Goal: Task Accomplishment & Management: Use online tool/utility

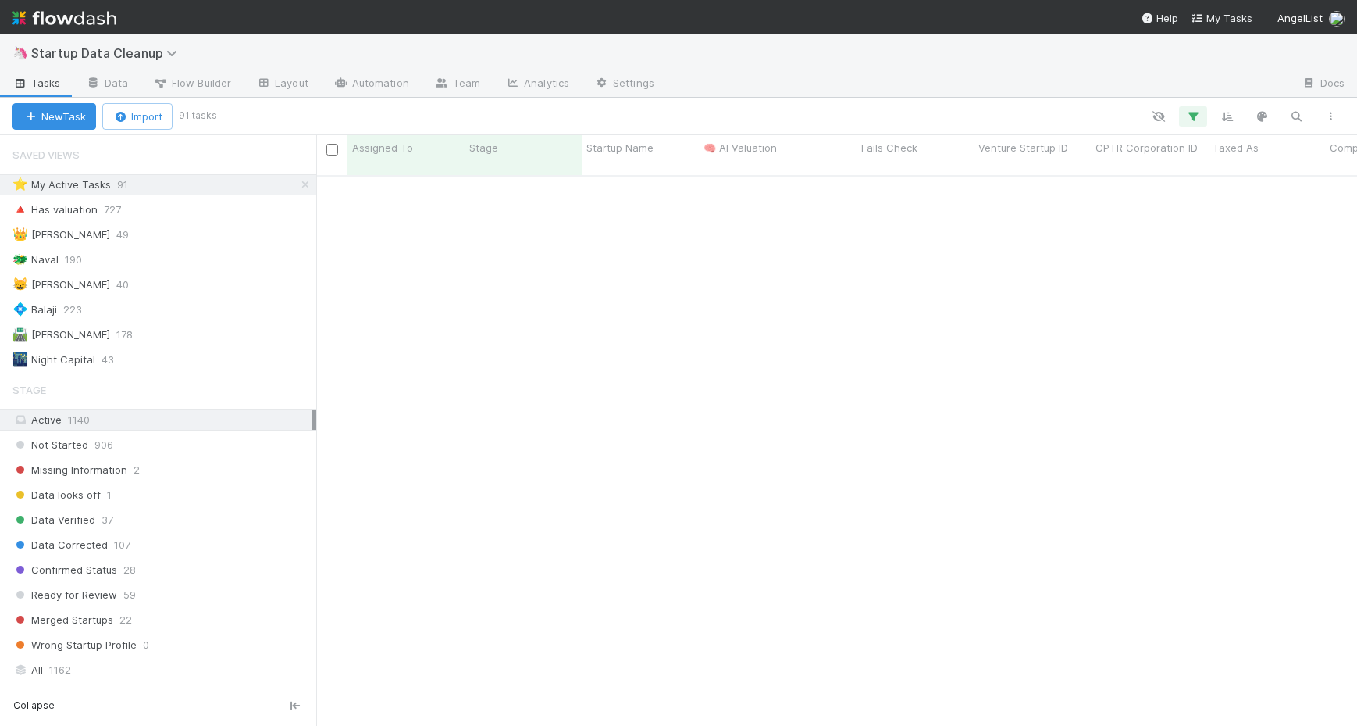
scroll to position [562, 1041]
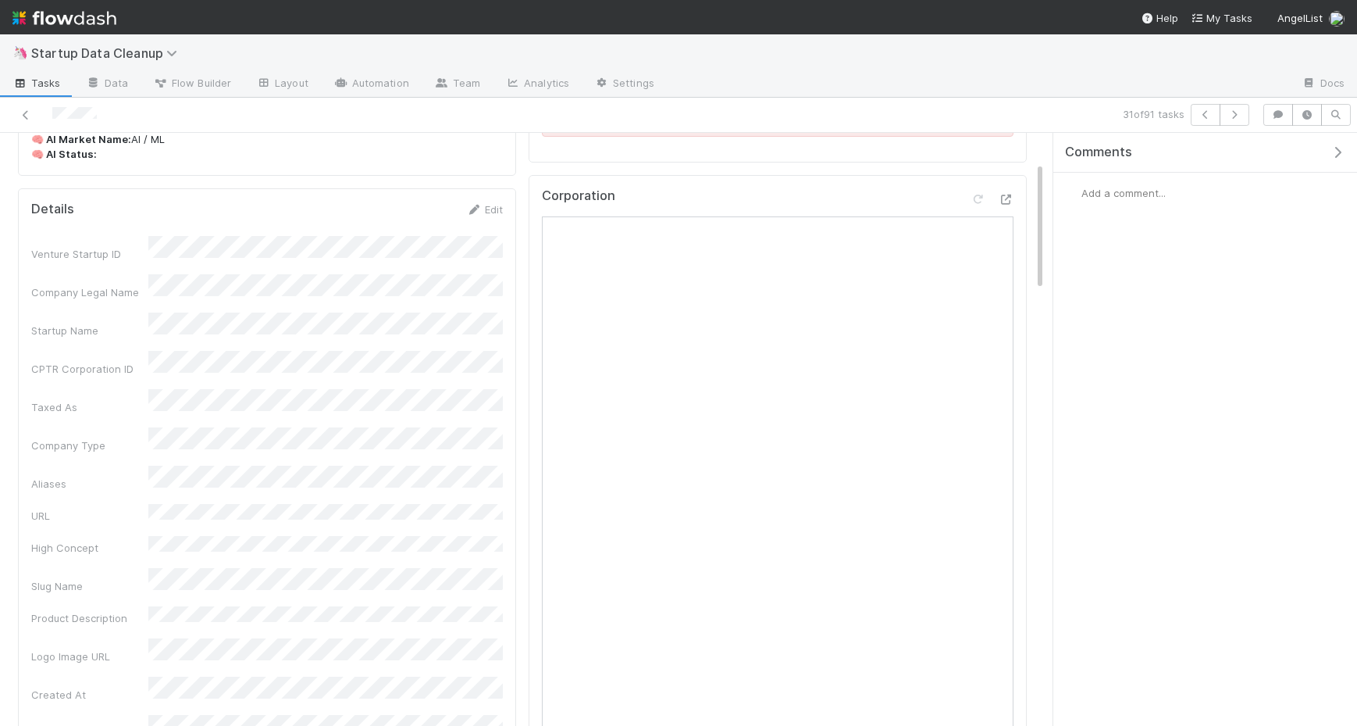
scroll to position [44, 0]
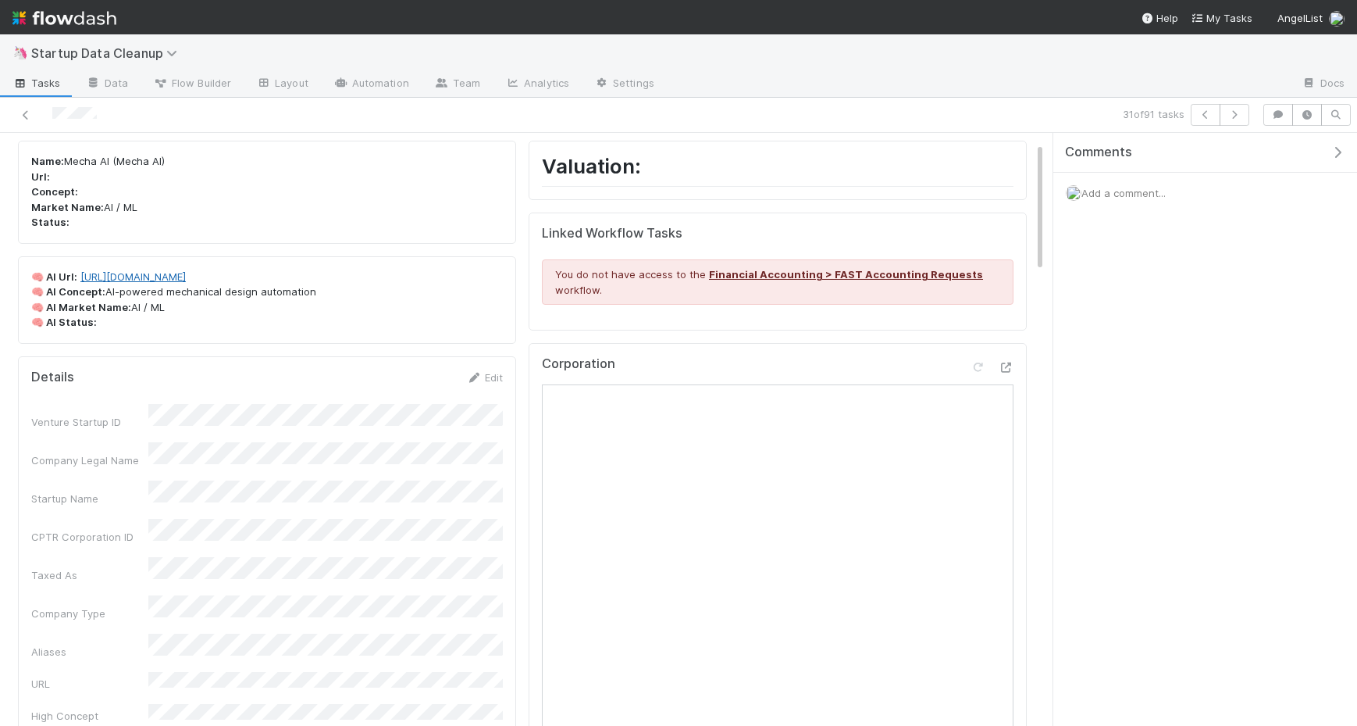
click at [159, 277] on link "https://mechaaiweb.com" at bounding box center [132, 276] width 105 height 12
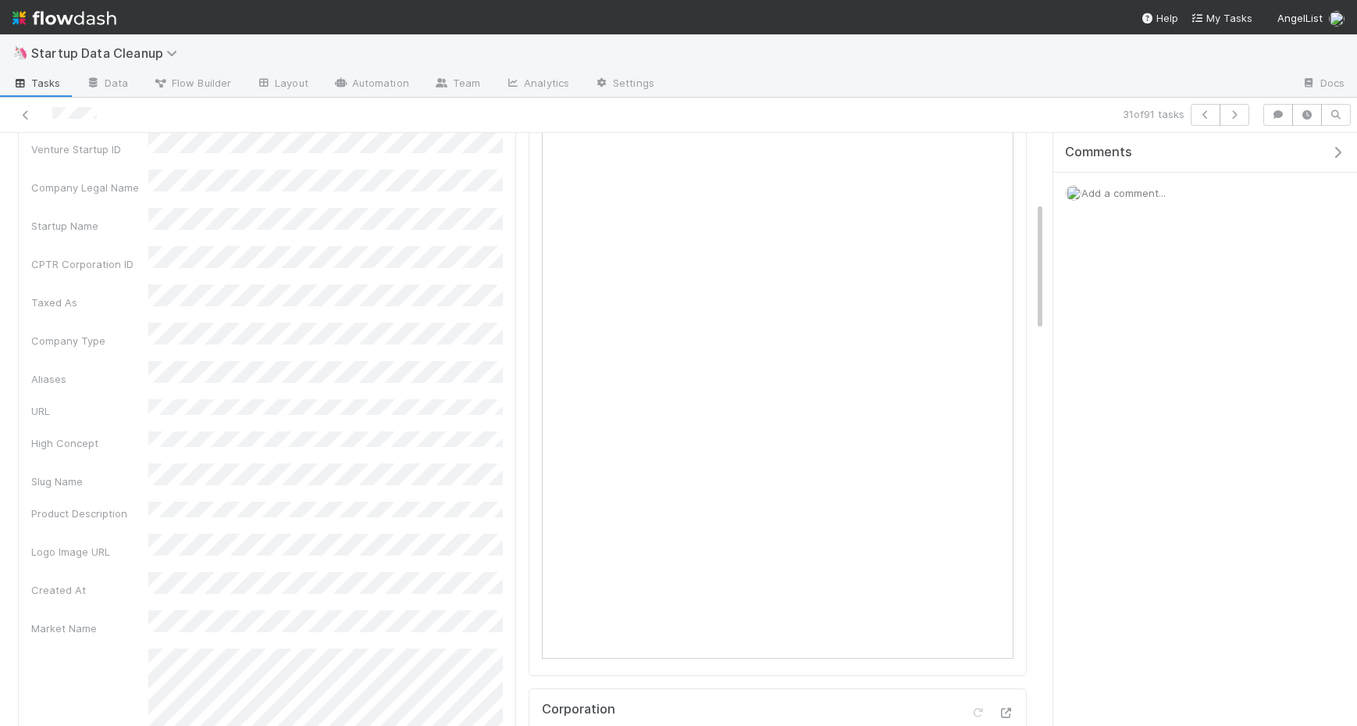
scroll to position [0, 0]
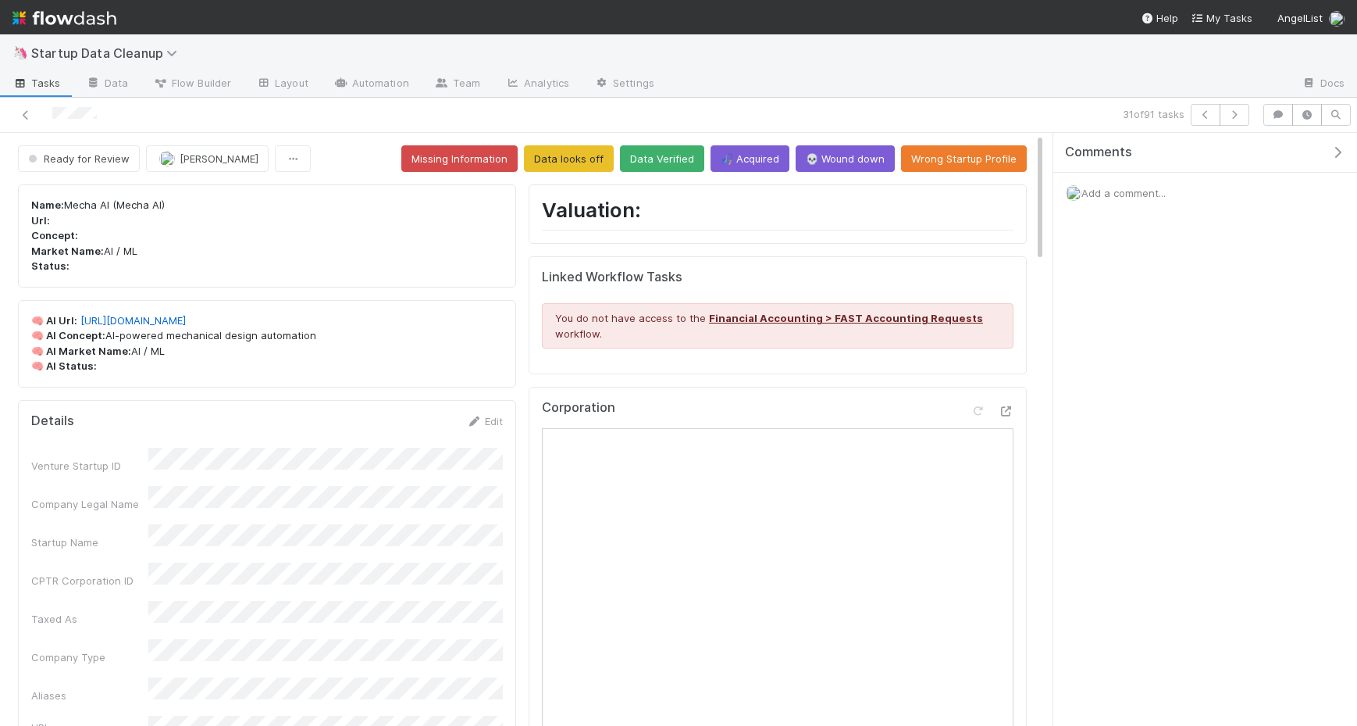
click at [1190, 205] on div "Add a comment..." at bounding box center [1206, 193] width 304 height 41
click at [1186, 196] on div "Add a comment..." at bounding box center [1206, 193] width 304 height 41
click at [1151, 191] on span "Add a comment..." at bounding box center [1124, 193] width 84 height 12
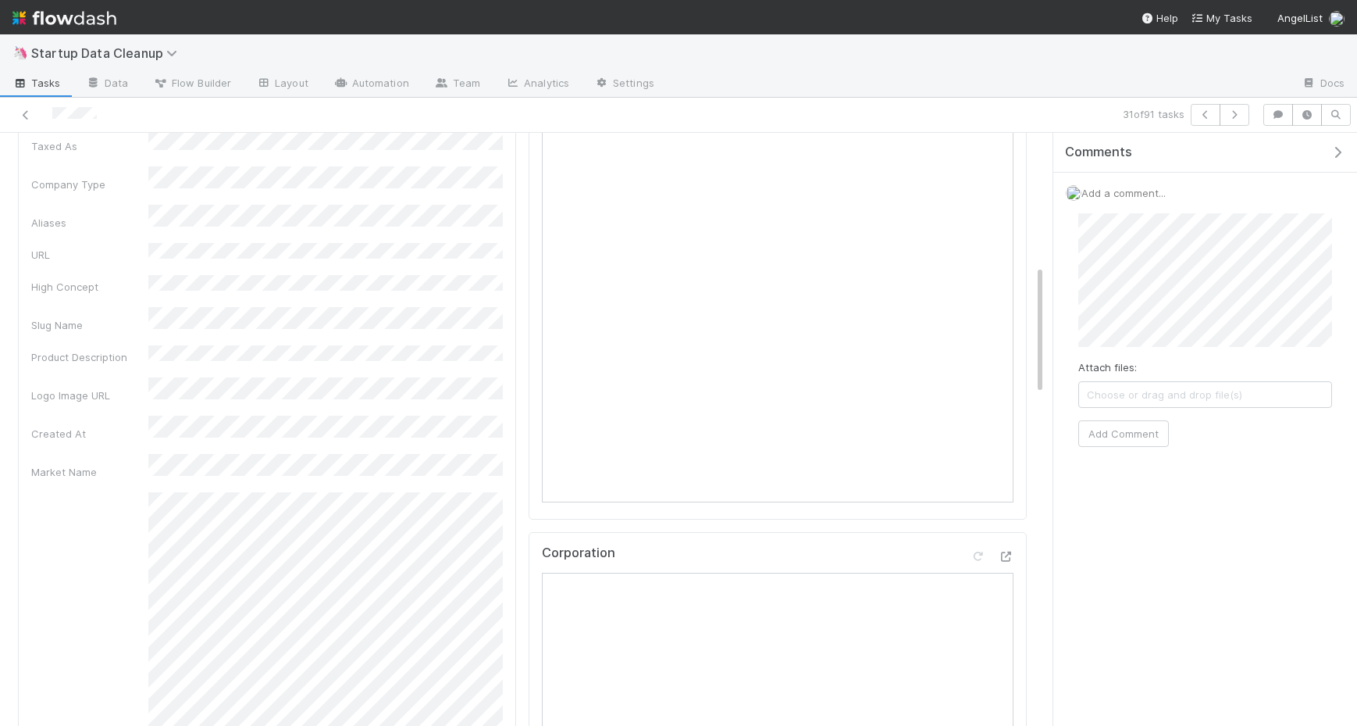
scroll to position [607, 0]
click at [1127, 464] on button "Add Comment" at bounding box center [1124, 464] width 91 height 27
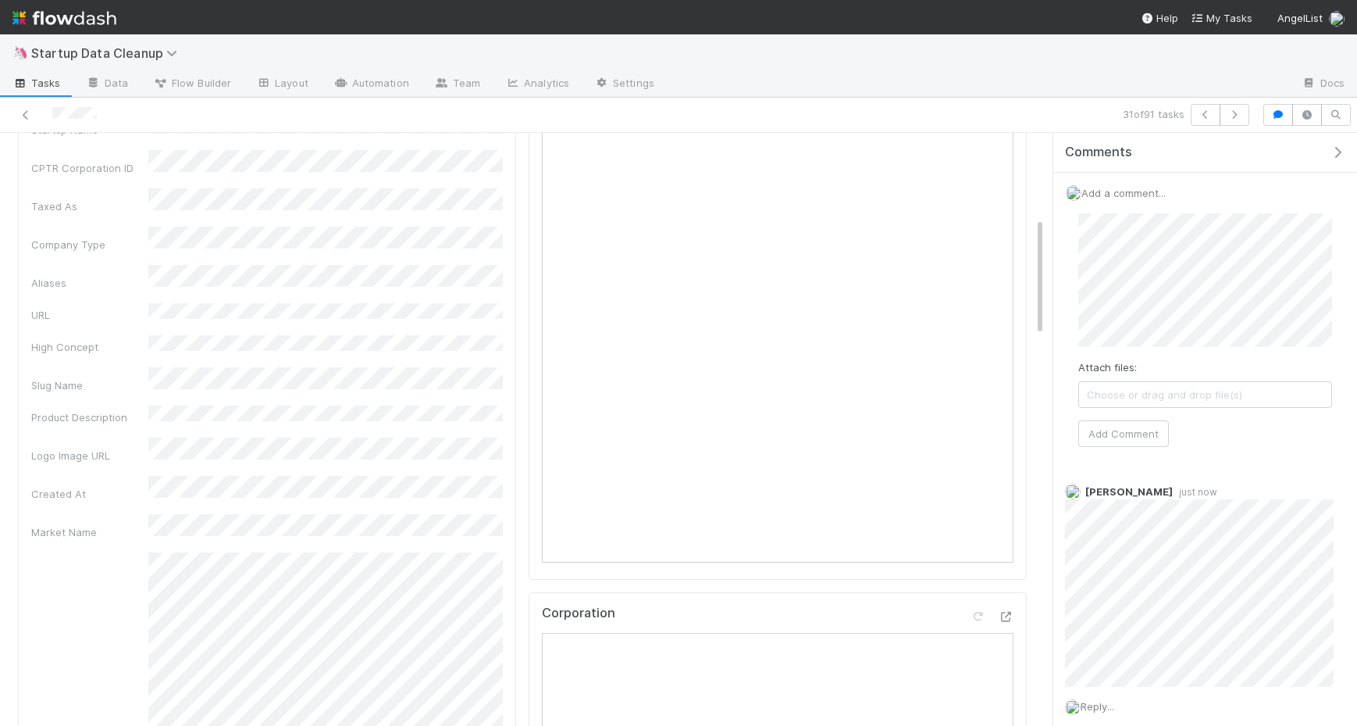
scroll to position [399, 0]
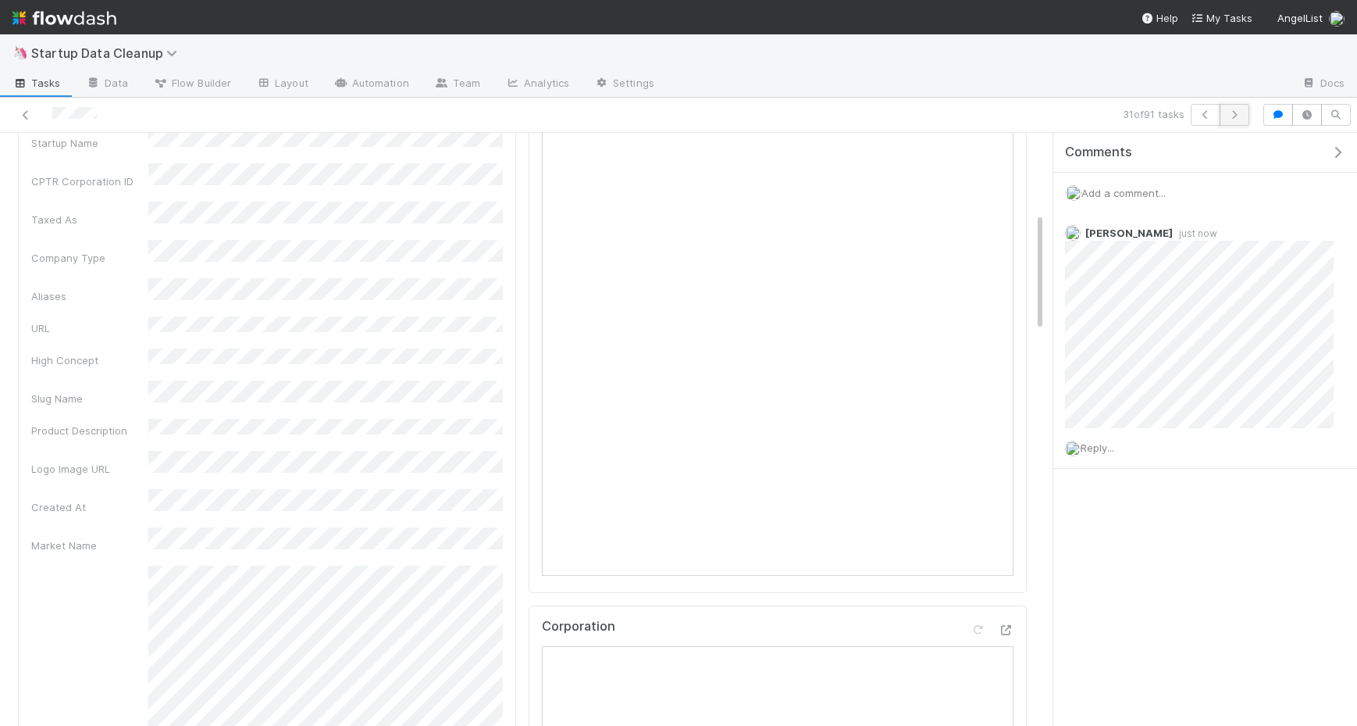
click at [1229, 112] on icon "button" at bounding box center [1235, 114] width 16 height 9
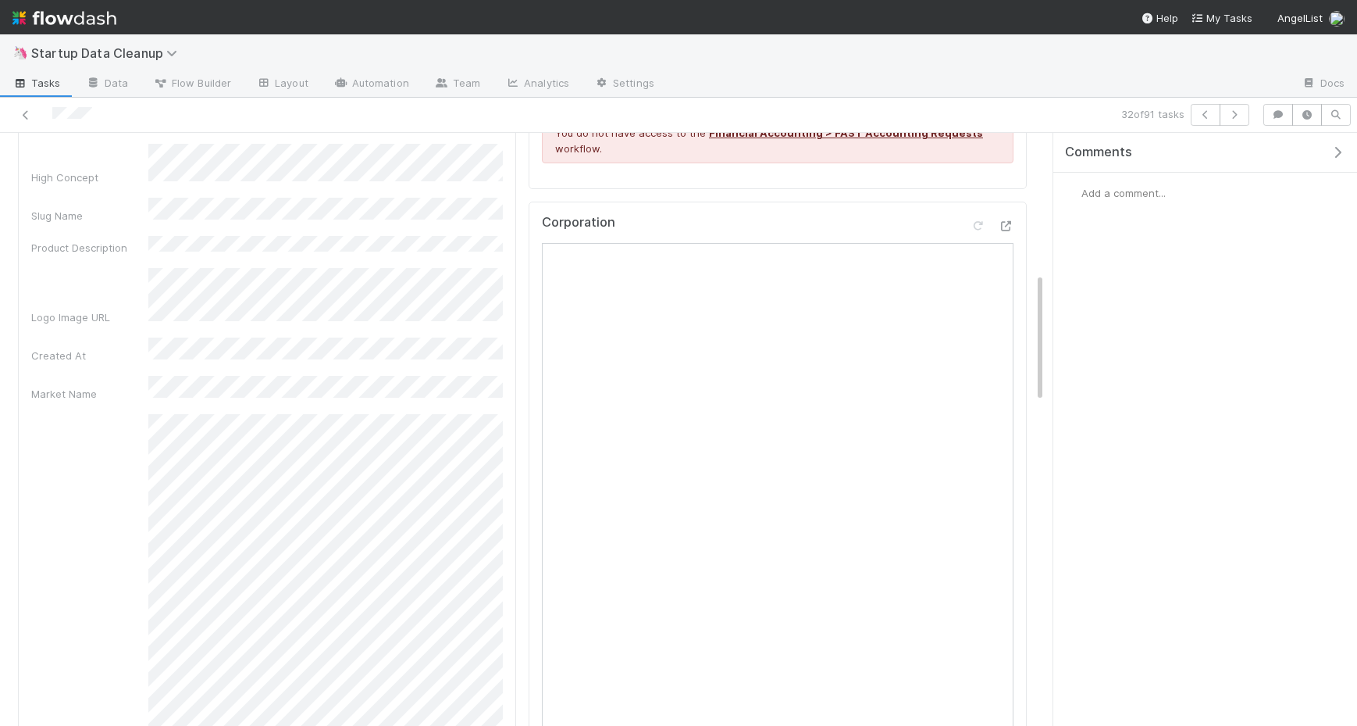
scroll to position [633, 0]
click at [1005, 230] on icon at bounding box center [1006, 233] width 16 height 10
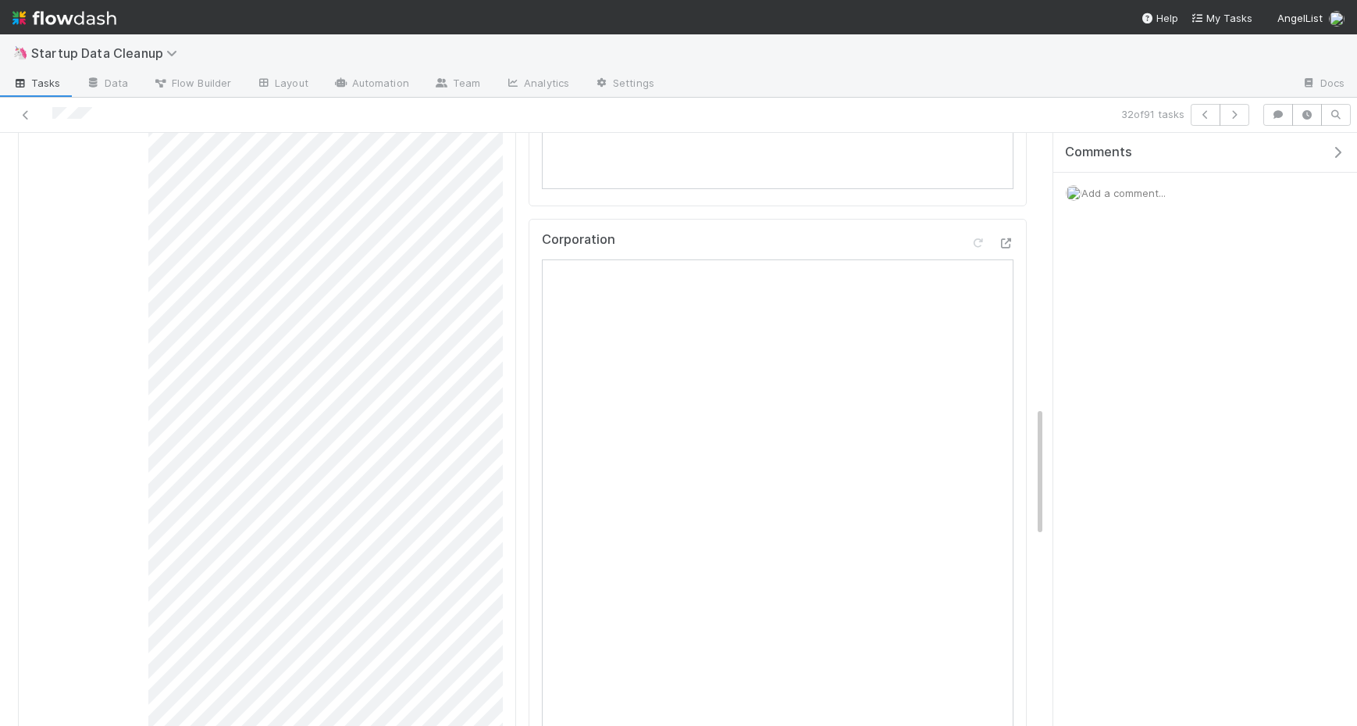
scroll to position [1235, 0]
click at [1156, 202] on div "Add a comment..." at bounding box center [1206, 193] width 304 height 41
click at [1140, 196] on span "Add a comment..." at bounding box center [1124, 193] width 84 height 12
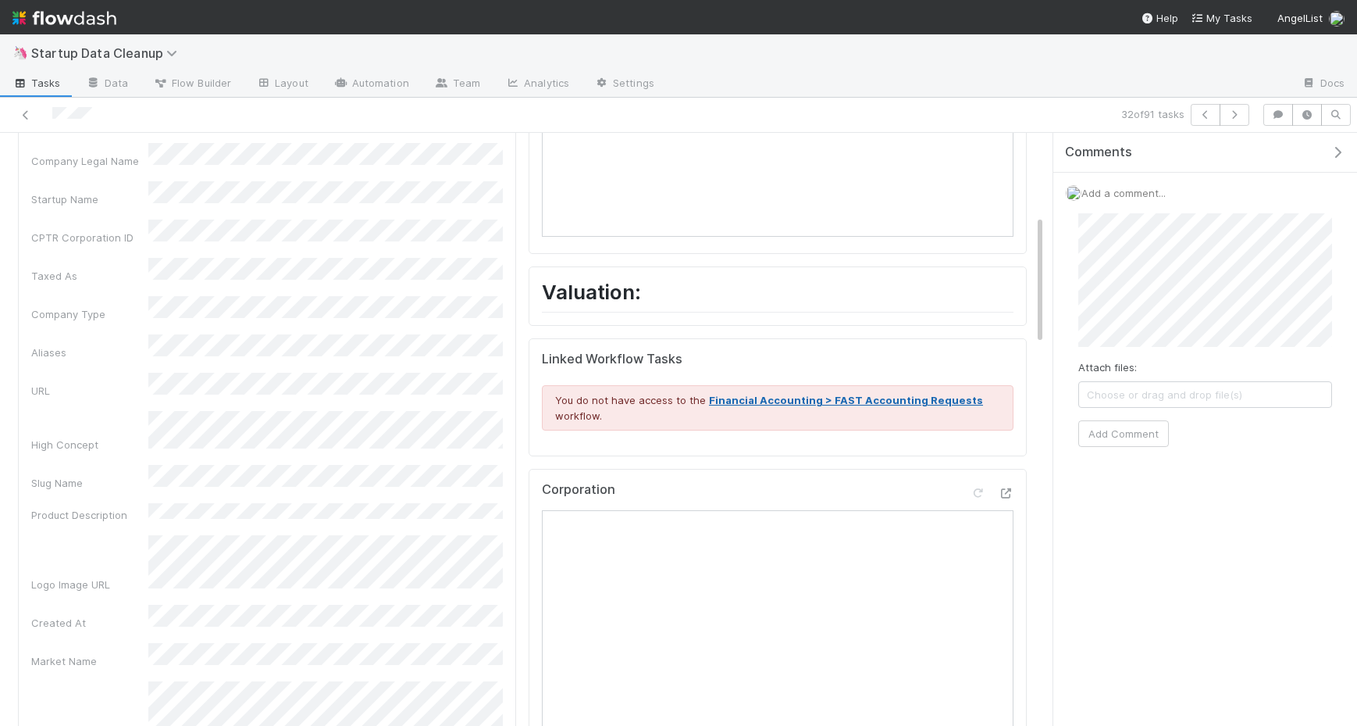
scroll to position [0, 0]
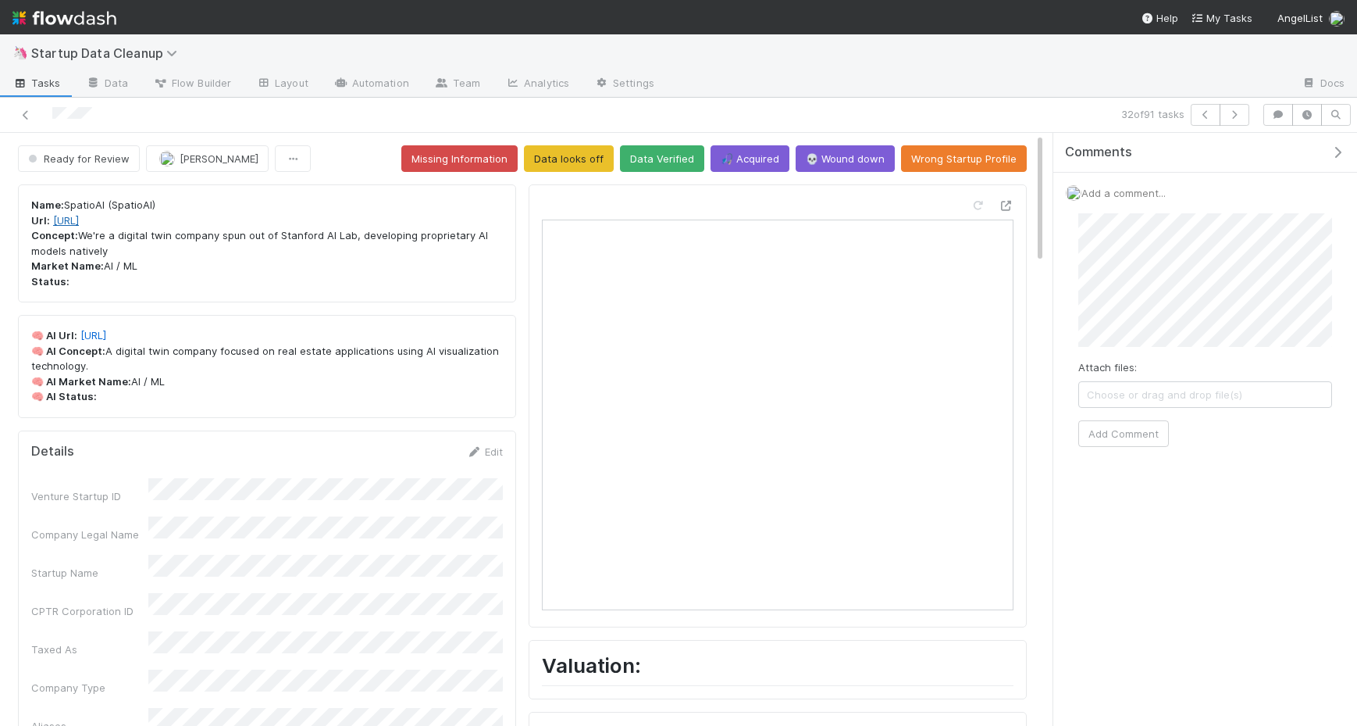
click at [79, 223] on link "https://spatio.ai/" at bounding box center [66, 220] width 26 height 12
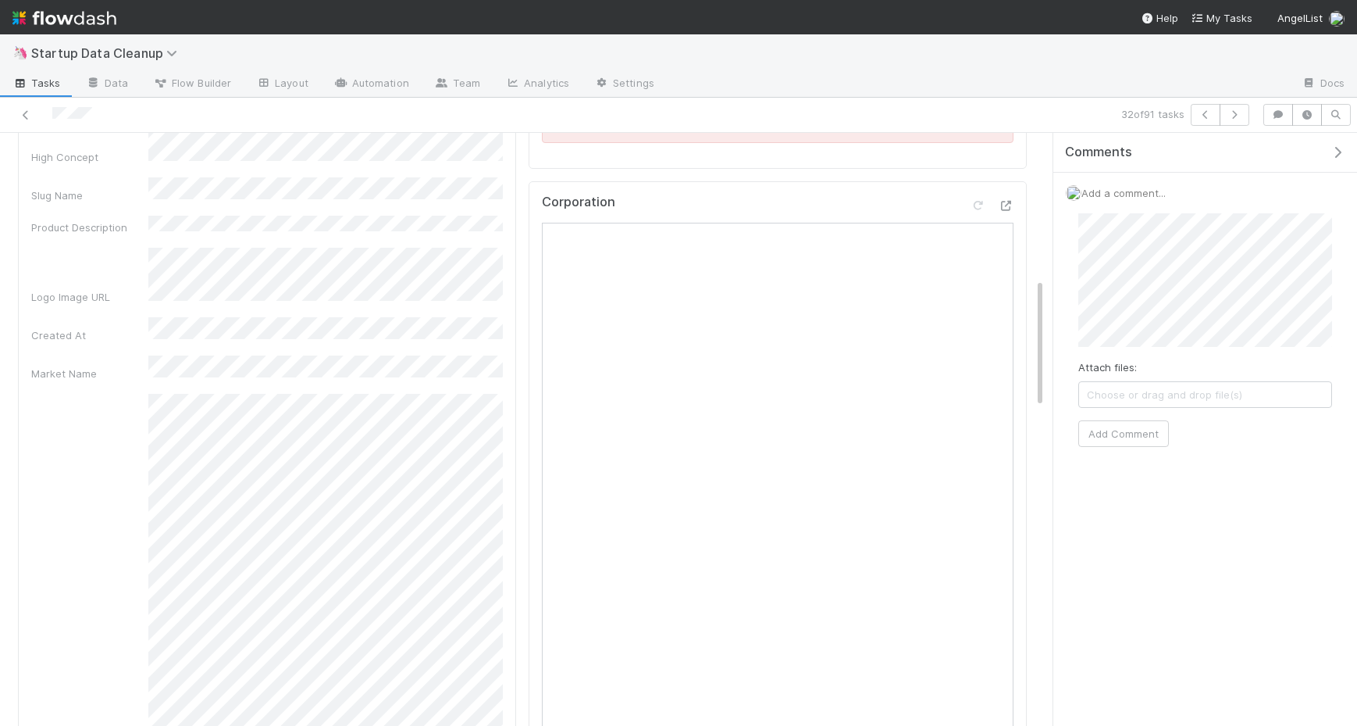
scroll to position [796, 0]
click at [1236, 110] on icon "button" at bounding box center [1235, 114] width 16 height 9
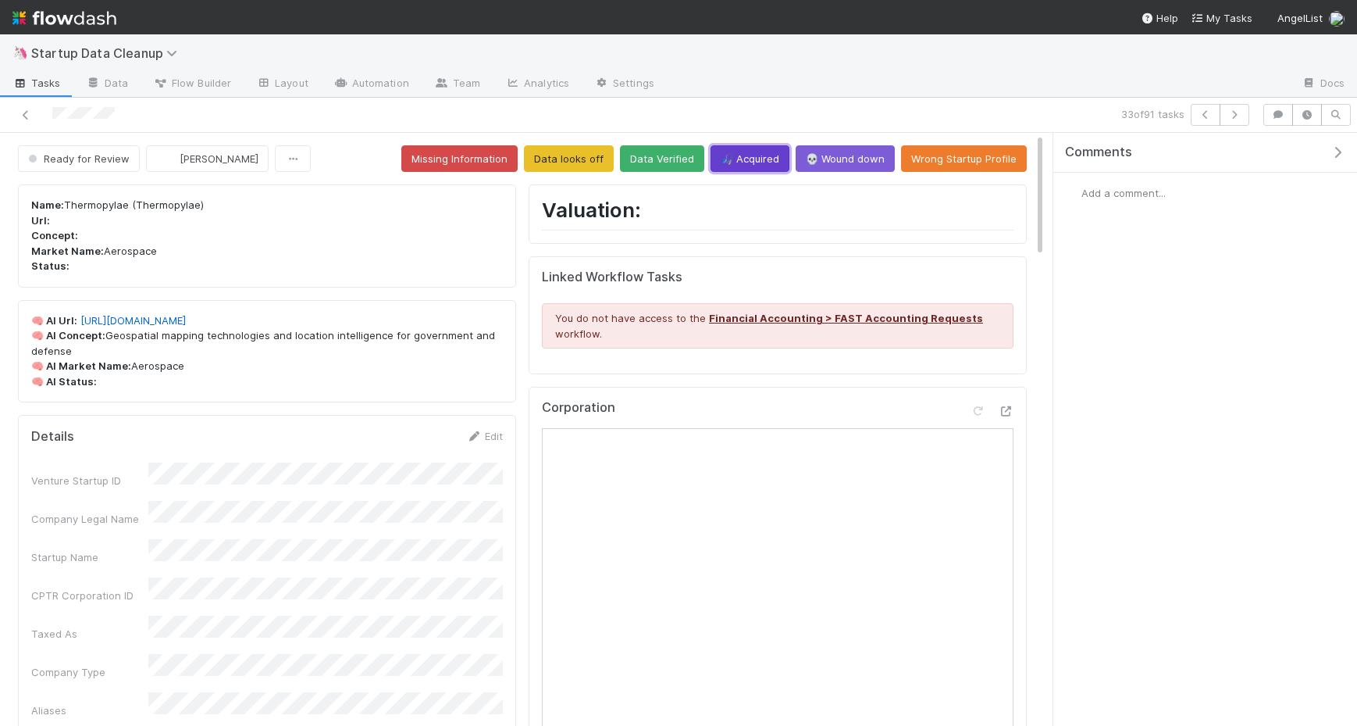
click at [756, 155] on button "🎣 Acquired" at bounding box center [750, 158] width 79 height 27
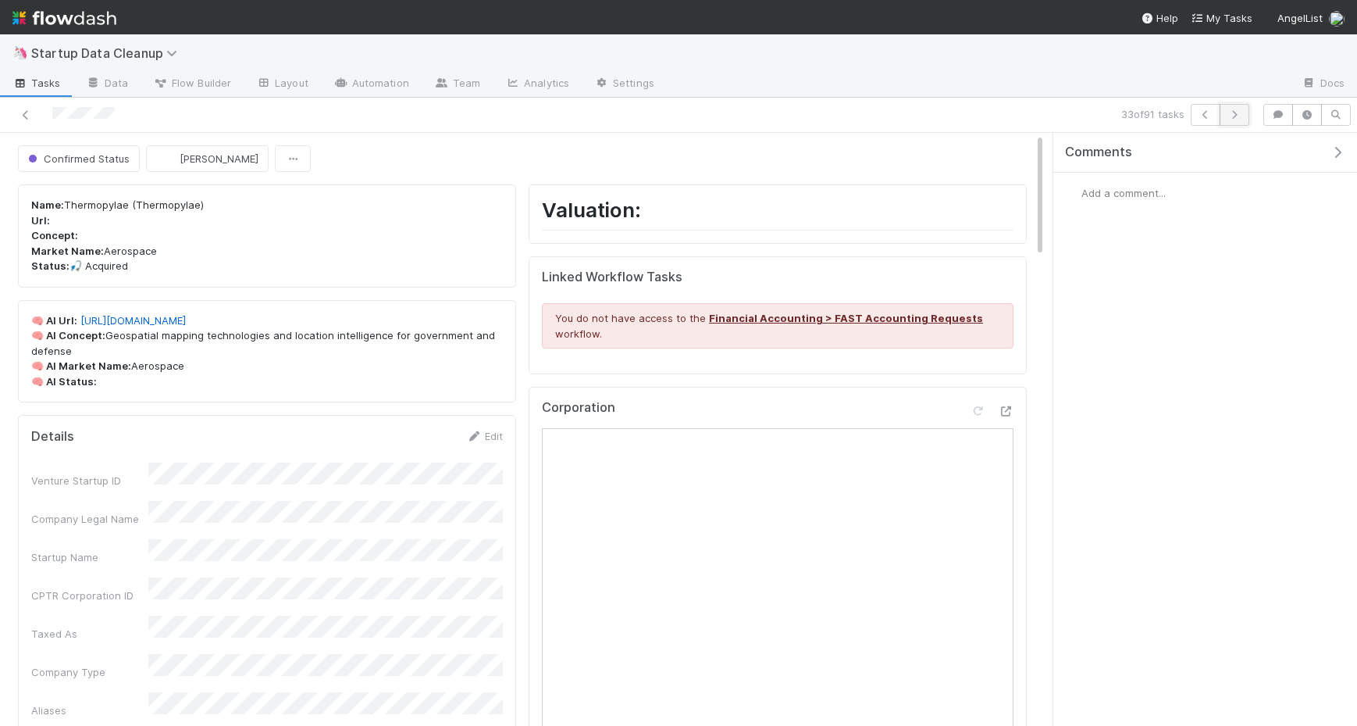
click at [1236, 112] on icon "button" at bounding box center [1235, 114] width 16 height 9
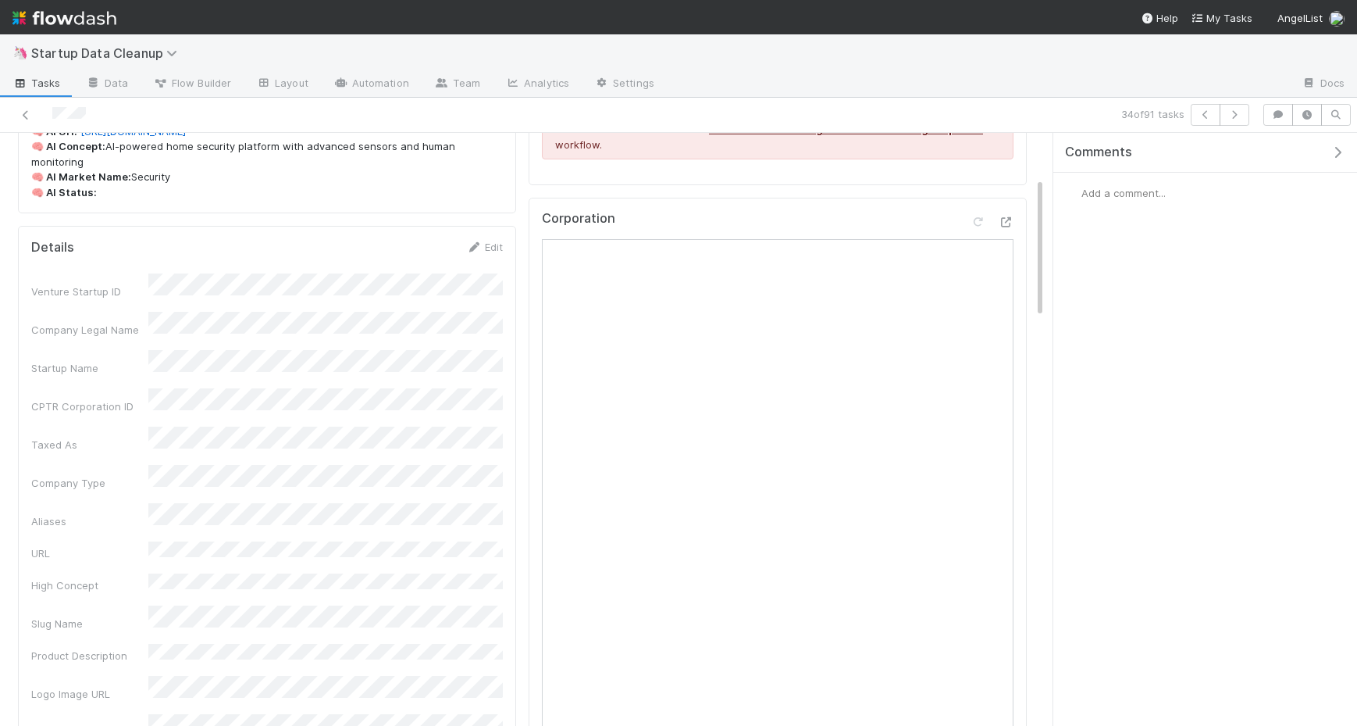
scroll to position [195, 0]
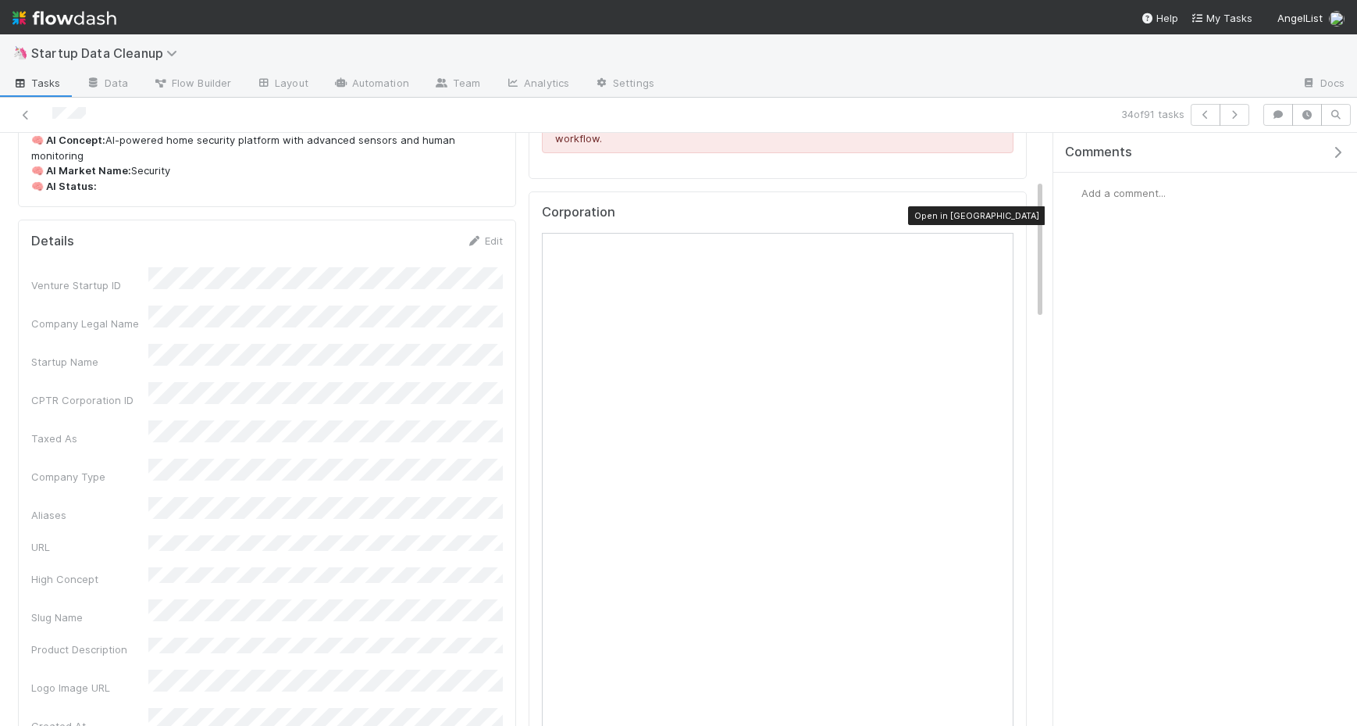
click at [1002, 214] on icon at bounding box center [1006, 216] width 16 height 10
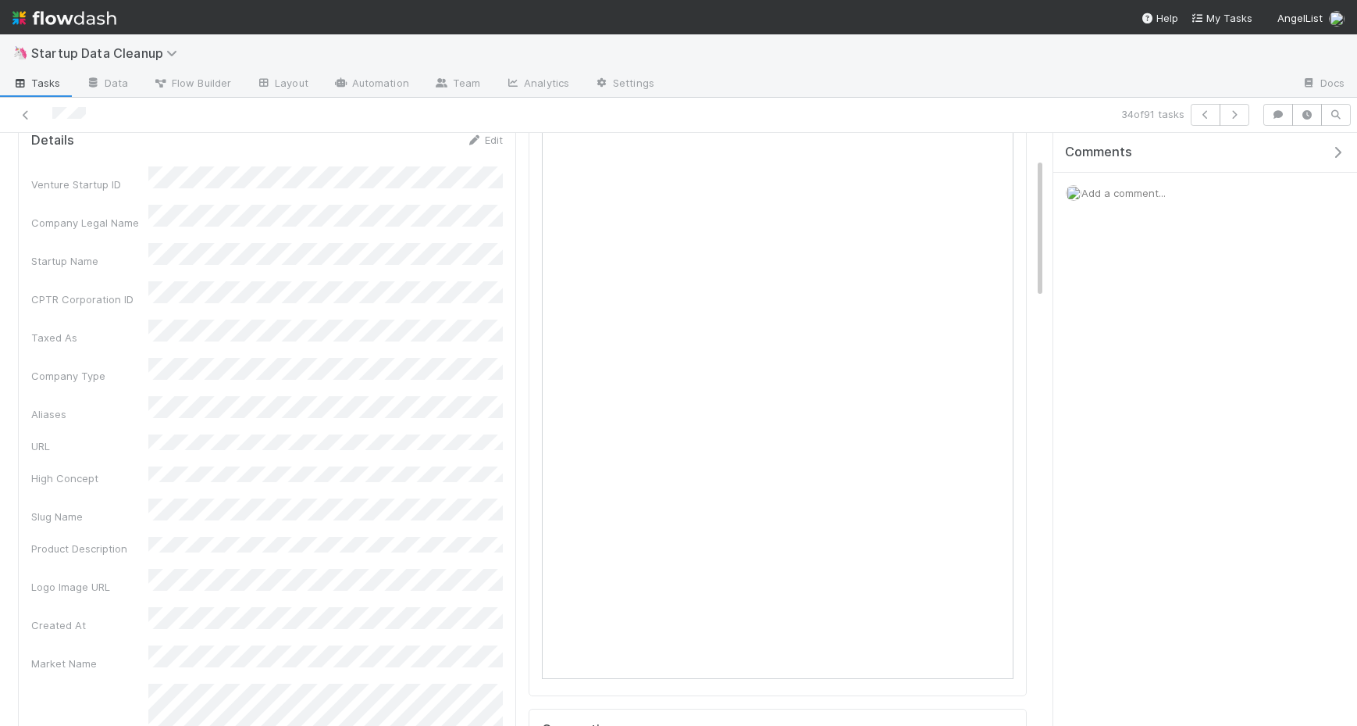
scroll to position [0, 0]
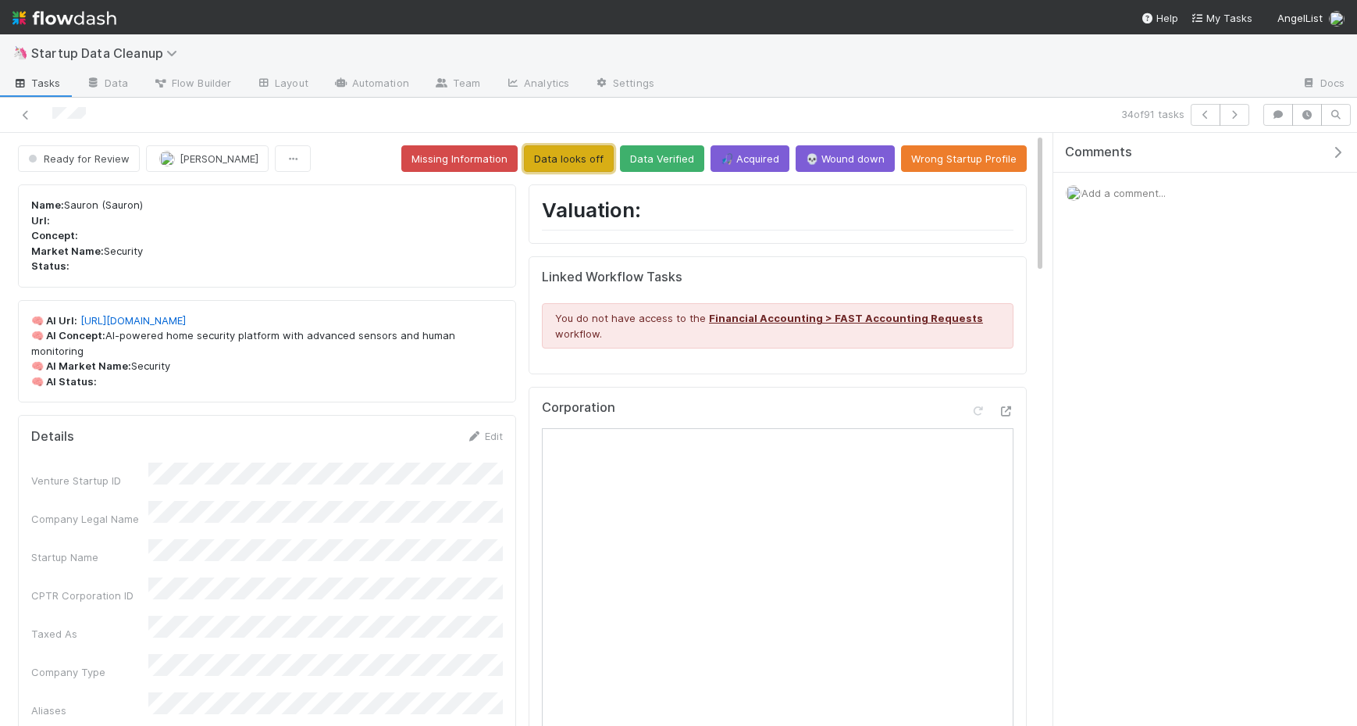
click at [582, 152] on button "Data looks off" at bounding box center [569, 158] width 90 height 27
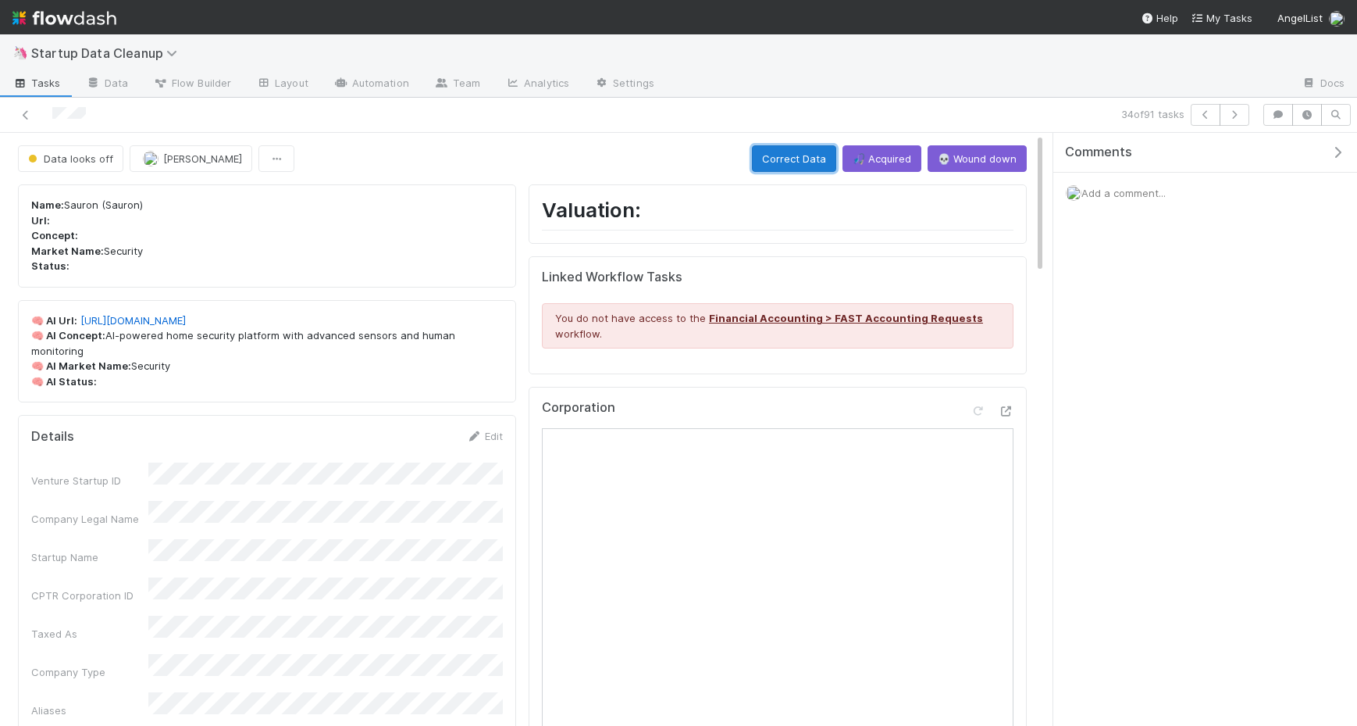
click at [806, 160] on button "Correct Data" at bounding box center [794, 158] width 84 height 27
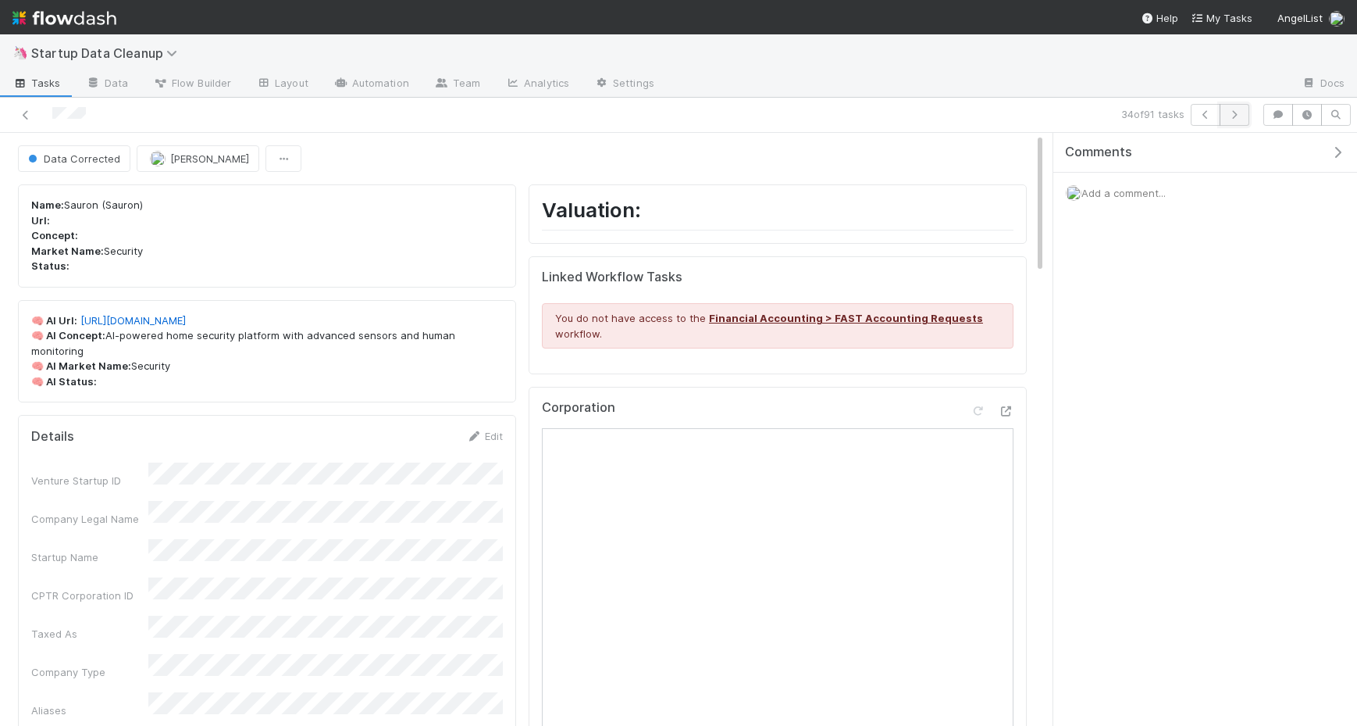
click at [1231, 114] on icon "button" at bounding box center [1235, 114] width 16 height 9
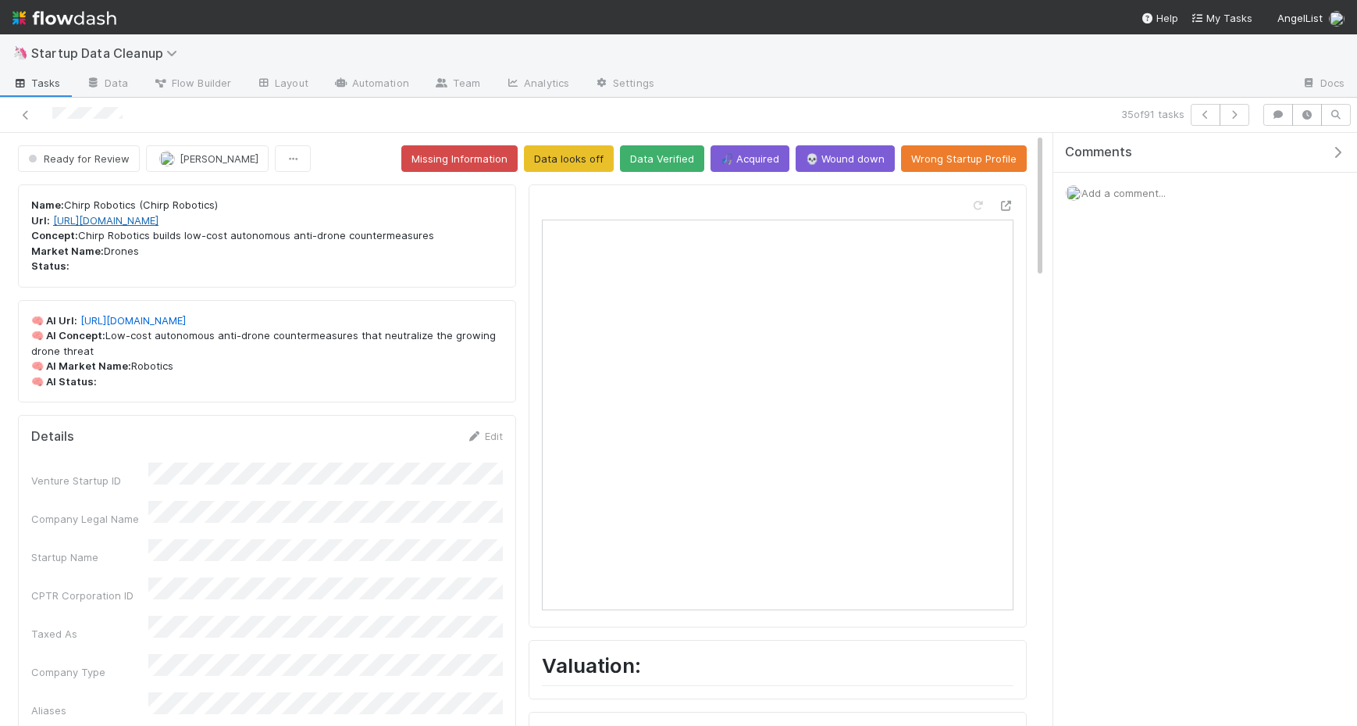
click at [134, 220] on link "https://chirprobotics.com/" at bounding box center [105, 220] width 105 height 12
click at [583, 161] on button "Data looks off" at bounding box center [569, 158] width 90 height 27
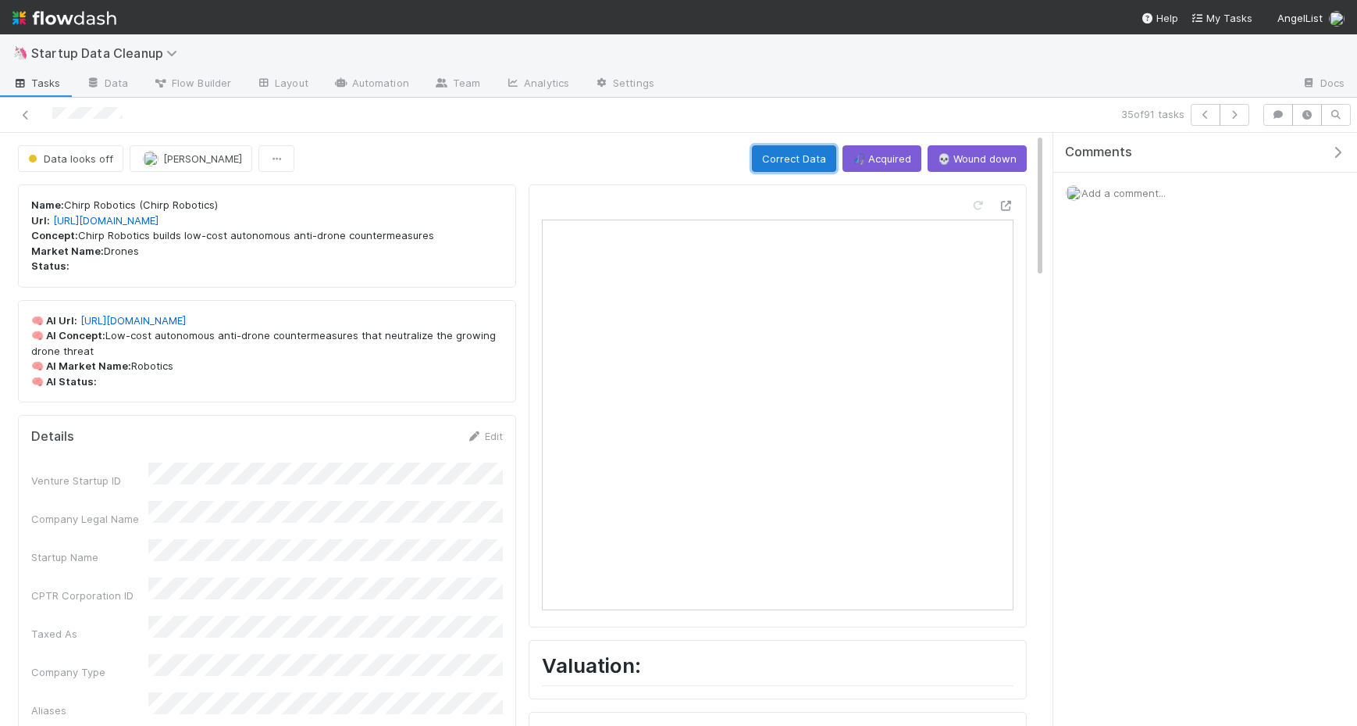
drag, startPoint x: 808, startPoint y: 155, endPoint x: 831, endPoint y: 185, distance: 37.3
click at [808, 155] on button "Correct Data" at bounding box center [794, 158] width 84 height 27
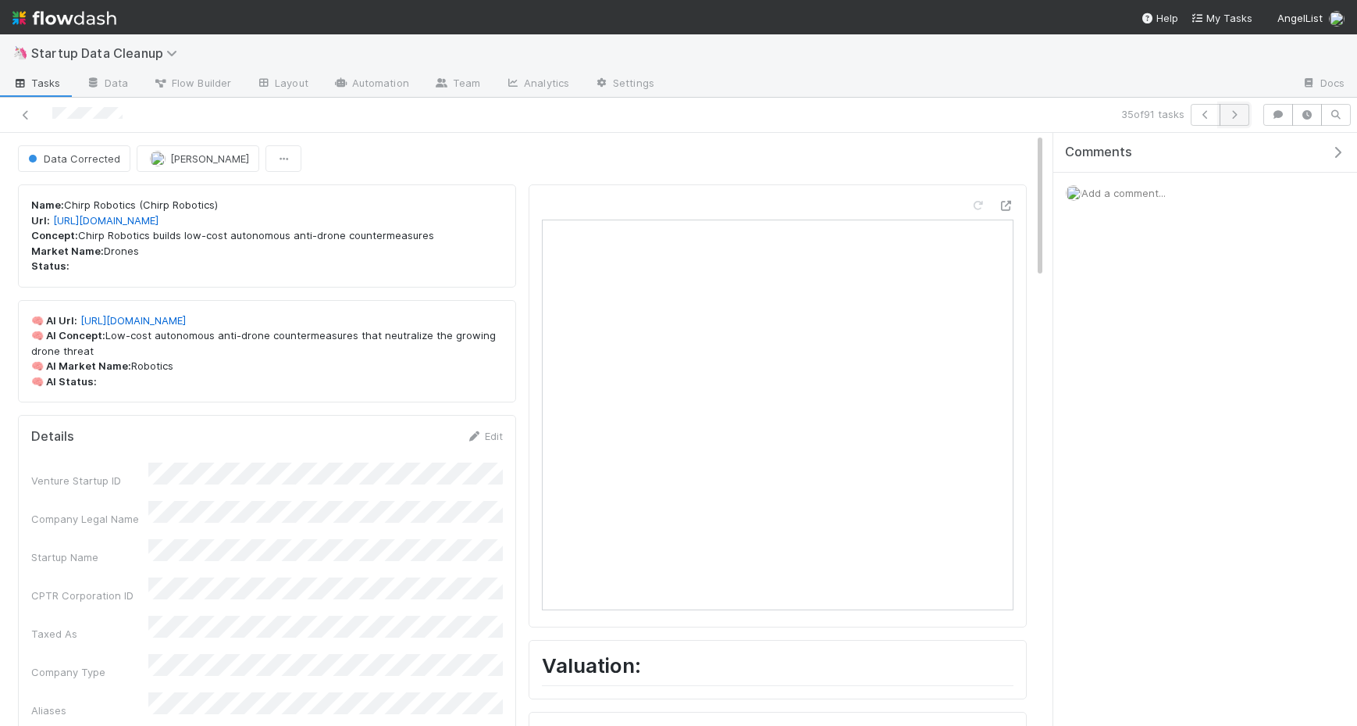
click at [1230, 117] on icon "button" at bounding box center [1235, 114] width 16 height 9
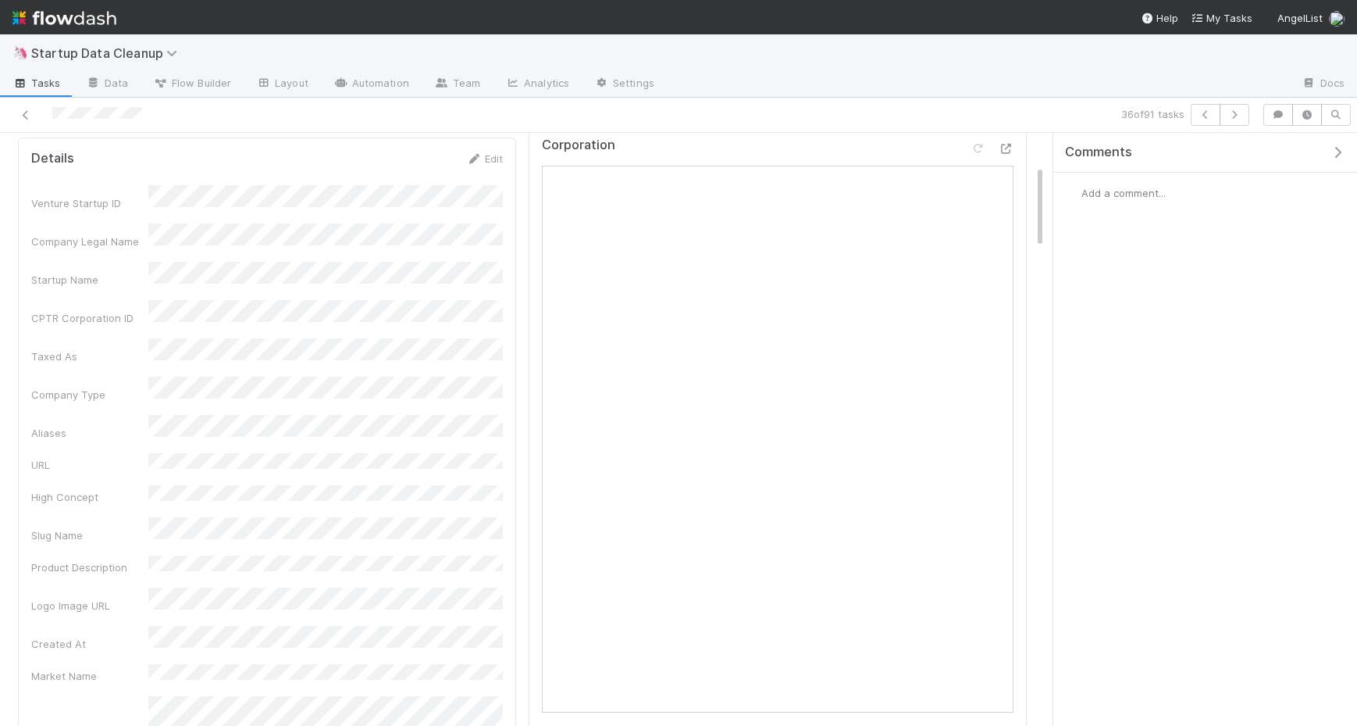
scroll to position [228, 0]
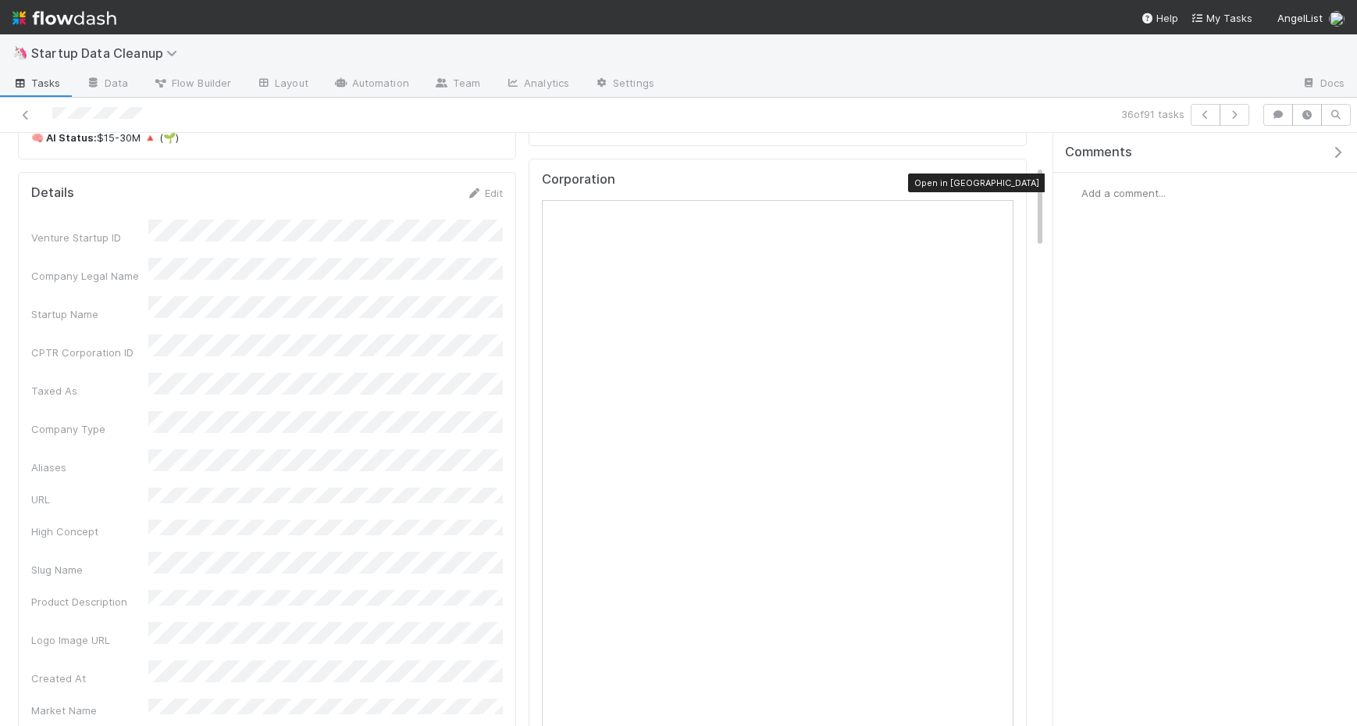
click at [1011, 178] on icon at bounding box center [1006, 183] width 16 height 10
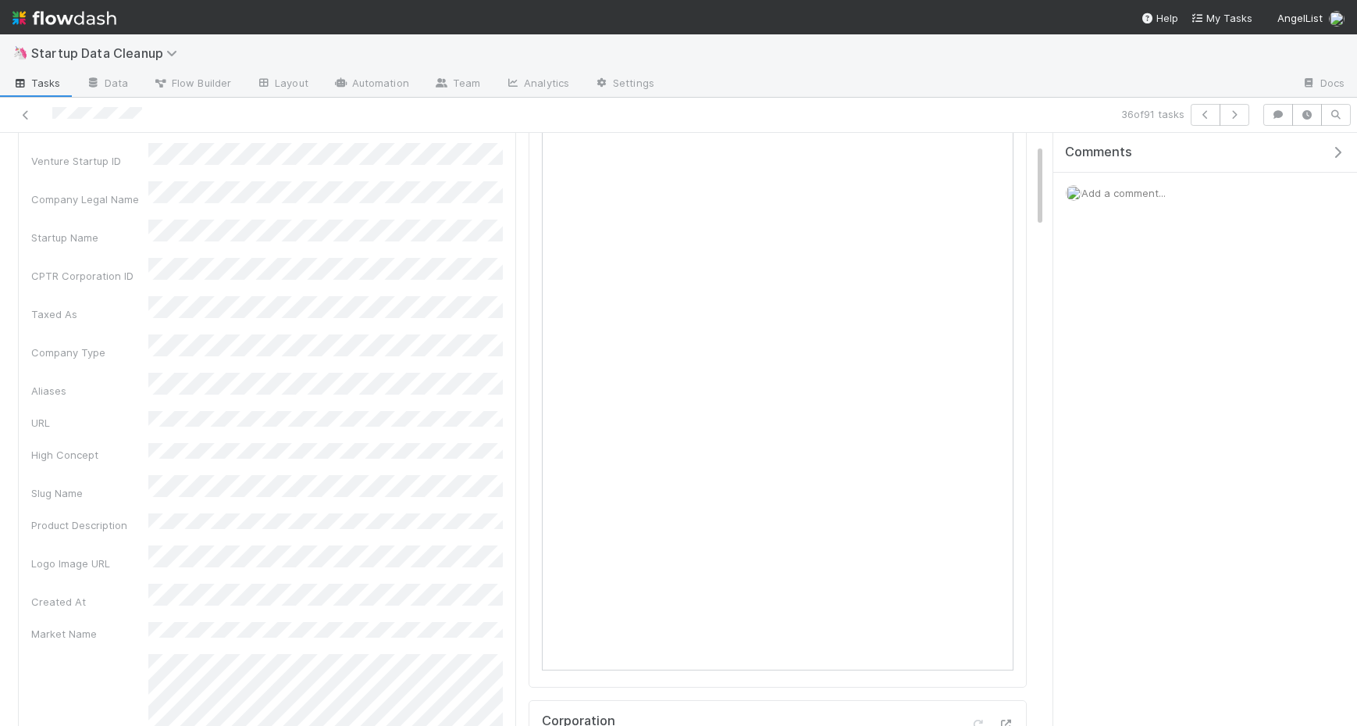
scroll to position [0, 0]
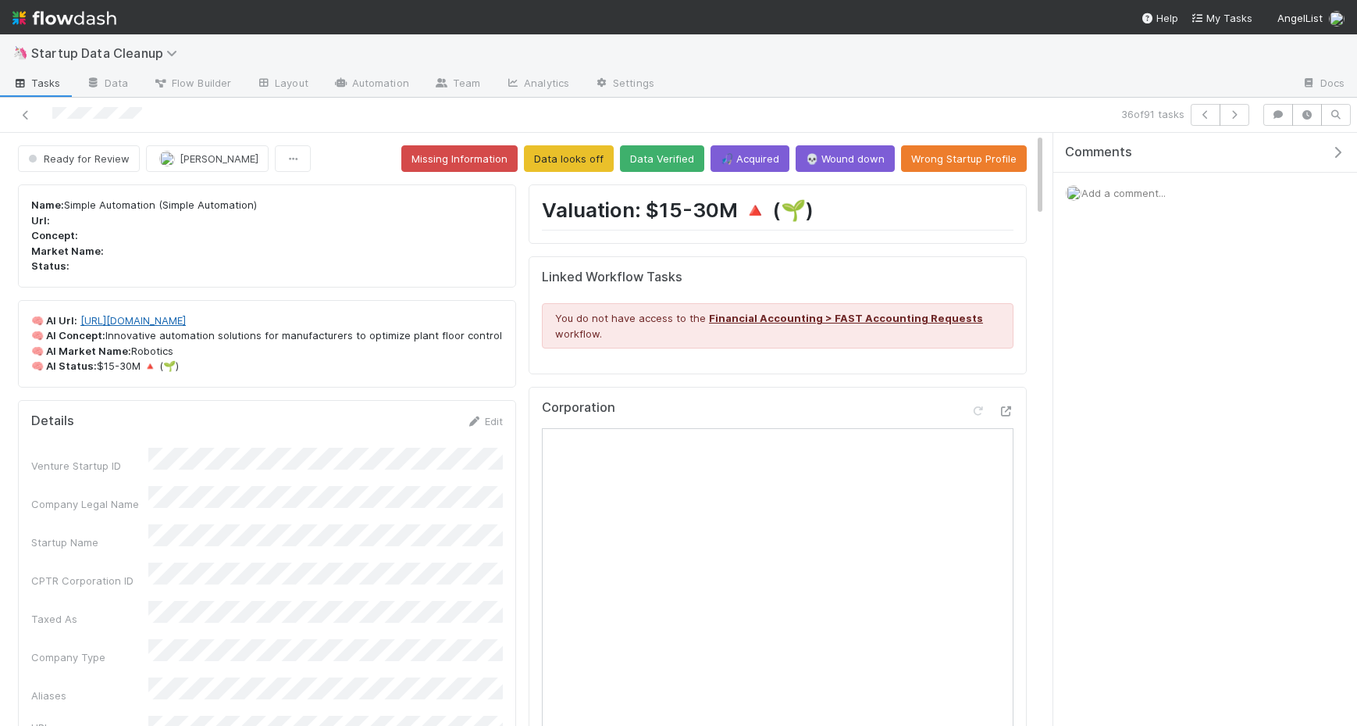
click at [151, 318] on link "https://simpleautomationusa.com" at bounding box center [132, 320] width 105 height 12
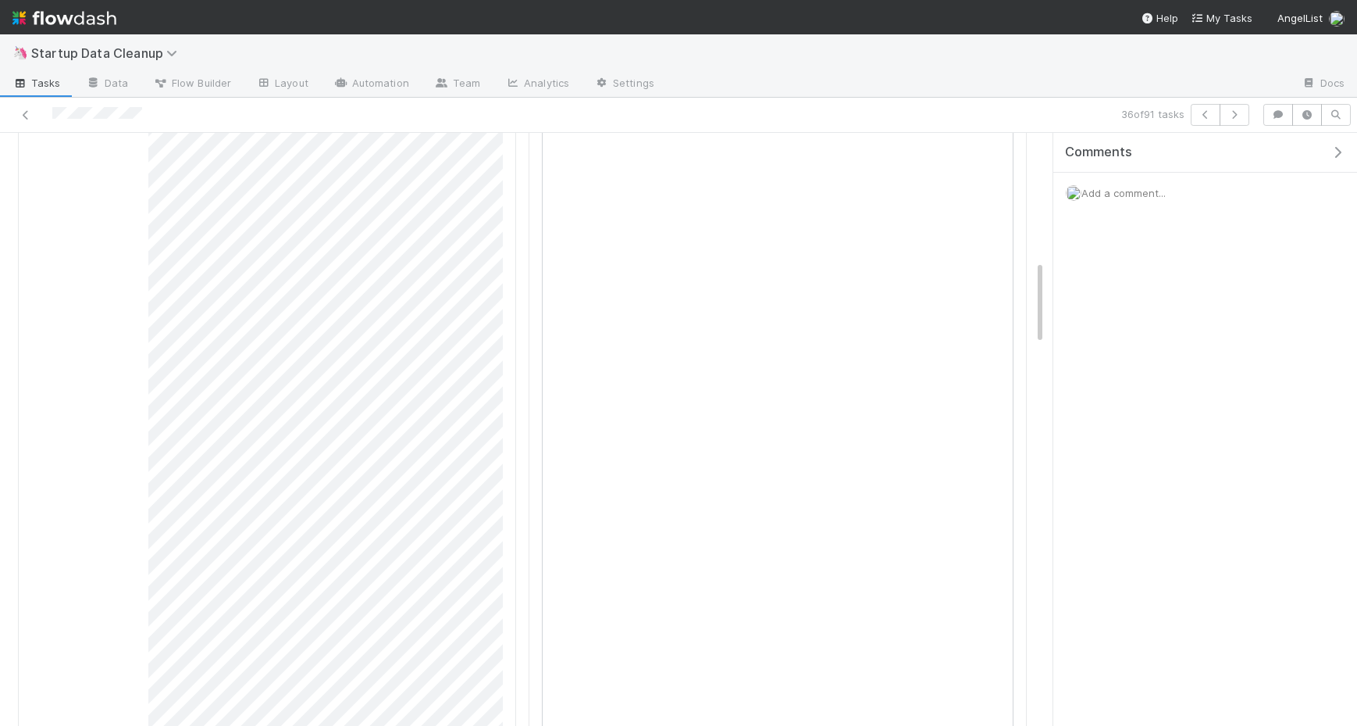
scroll to position [1034, 0]
click at [1177, 187] on div "Add a comment..." at bounding box center [1206, 193] width 304 height 41
click at [1142, 189] on span "Add a comment..." at bounding box center [1124, 193] width 84 height 12
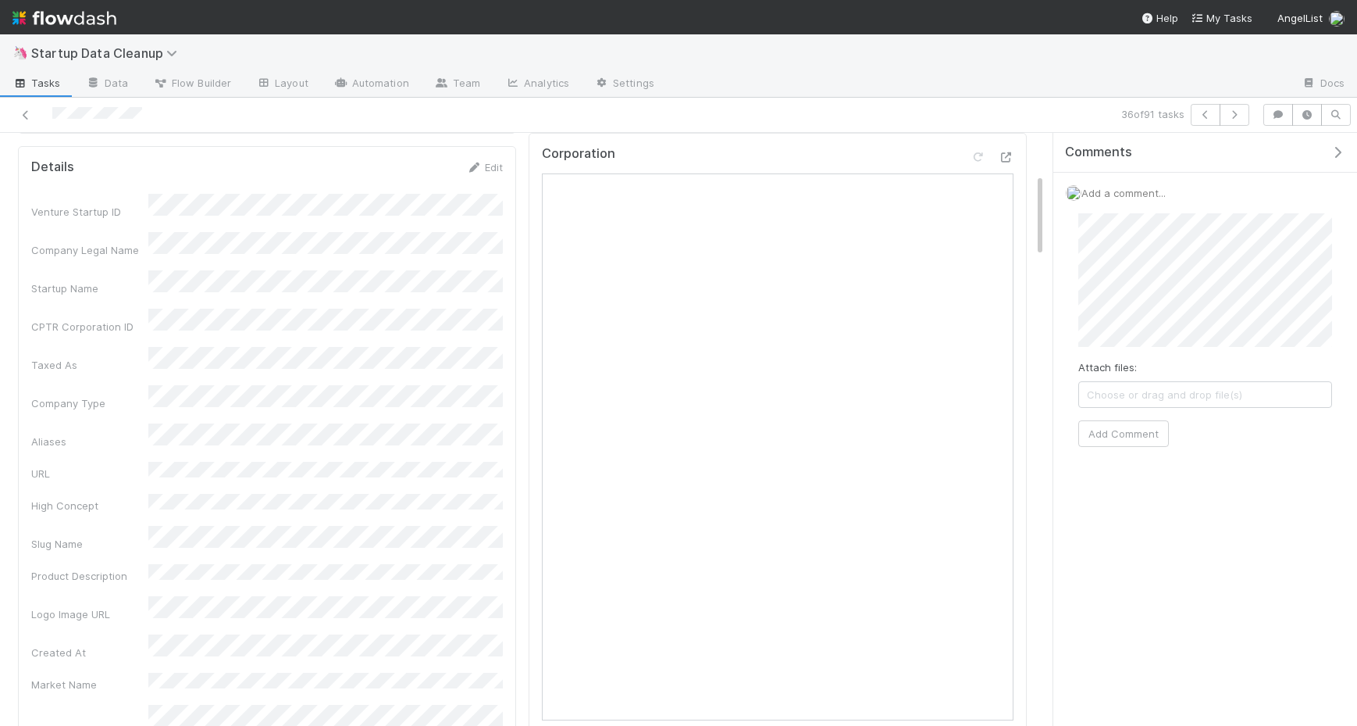
scroll to position [0, 0]
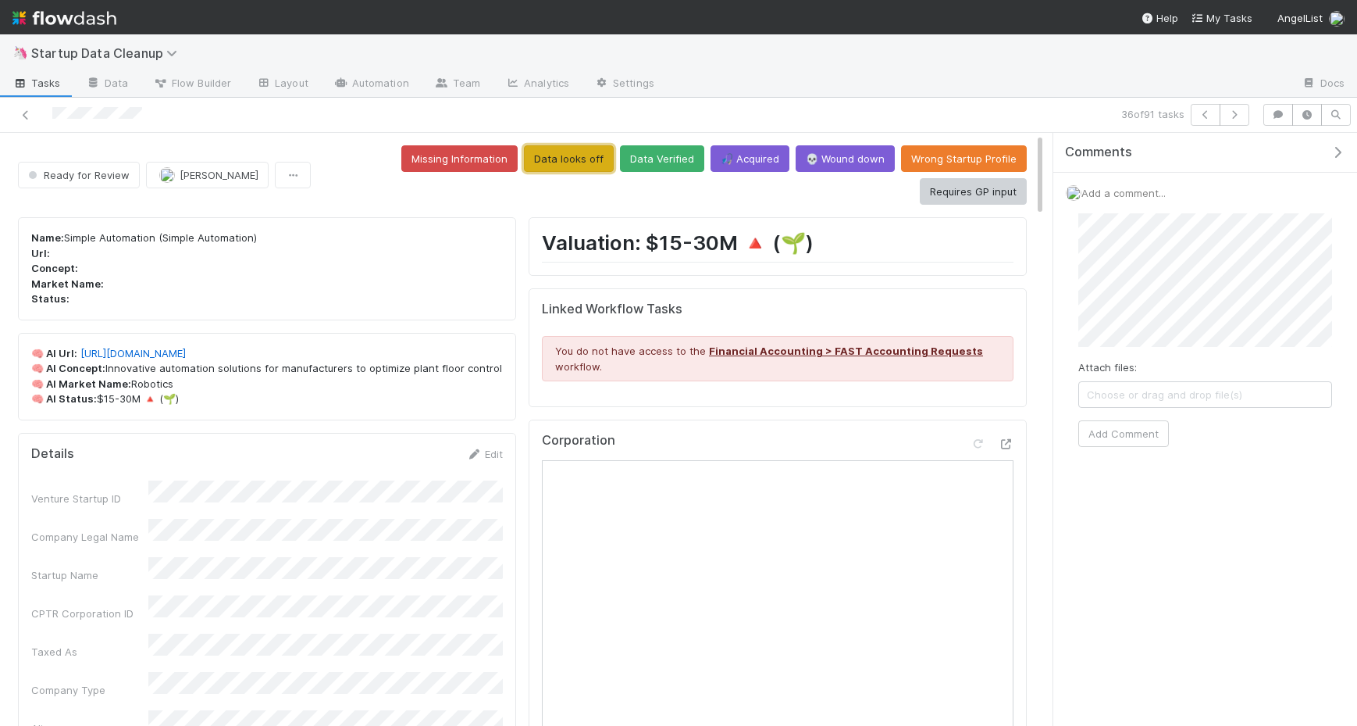
drag, startPoint x: 465, startPoint y: 160, endPoint x: 507, endPoint y: 189, distance: 51.1
click at [524, 160] on button "Data looks off" at bounding box center [569, 158] width 90 height 27
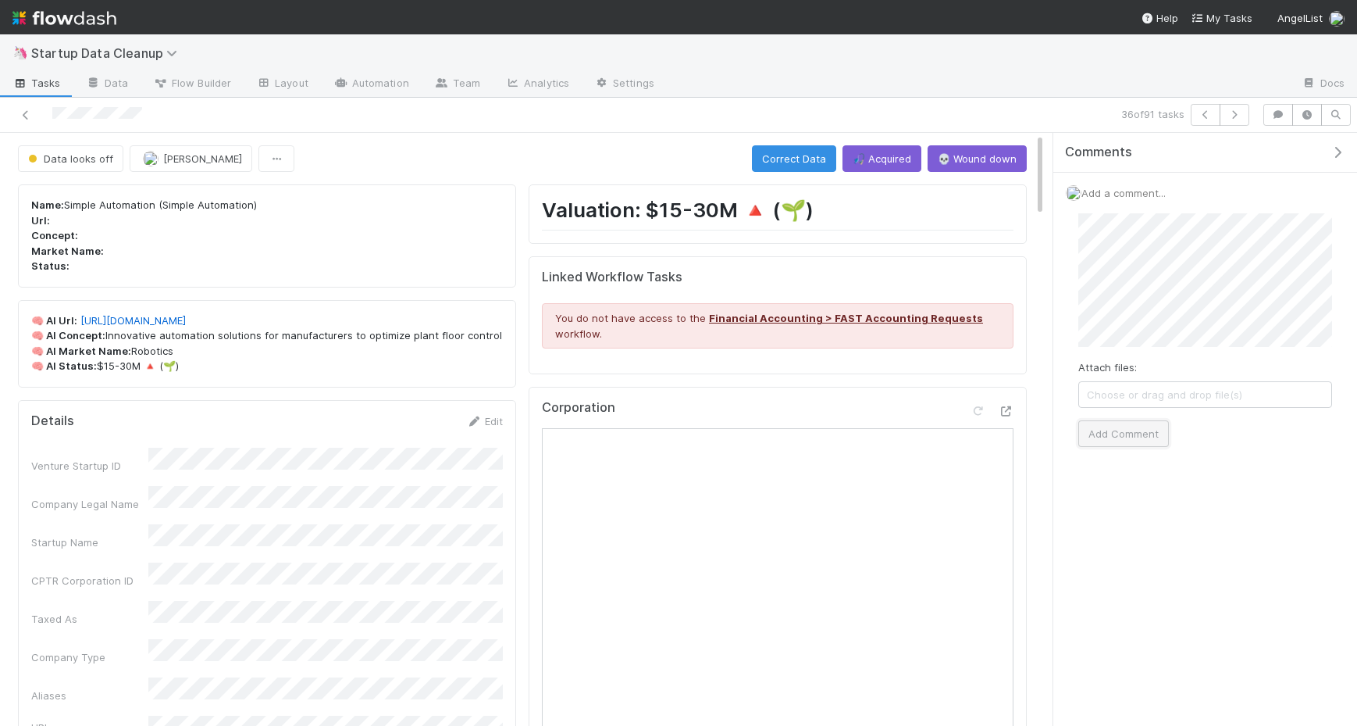
drag, startPoint x: 1150, startPoint y: 435, endPoint x: 1165, endPoint y: 441, distance: 15.8
click at [1154, 436] on button "Add Comment" at bounding box center [1124, 433] width 91 height 27
click at [1239, 121] on button "button" at bounding box center [1235, 115] width 30 height 22
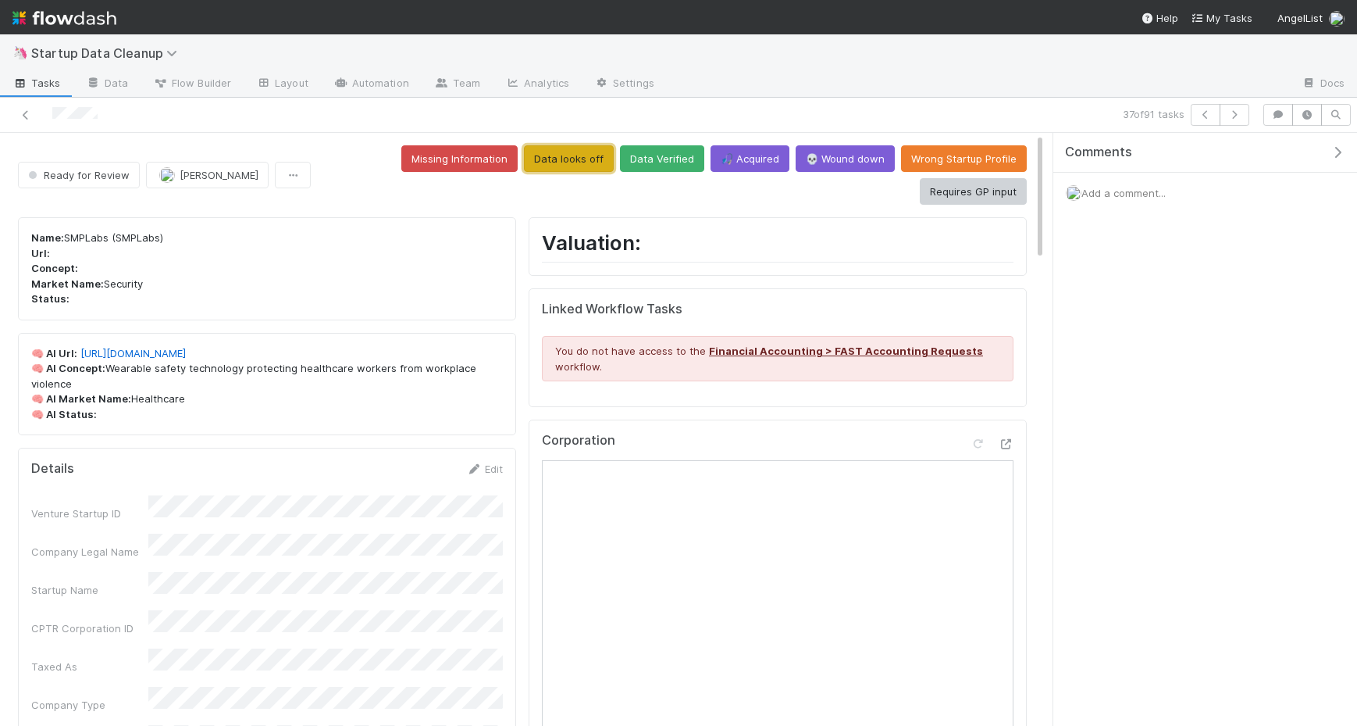
drag, startPoint x: 446, startPoint y: 160, endPoint x: 441, endPoint y: 168, distance: 9.5
click at [524, 160] on button "Data looks off" at bounding box center [569, 158] width 90 height 27
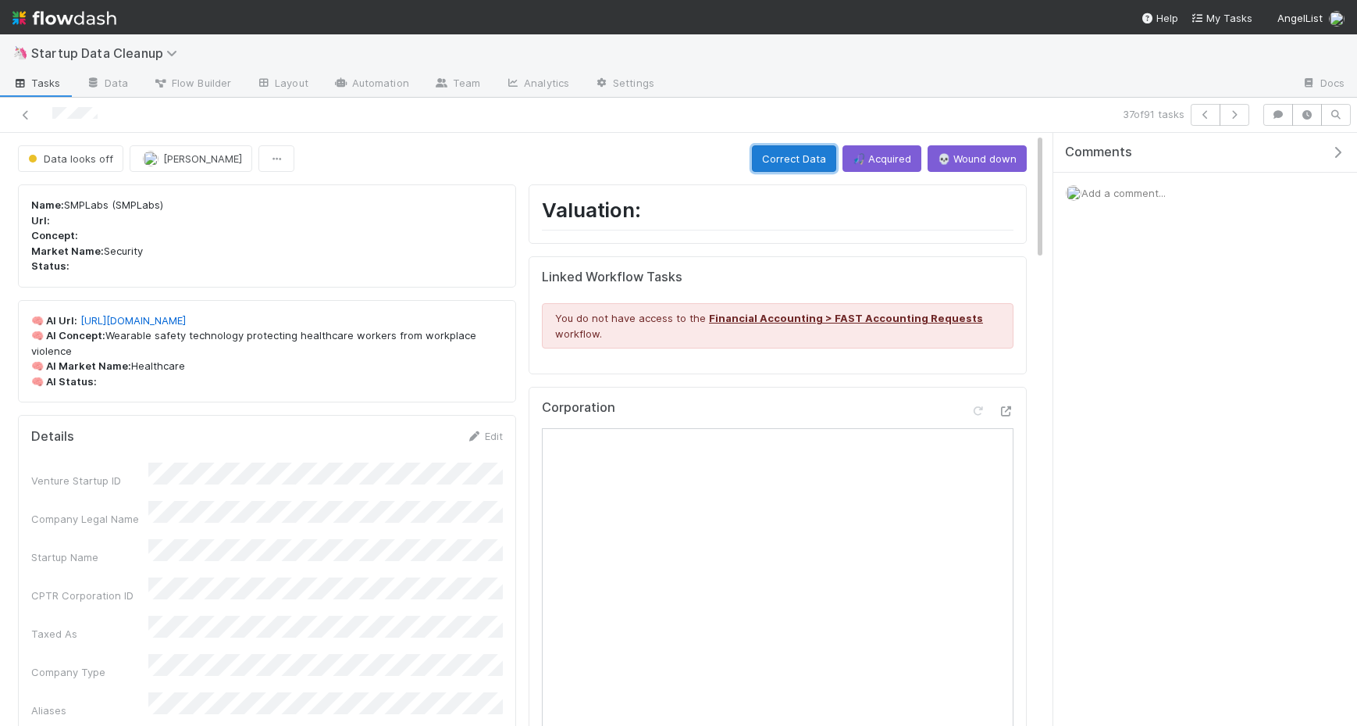
click at [766, 160] on button "Correct Data" at bounding box center [794, 158] width 84 height 27
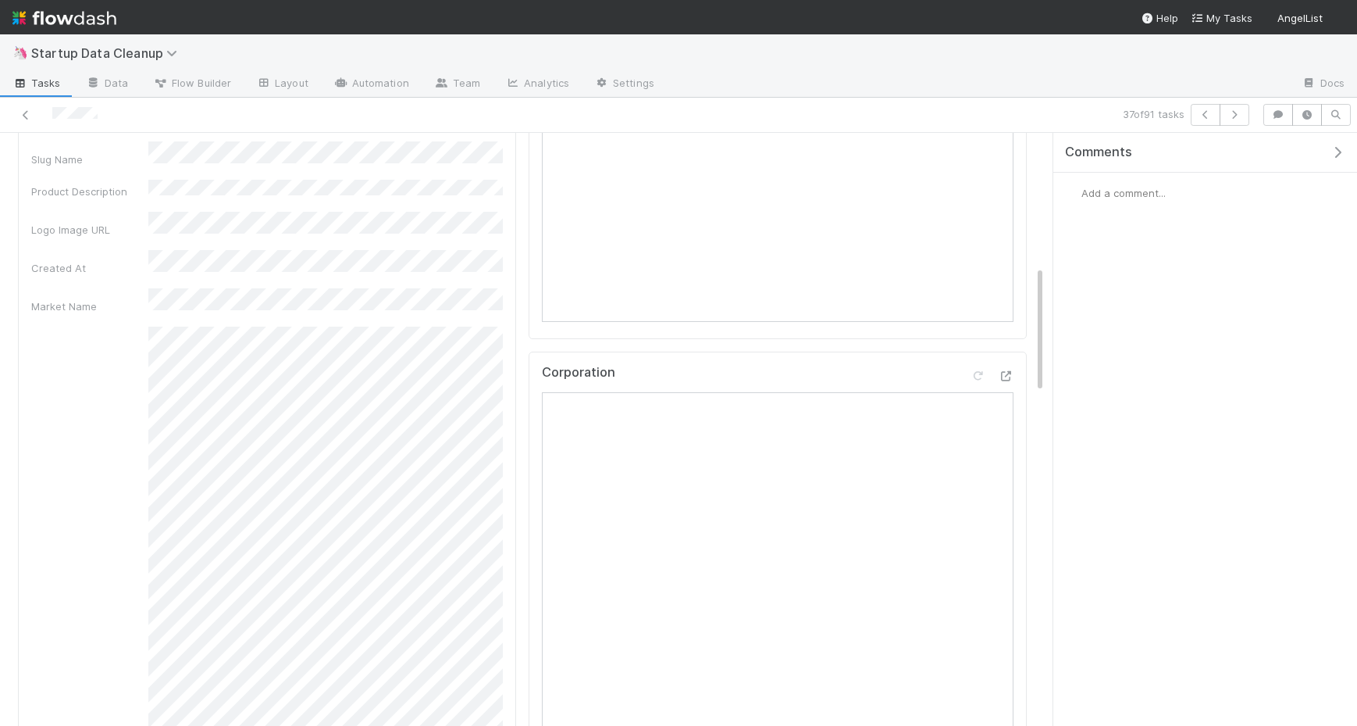
scroll to position [621, 0]
click at [1132, 205] on div "Add a comment..." at bounding box center [1206, 193] width 304 height 41
click at [1123, 193] on span "Add a comment..." at bounding box center [1124, 193] width 84 height 12
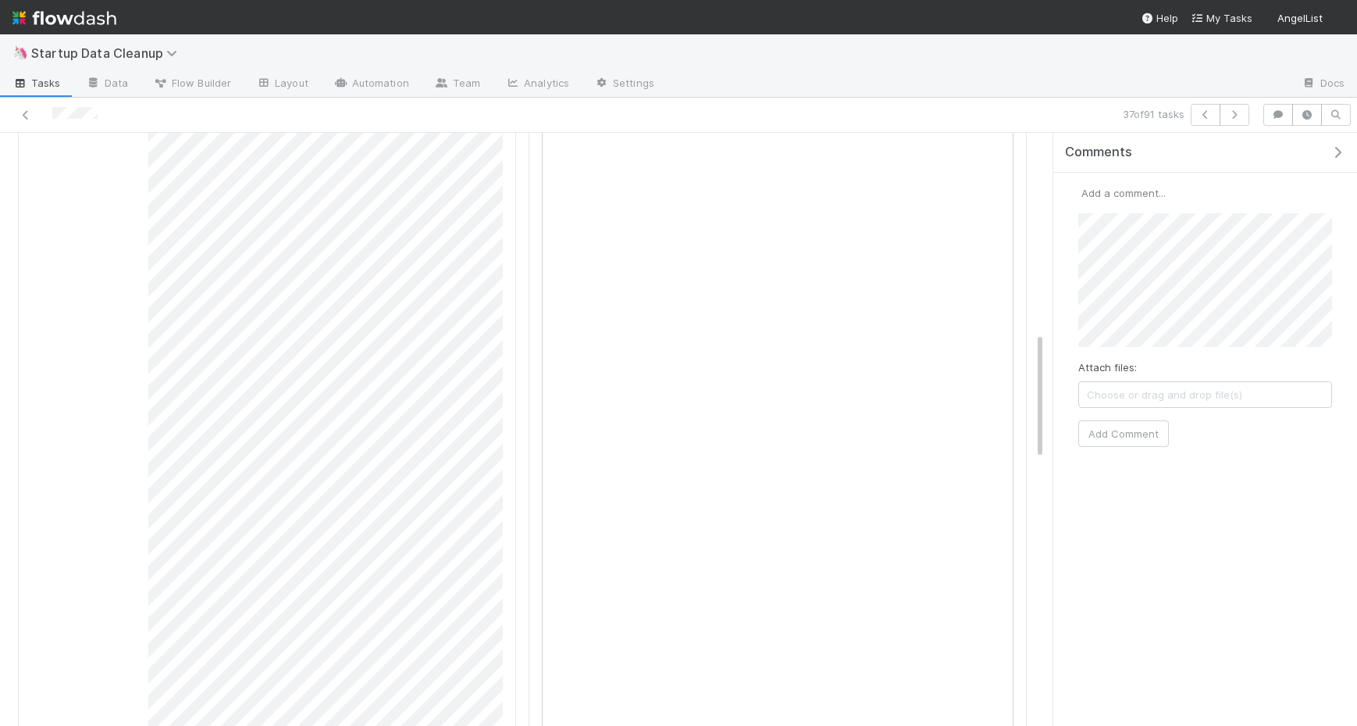
scroll to position [638, 0]
click at [1128, 440] on button "Add Comment" at bounding box center [1124, 433] width 91 height 27
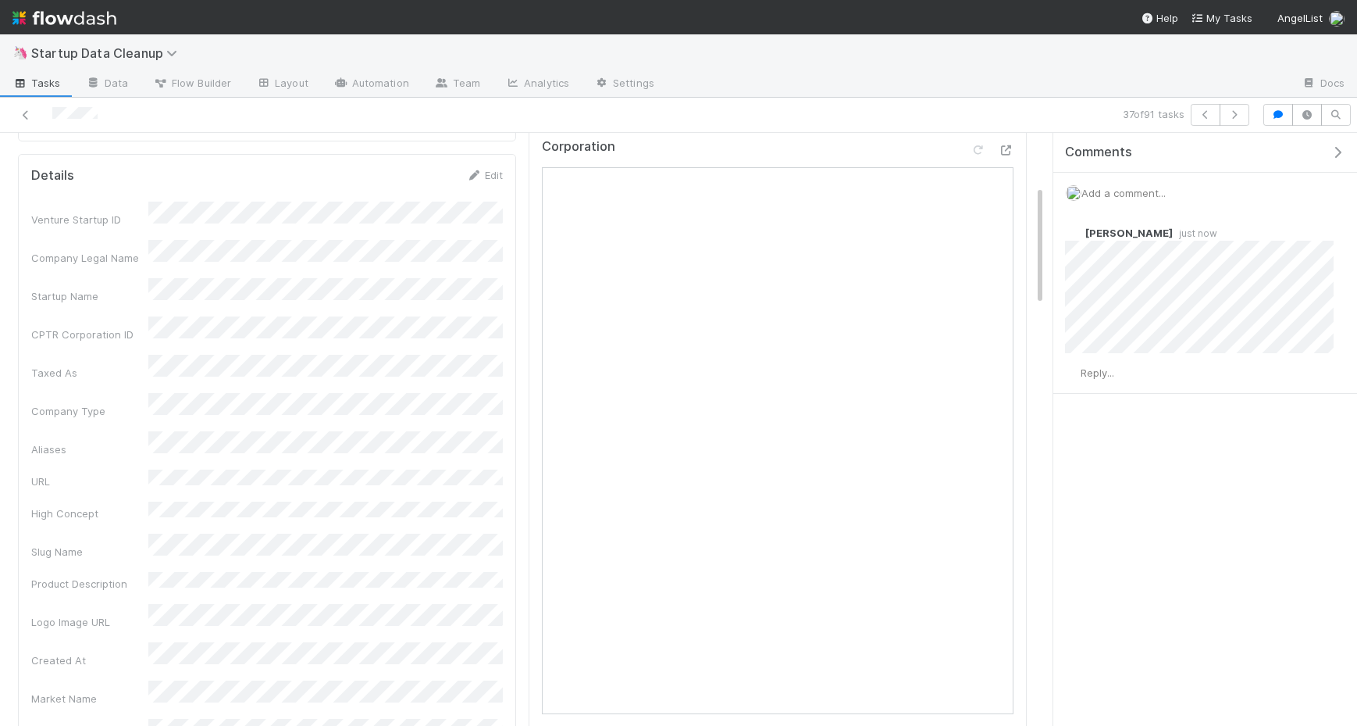
scroll to position [0, 0]
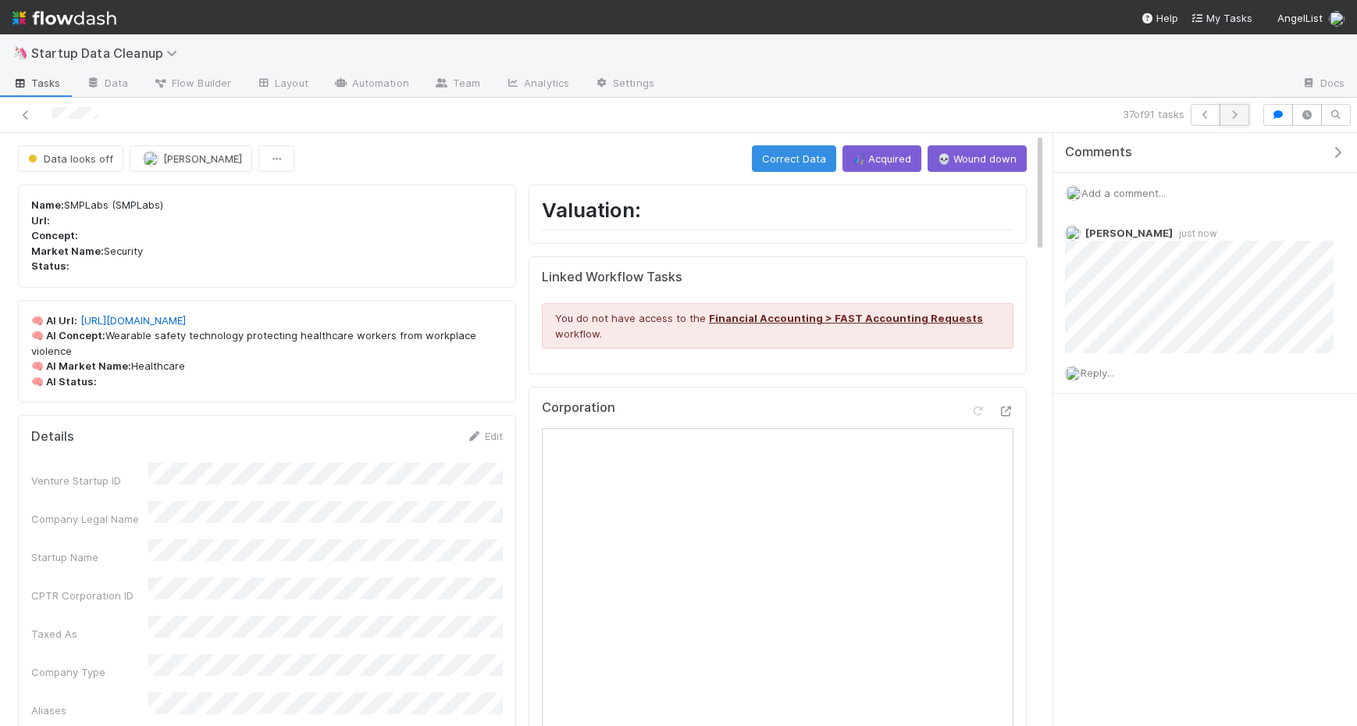
click at [1243, 113] on button "button" at bounding box center [1235, 115] width 30 height 22
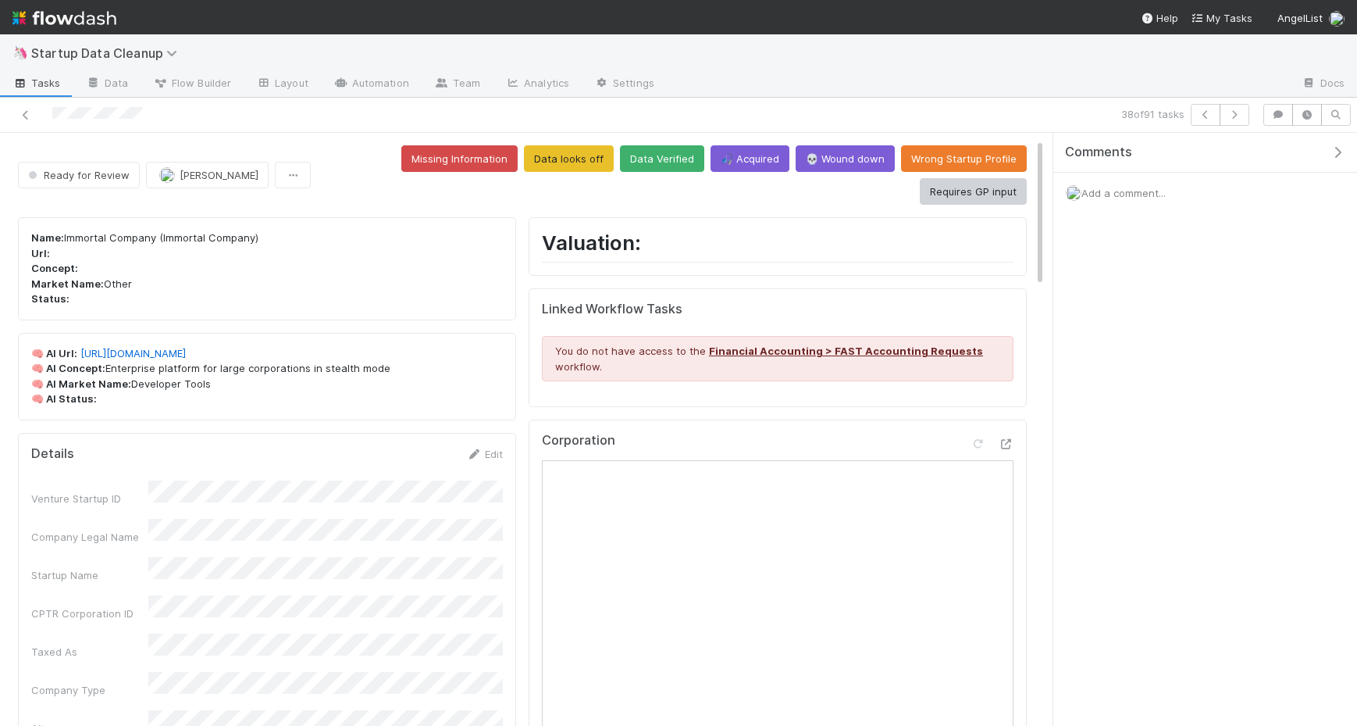
scroll to position [26, 0]
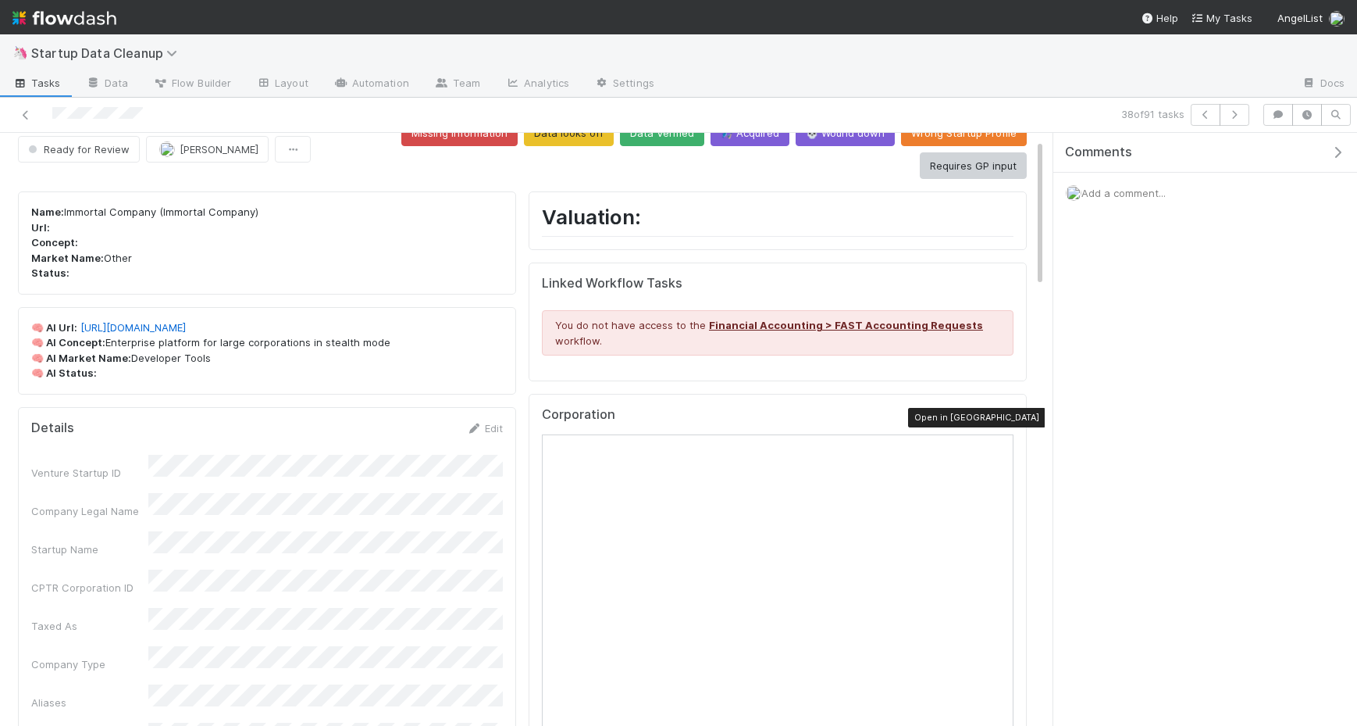
click at [1004, 413] on icon at bounding box center [1006, 418] width 16 height 10
click at [186, 321] on link "https://www.crunchbase.com/organization/immortal" at bounding box center [132, 327] width 105 height 12
click at [1129, 204] on div "Add a comment..." at bounding box center [1206, 193] width 304 height 41
click at [1147, 187] on span "Add a comment..." at bounding box center [1124, 193] width 84 height 12
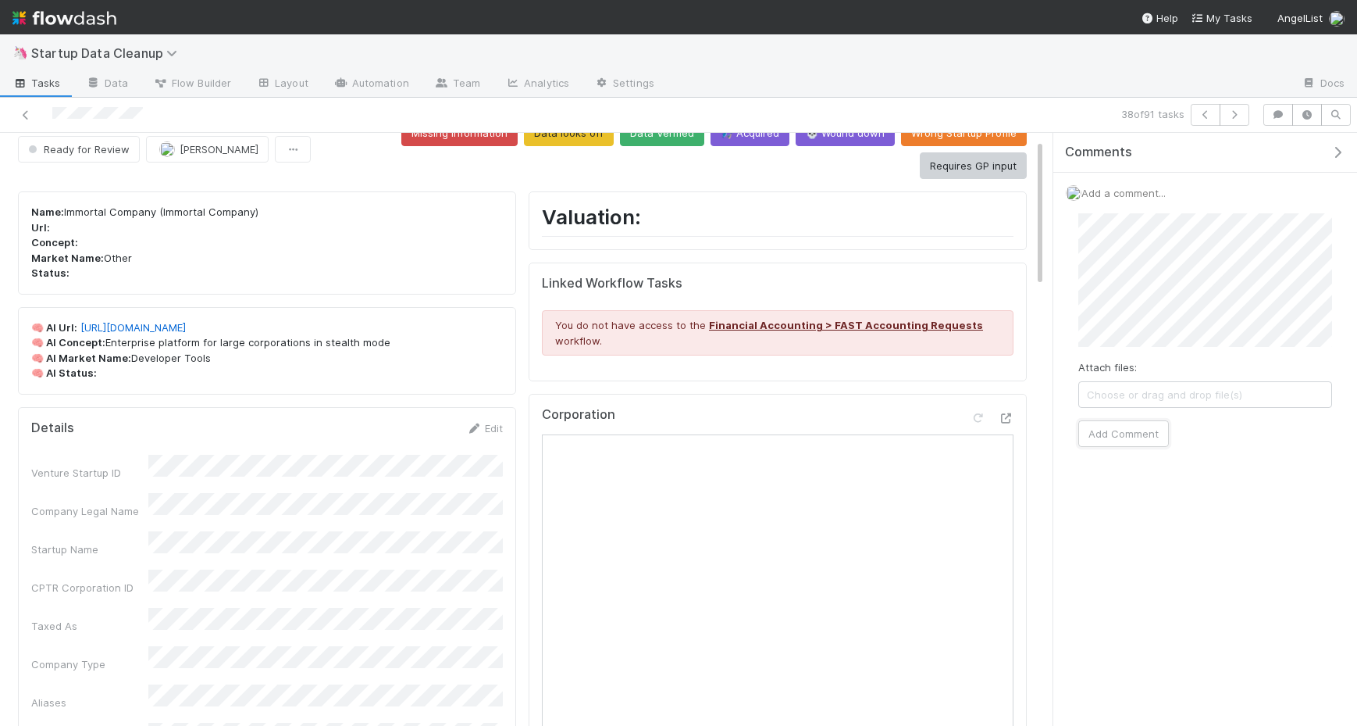
drag, startPoint x: 1120, startPoint y: 433, endPoint x: 1230, endPoint y: 447, distance: 111.0
click at [1122, 434] on button "Add Comment" at bounding box center [1124, 433] width 91 height 27
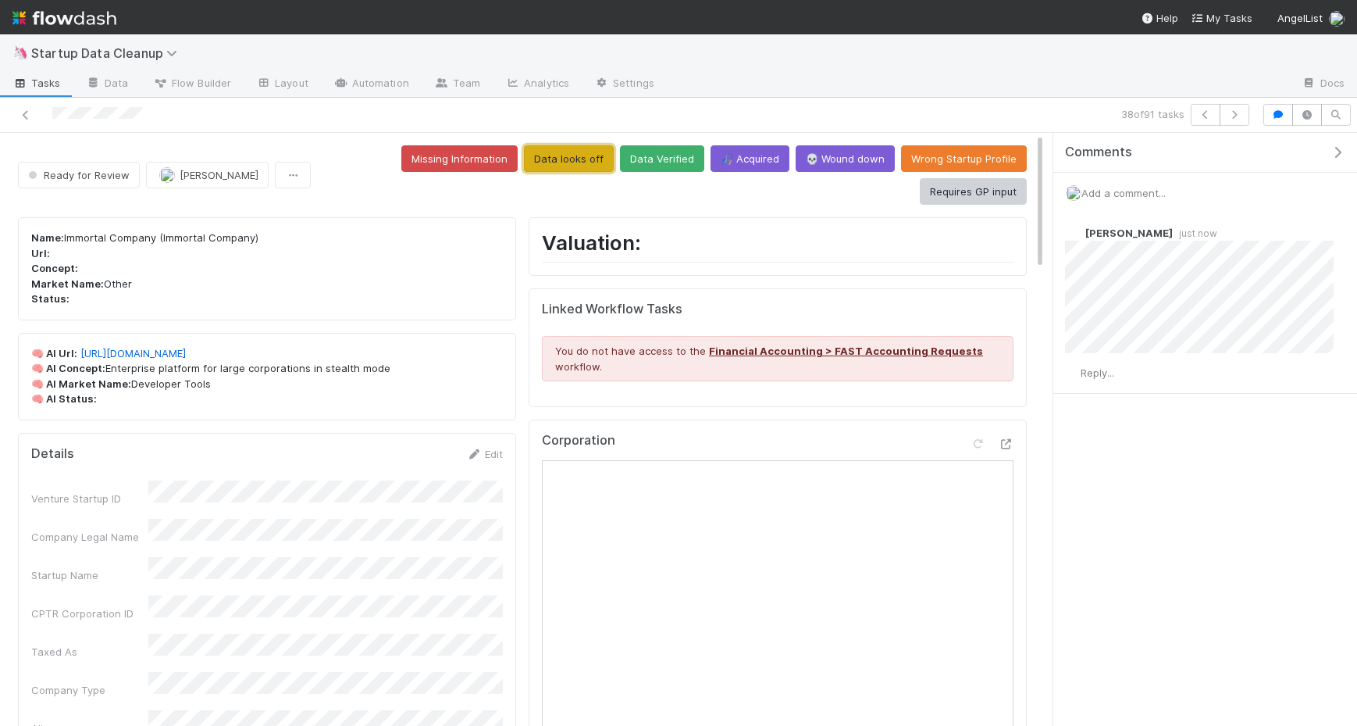
click at [524, 158] on button "Data looks off" at bounding box center [569, 158] width 90 height 27
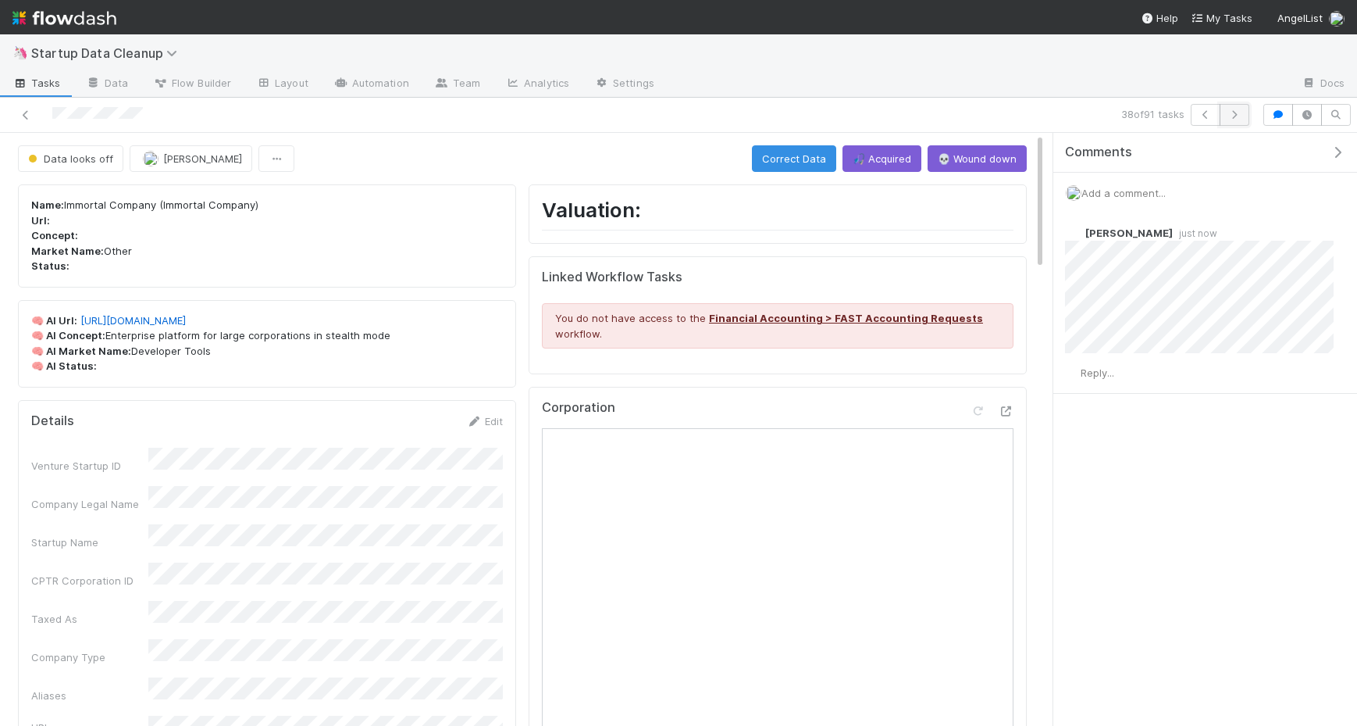
click at [1240, 110] on icon "button" at bounding box center [1235, 114] width 16 height 9
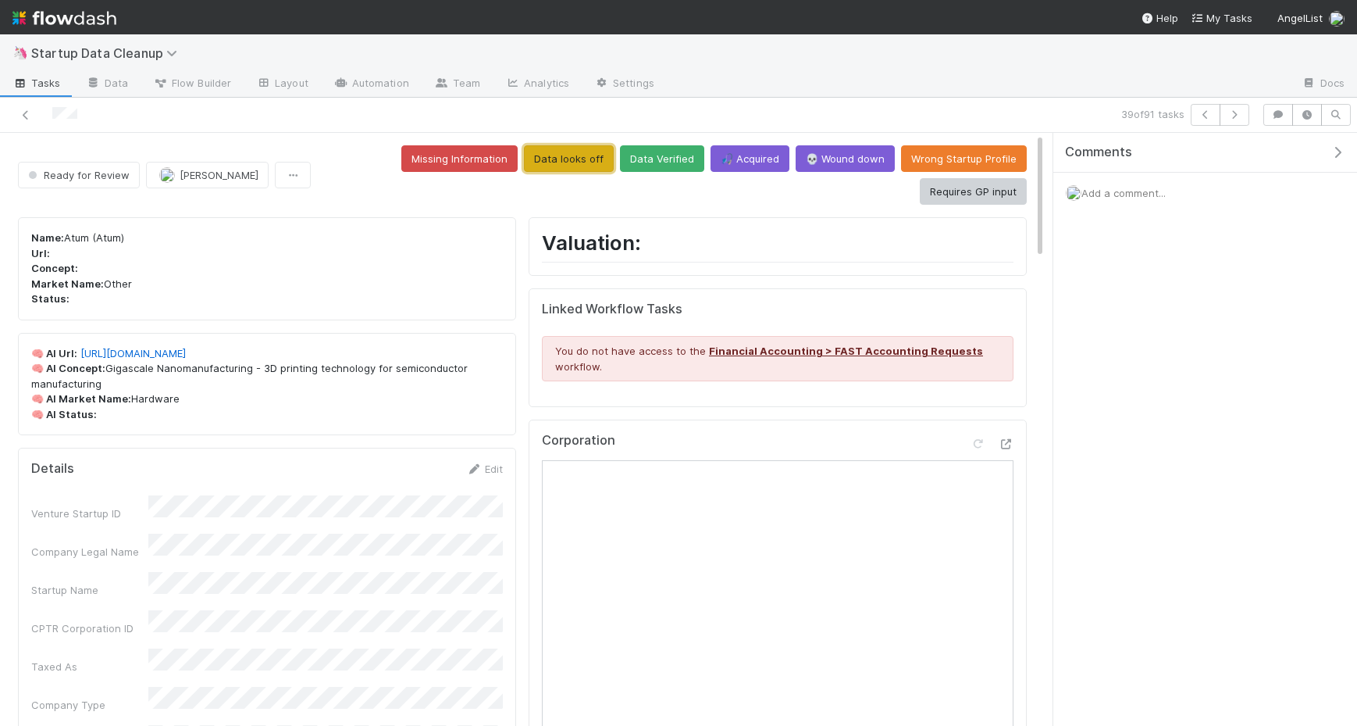
click at [524, 156] on button "Data looks off" at bounding box center [569, 158] width 90 height 27
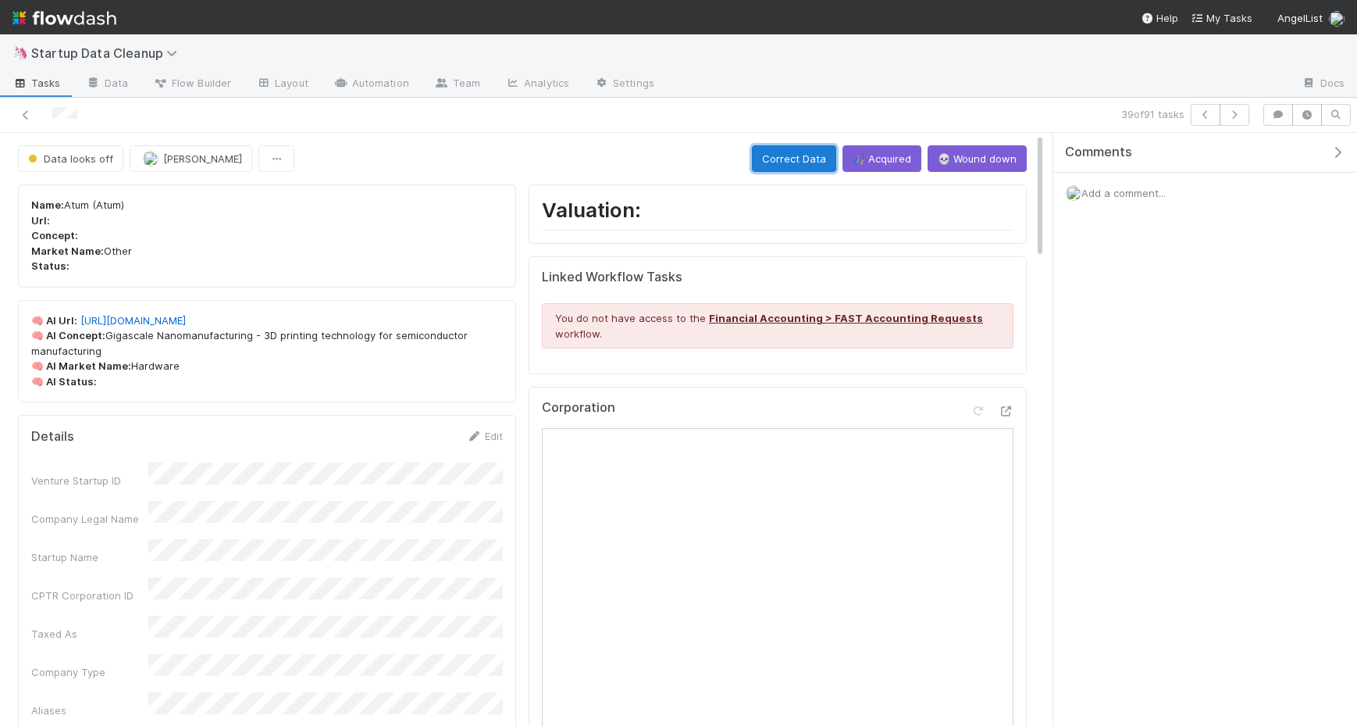
click at [801, 159] on button "Correct Data" at bounding box center [794, 158] width 84 height 27
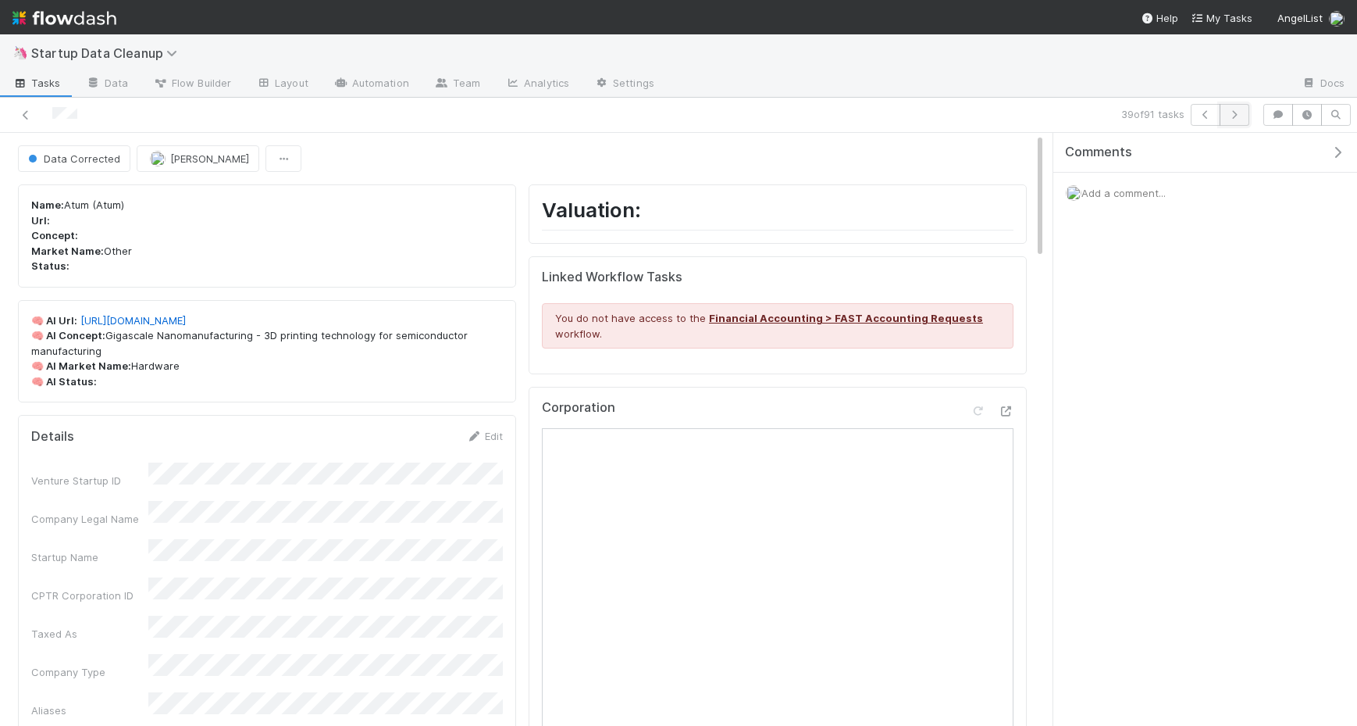
click at [1232, 113] on icon "button" at bounding box center [1235, 114] width 16 height 9
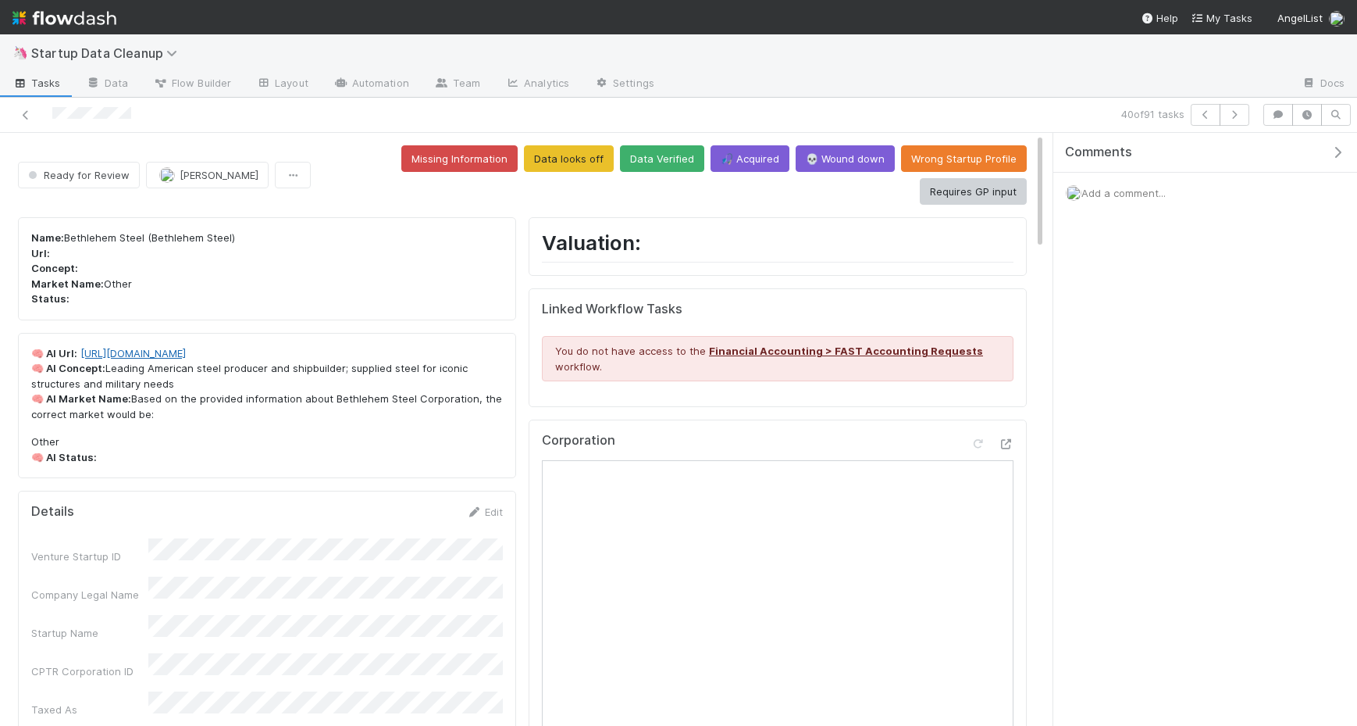
click at [184, 347] on link "https://www.bethlehemsteel.com" at bounding box center [132, 353] width 105 height 12
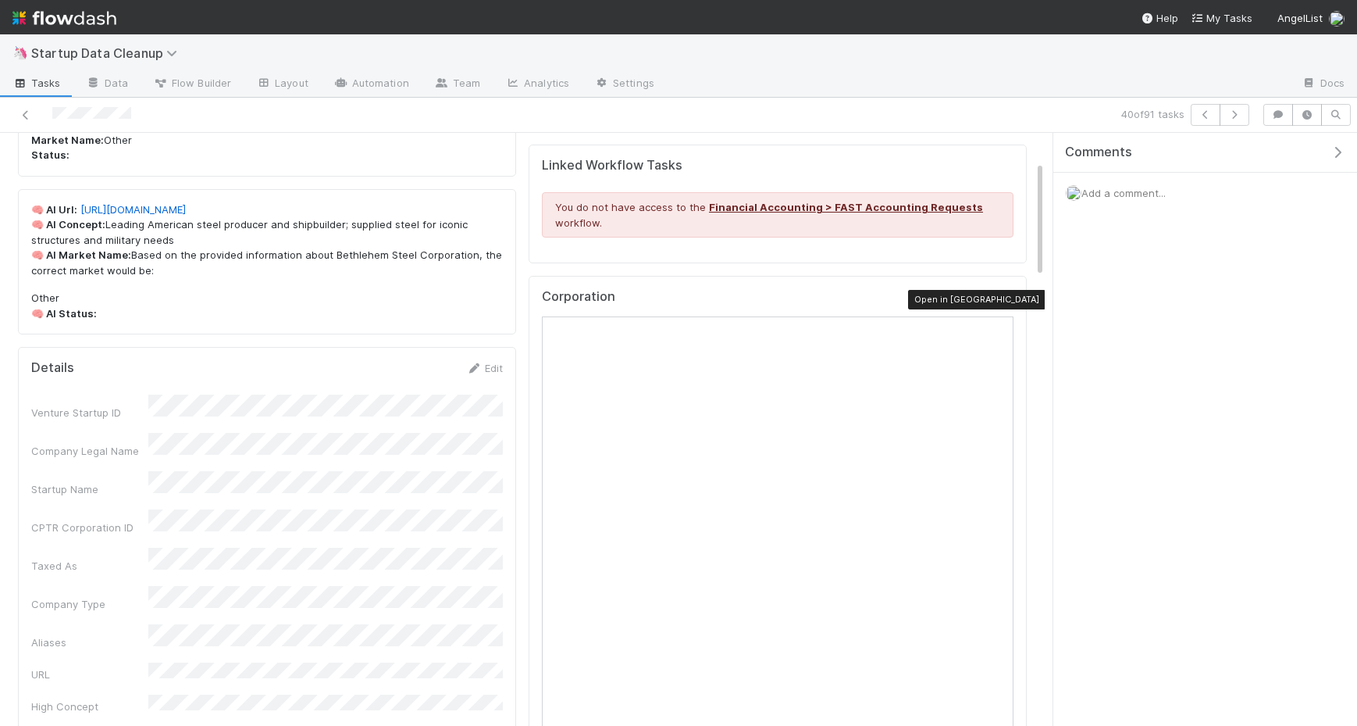
scroll to position [148, 0]
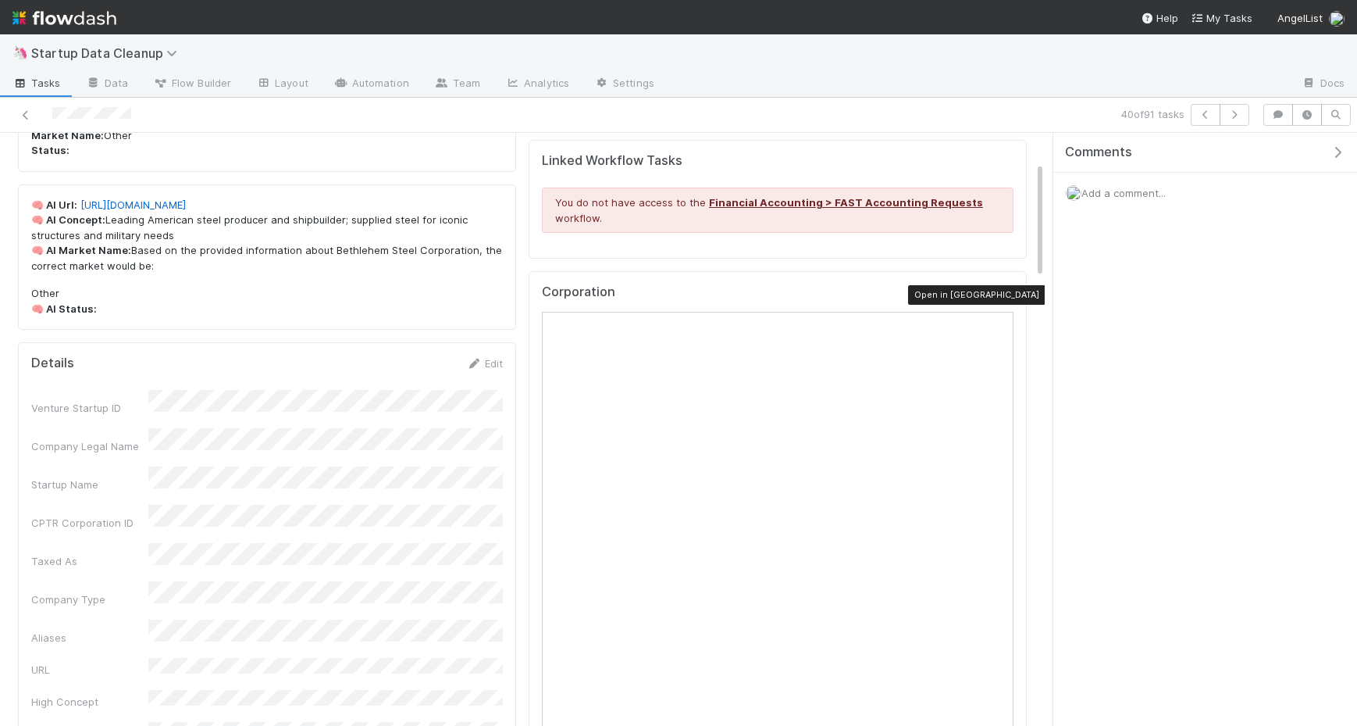
click at [1010, 291] on icon at bounding box center [1006, 296] width 16 height 10
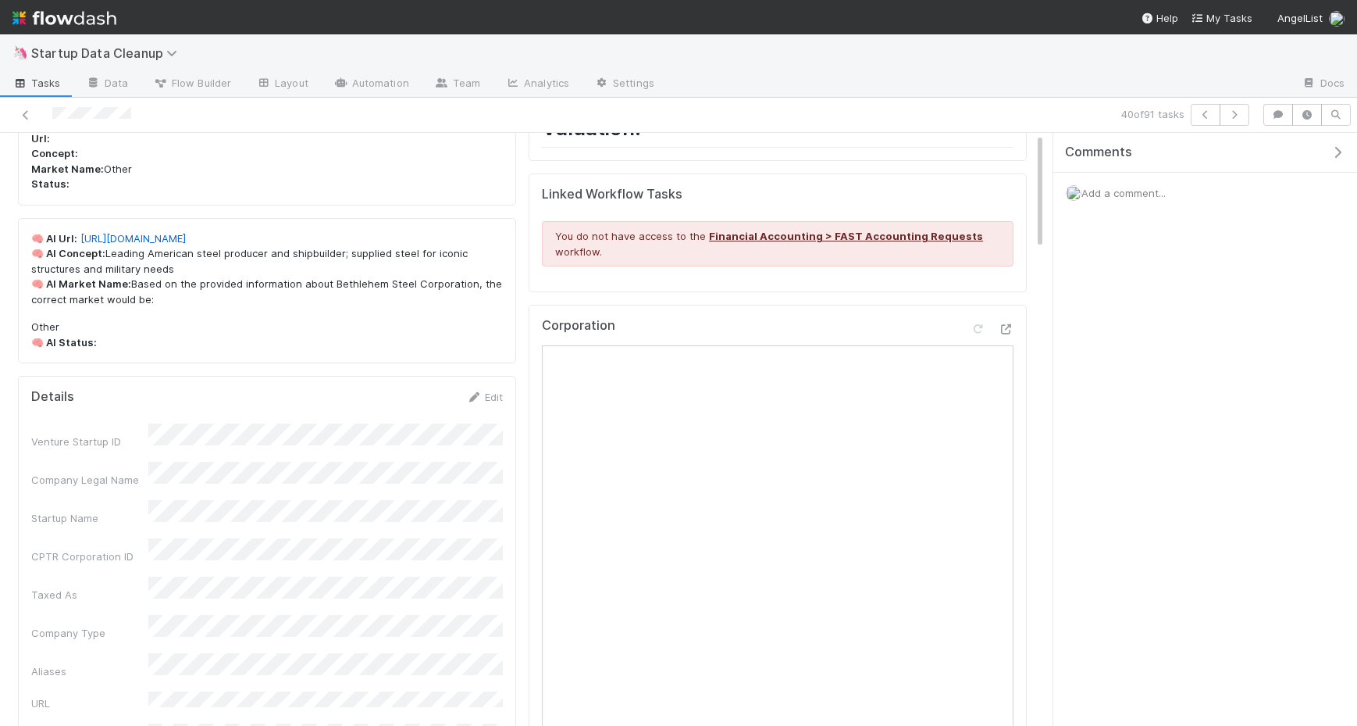
scroll to position [0, 0]
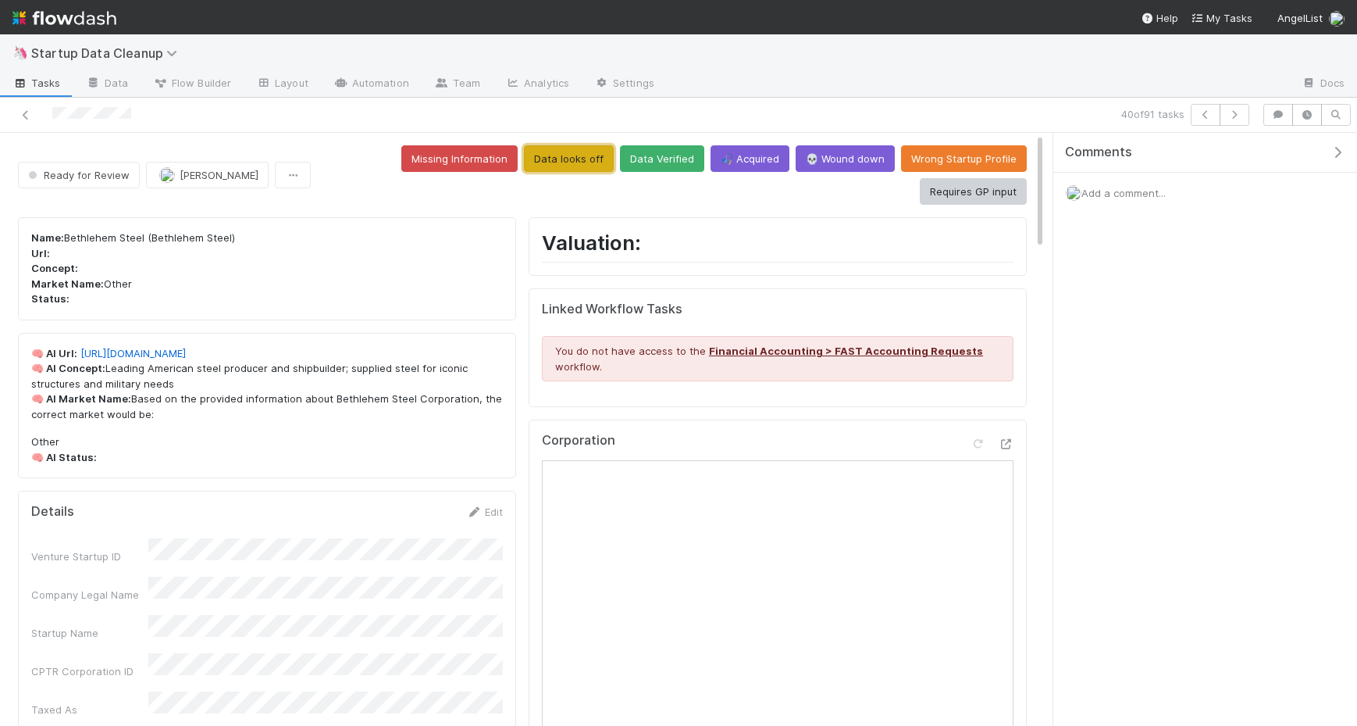
click at [524, 153] on button "Data looks off" at bounding box center [569, 158] width 90 height 27
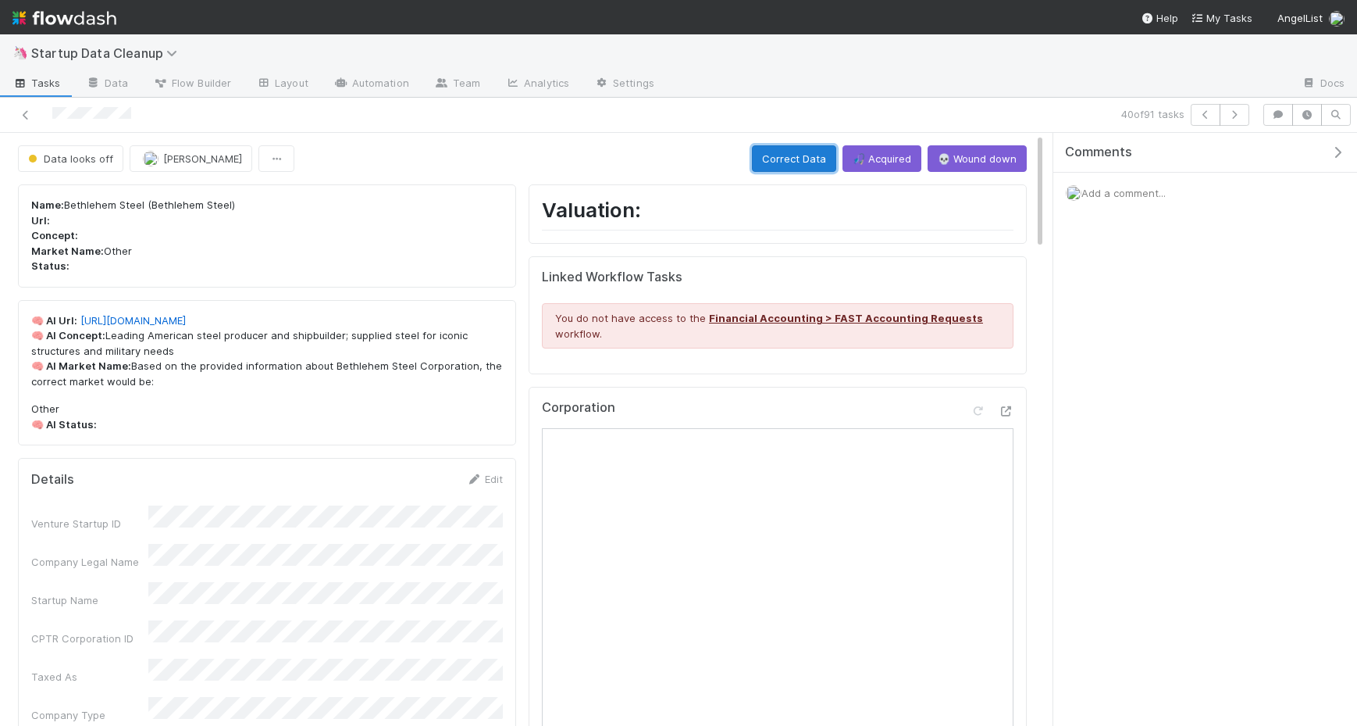
drag, startPoint x: 785, startPoint y: 157, endPoint x: 832, endPoint y: 177, distance: 50.8
click at [786, 157] on button "Correct Data" at bounding box center [794, 158] width 84 height 27
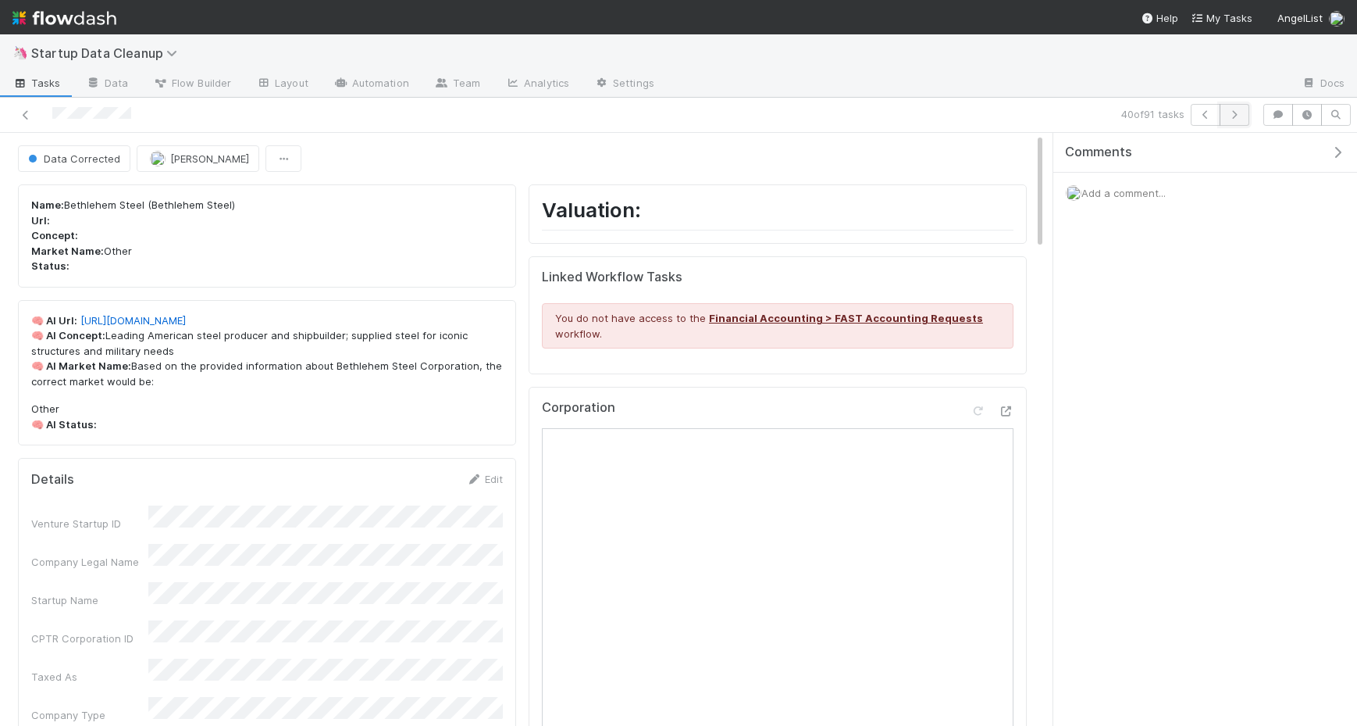
click at [1241, 112] on icon "button" at bounding box center [1235, 114] width 16 height 9
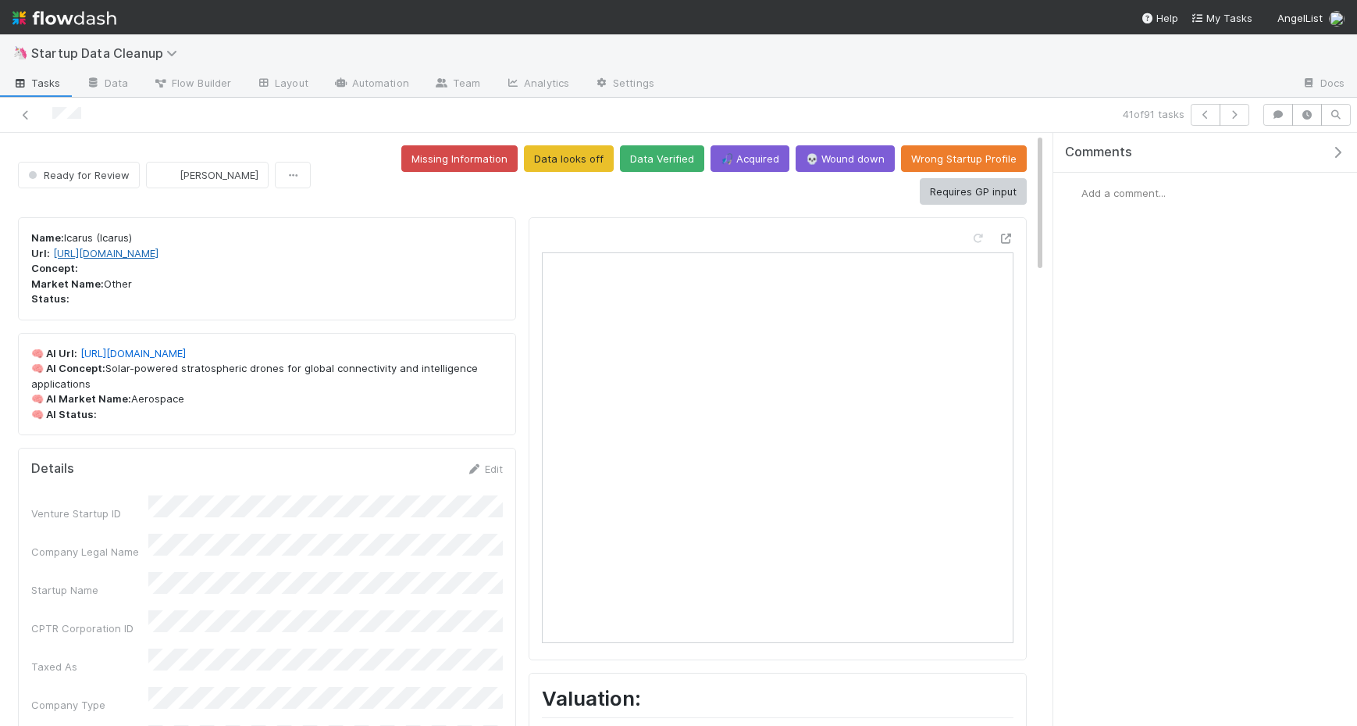
click at [139, 247] on link "https://www.icarus.one" at bounding box center [105, 253] width 105 height 12
drag, startPoint x: 453, startPoint y: 159, endPoint x: 480, endPoint y: 169, distance: 29.2
click at [524, 159] on button "Data looks off" at bounding box center [569, 158] width 90 height 27
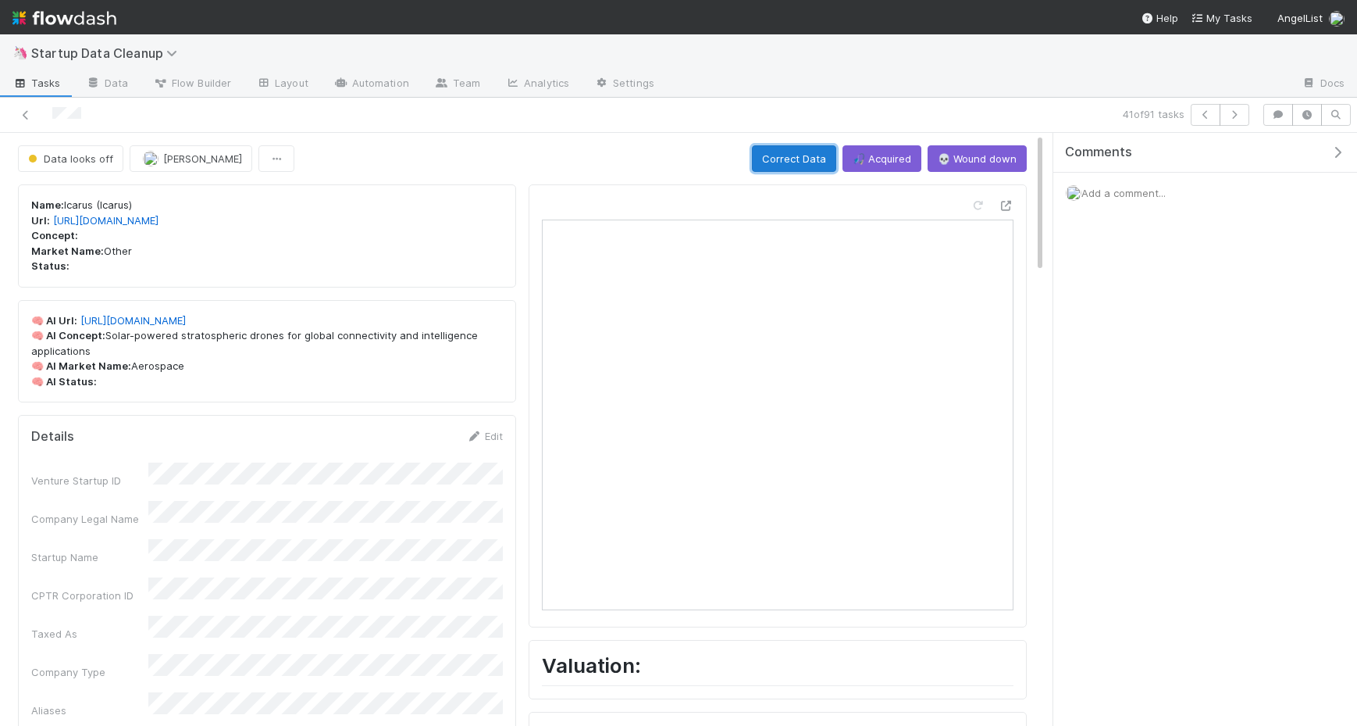
drag, startPoint x: 794, startPoint y: 159, endPoint x: 861, endPoint y: 194, distance: 76.1
click at [794, 159] on button "Correct Data" at bounding box center [794, 158] width 84 height 27
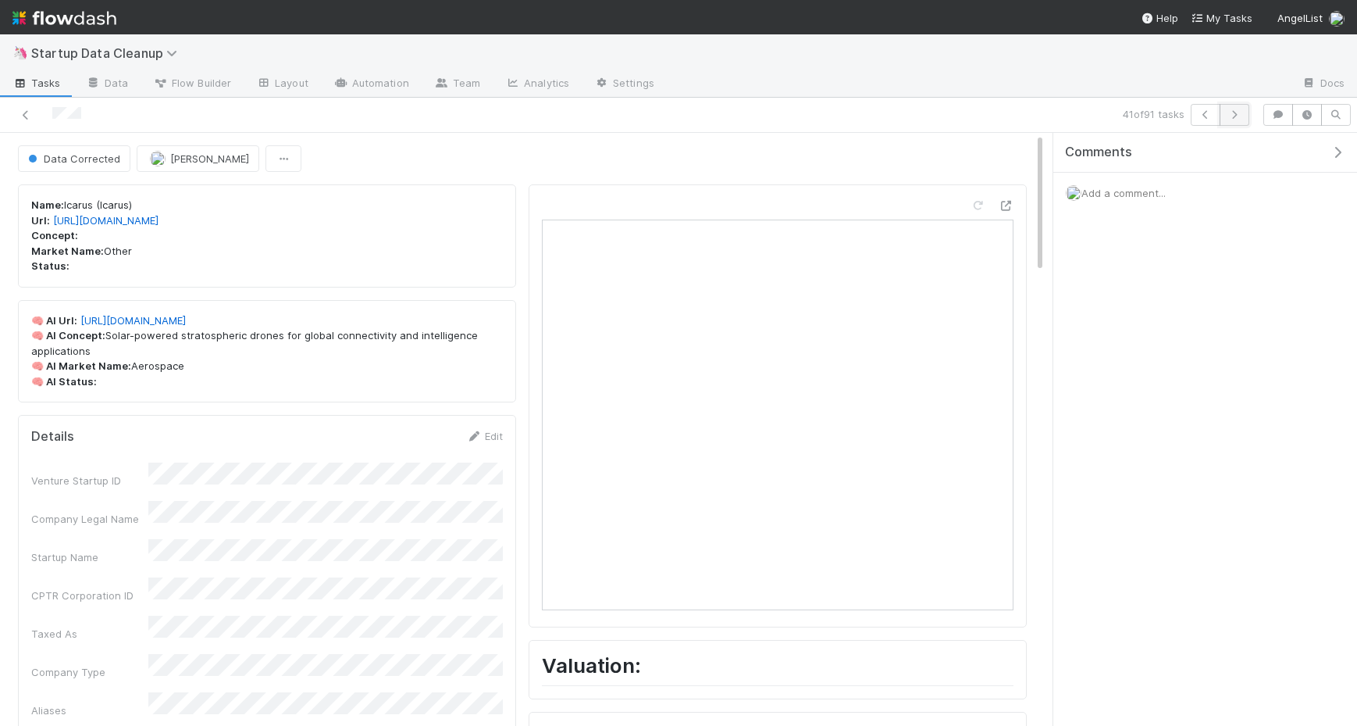
click at [1238, 116] on icon "button" at bounding box center [1235, 114] width 16 height 9
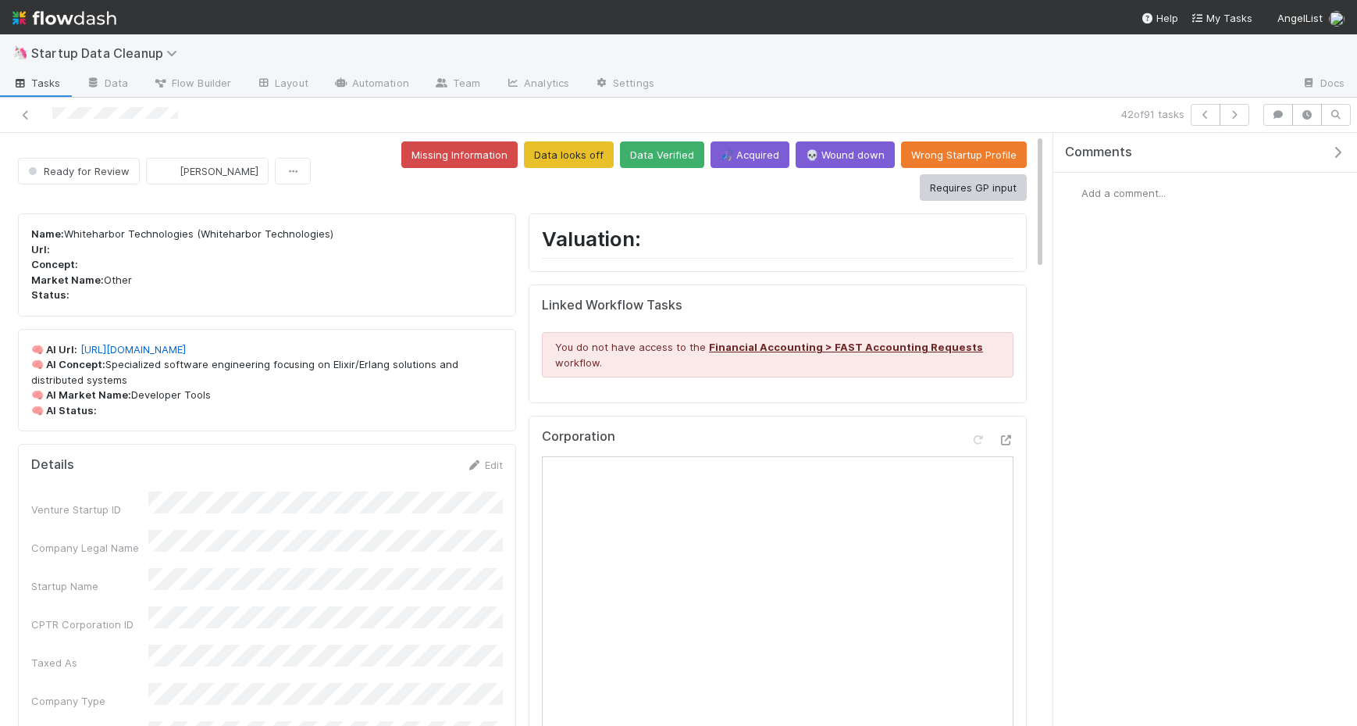
scroll to position [5, 0]
click at [186, 342] on link "https://whiteharbortechnologies.com" at bounding box center [132, 348] width 105 height 12
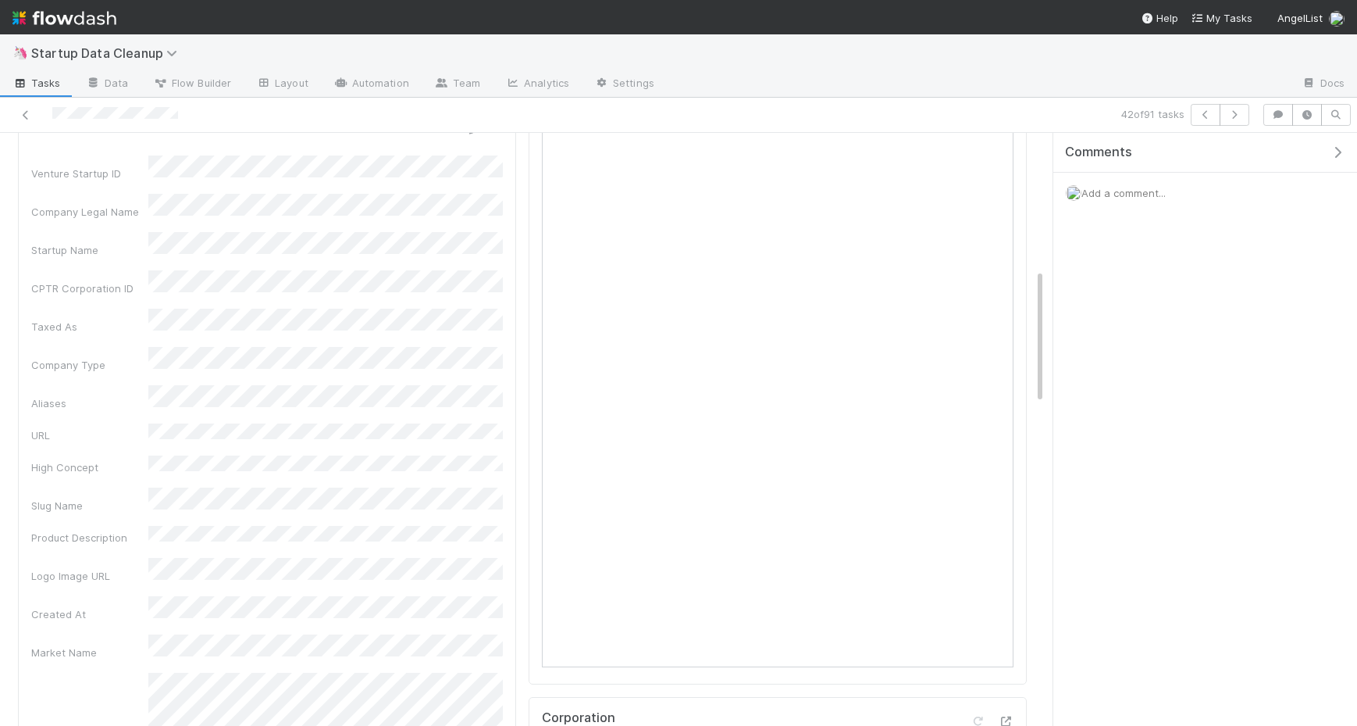
scroll to position [951, 0]
drag, startPoint x: 1167, startPoint y: 216, endPoint x: 1159, endPoint y: 193, distance: 24.0
click at [1167, 216] on div "Comments Add a comment..." at bounding box center [1206, 212] width 304 height 159
click at [1159, 193] on span "Add a comment..." at bounding box center [1124, 193] width 84 height 12
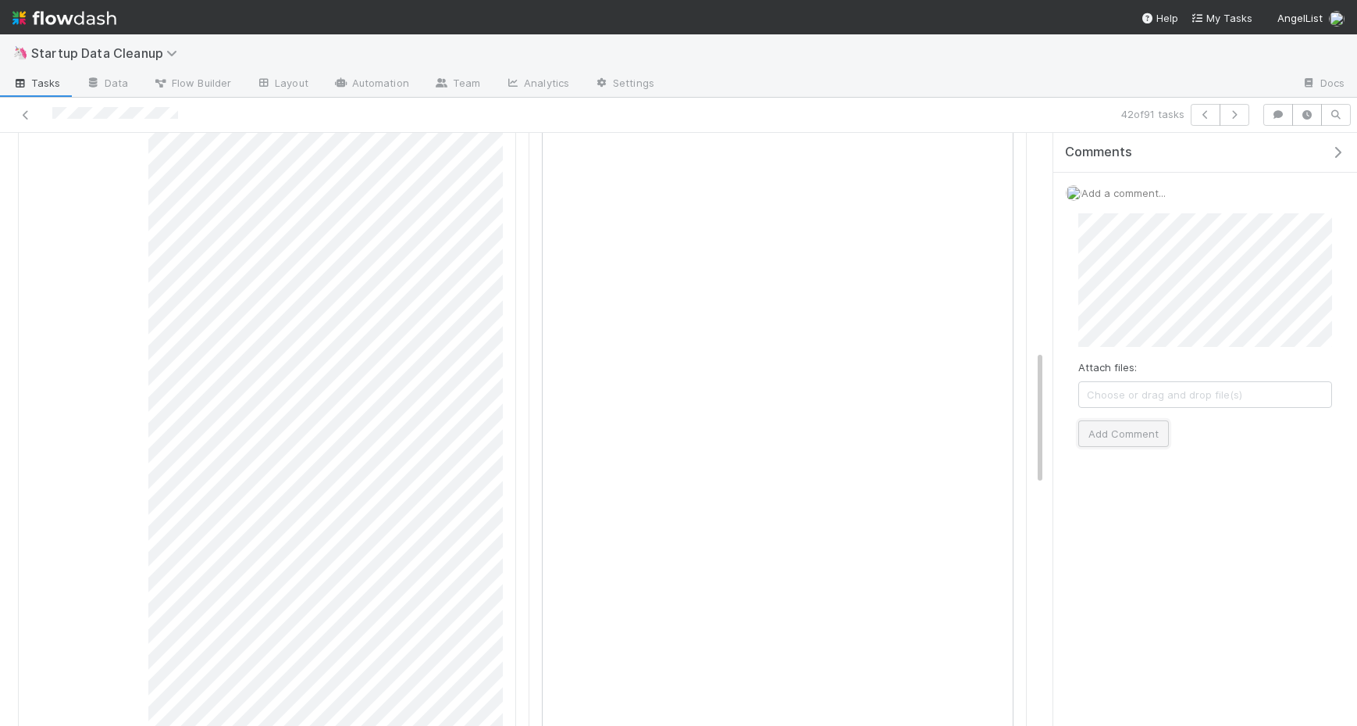
click at [1123, 432] on button "Add Comment" at bounding box center [1124, 433] width 91 height 27
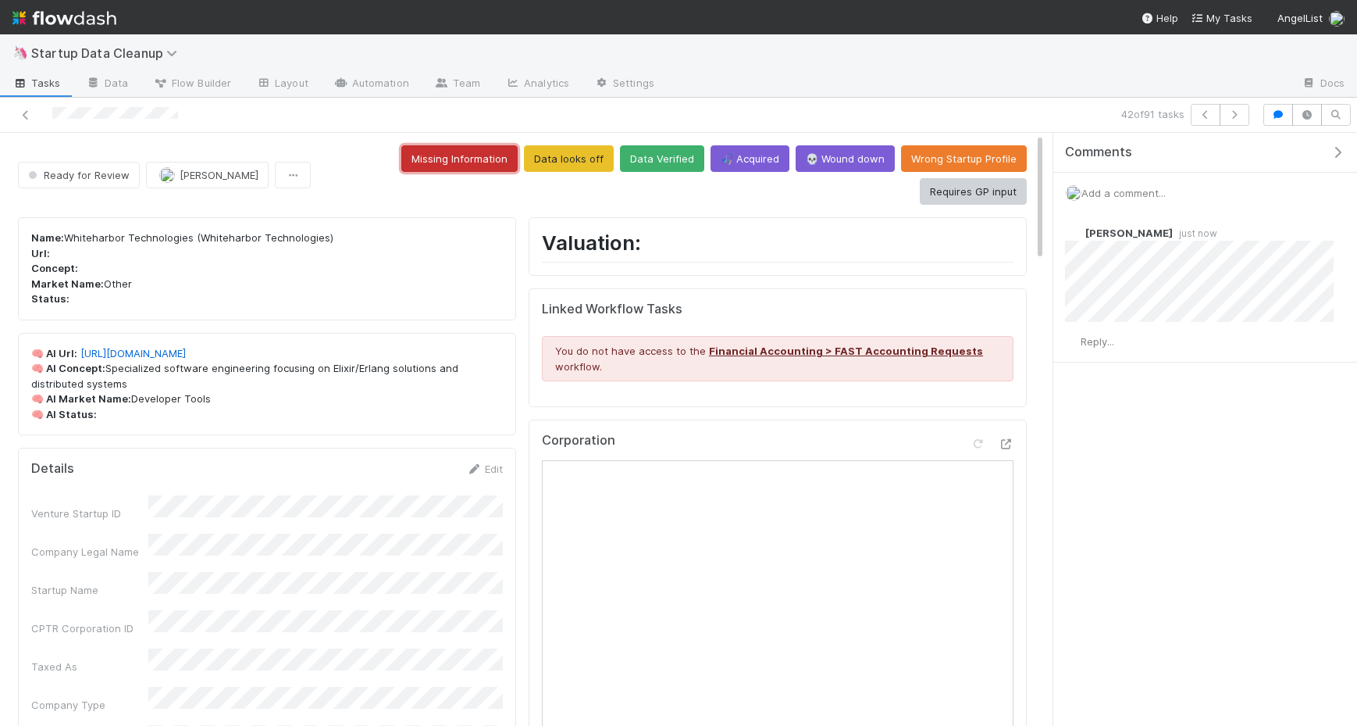
click at [401, 149] on button "Missing Information" at bounding box center [459, 158] width 116 height 27
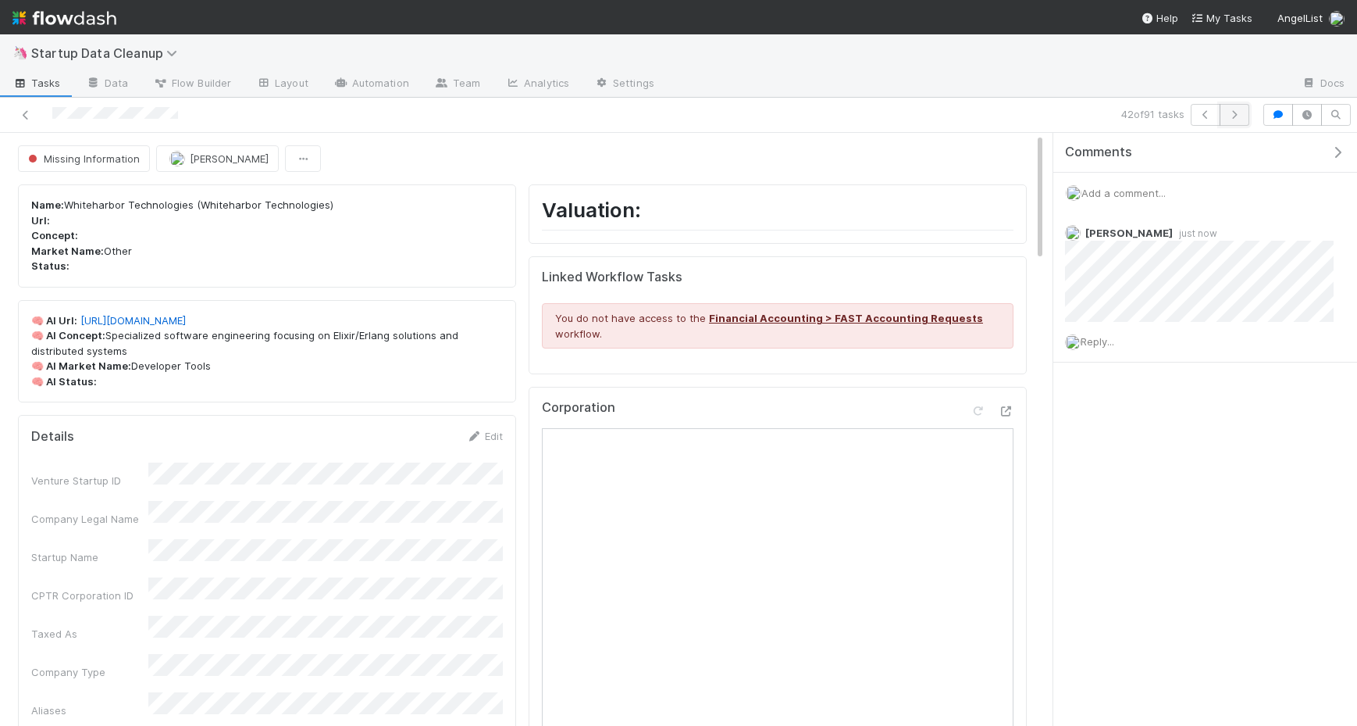
click at [1232, 113] on icon "button" at bounding box center [1235, 114] width 16 height 9
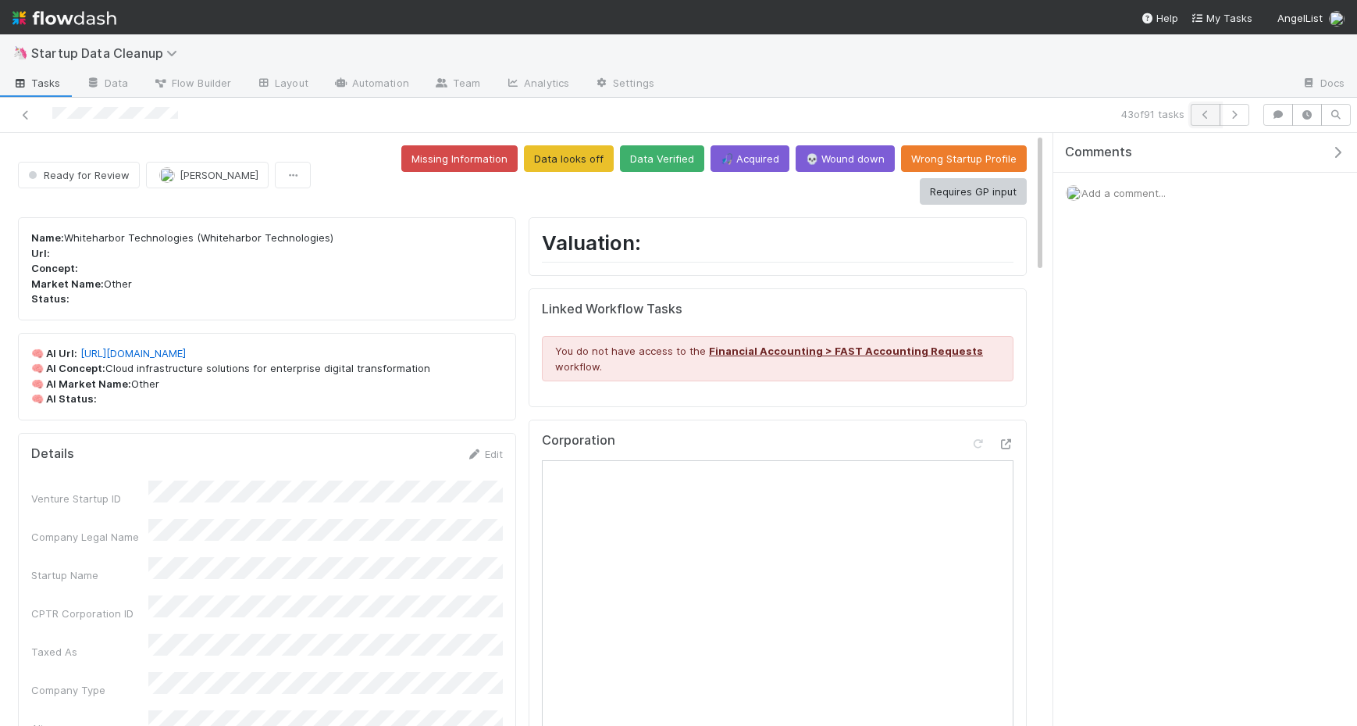
click at [1202, 111] on icon "button" at bounding box center [1206, 114] width 16 height 9
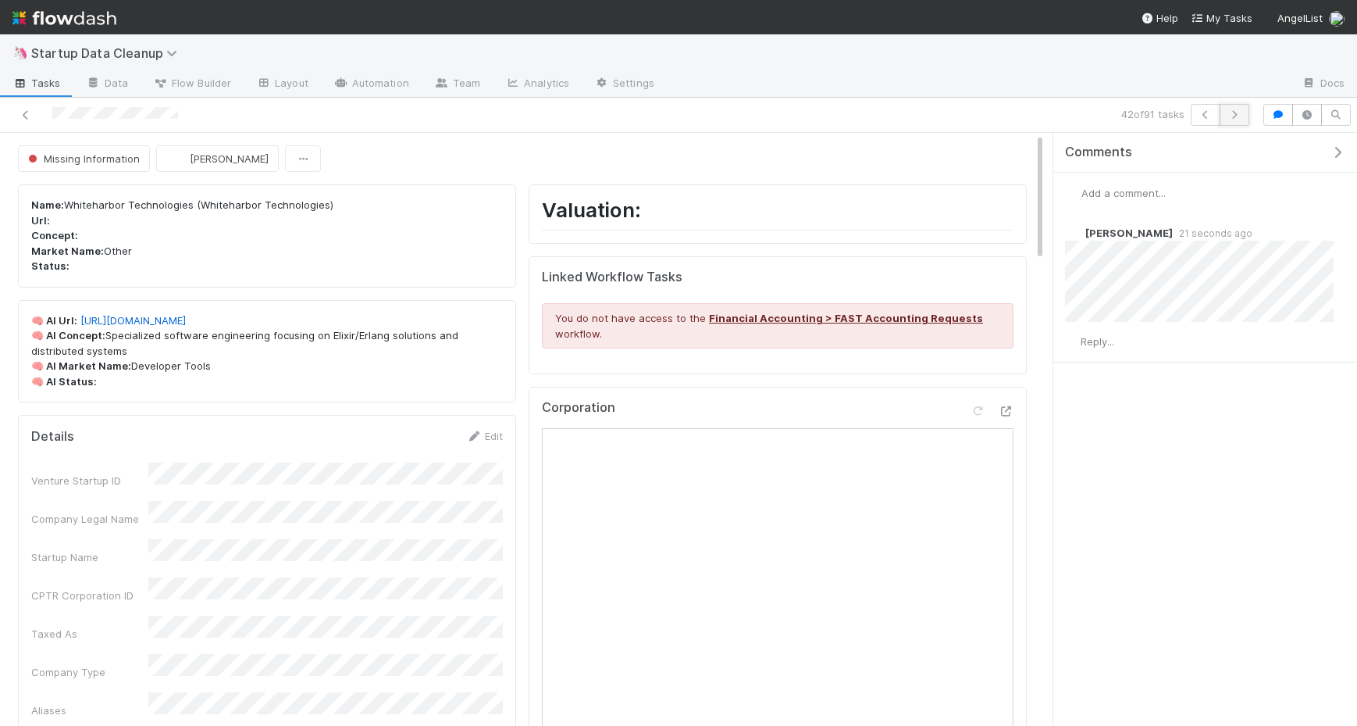
click at [1235, 111] on icon "button" at bounding box center [1235, 114] width 16 height 9
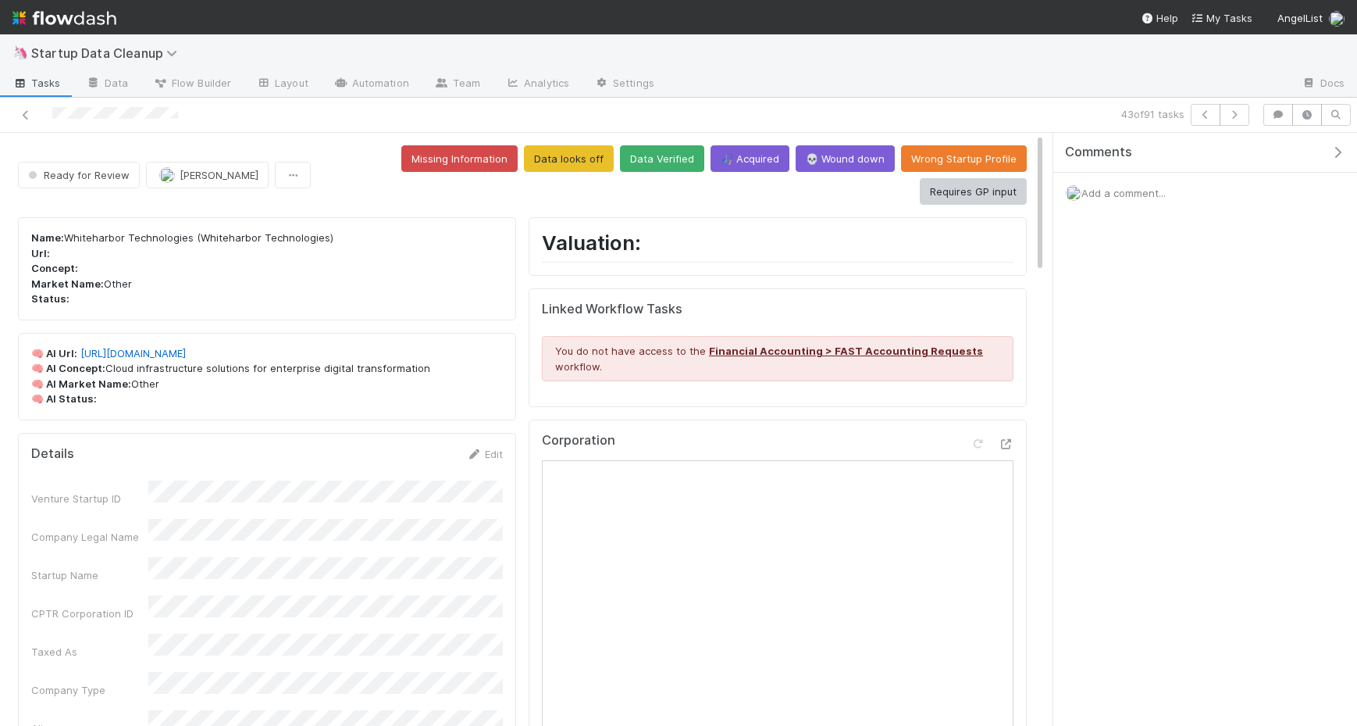
click at [1133, 199] on div "Add a comment..." at bounding box center [1206, 193] width 304 height 41
click at [1129, 188] on span "Add a comment..." at bounding box center [1124, 193] width 84 height 12
drag, startPoint x: 1139, startPoint y: 433, endPoint x: 1147, endPoint y: 434, distance: 8.0
click at [1139, 433] on button "Add Comment" at bounding box center [1124, 433] width 91 height 27
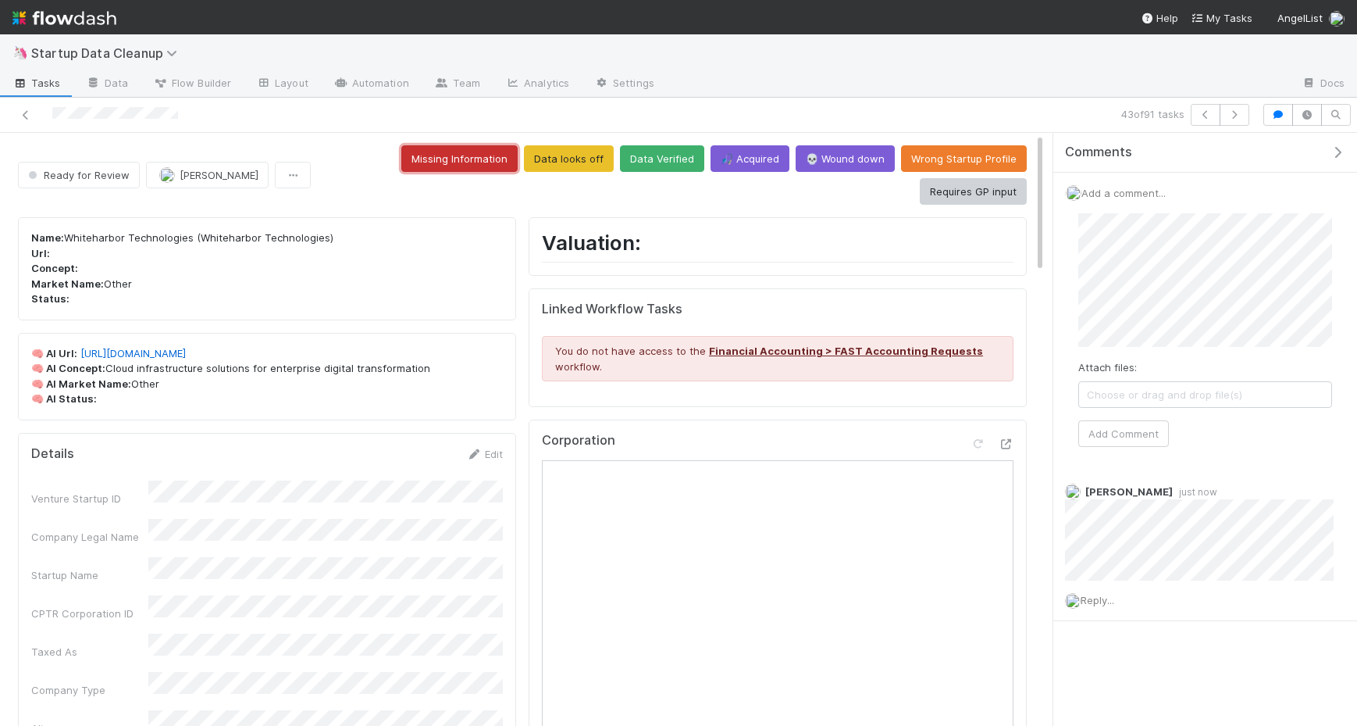
drag, startPoint x: 373, startPoint y: 159, endPoint x: 376, endPoint y: 168, distance: 9.4
click at [401, 159] on button "Missing Information" at bounding box center [459, 158] width 116 height 27
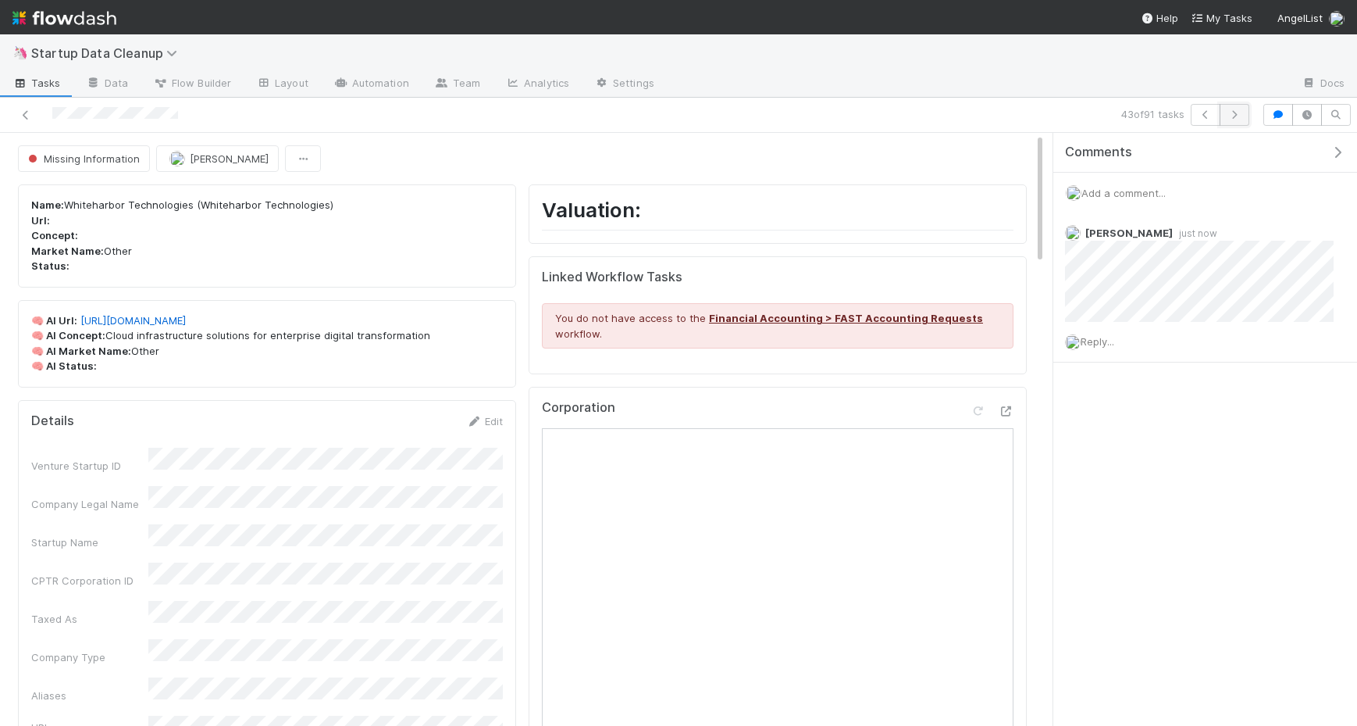
click at [1232, 114] on icon "button" at bounding box center [1235, 114] width 16 height 9
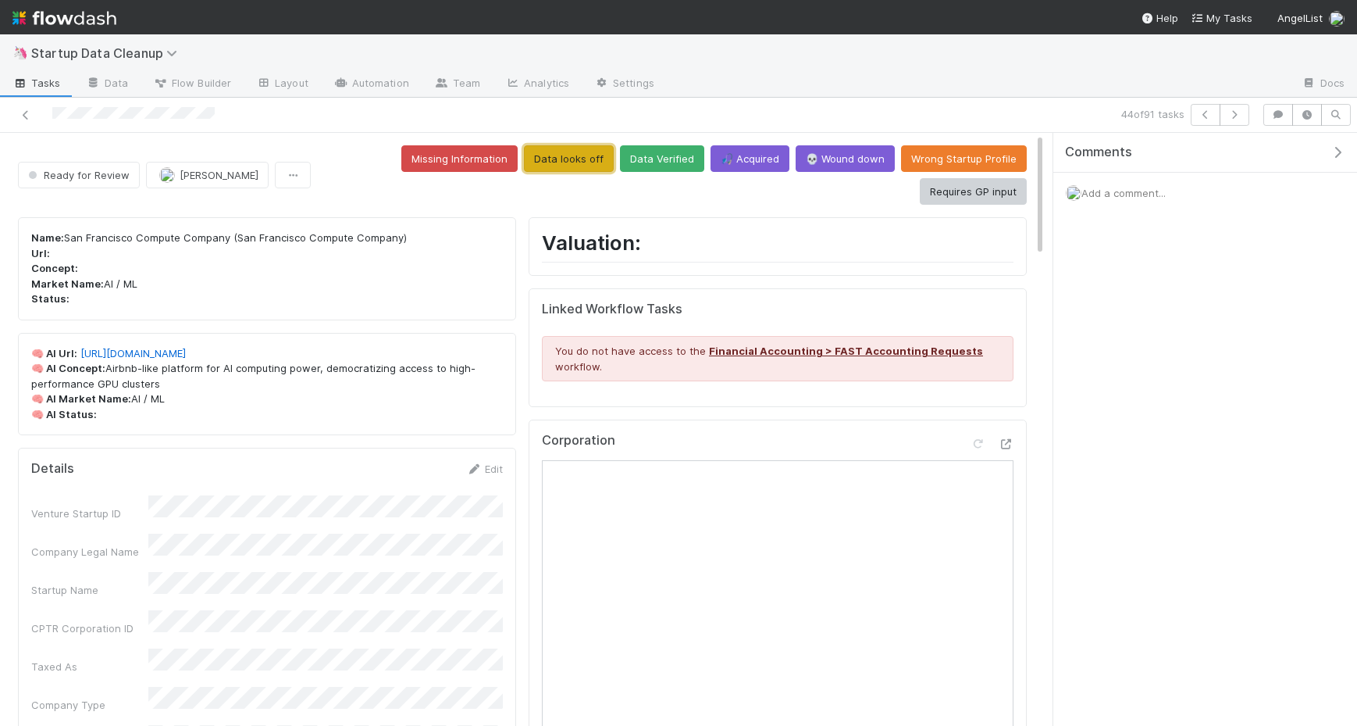
click at [524, 155] on button "Data looks off" at bounding box center [569, 158] width 90 height 27
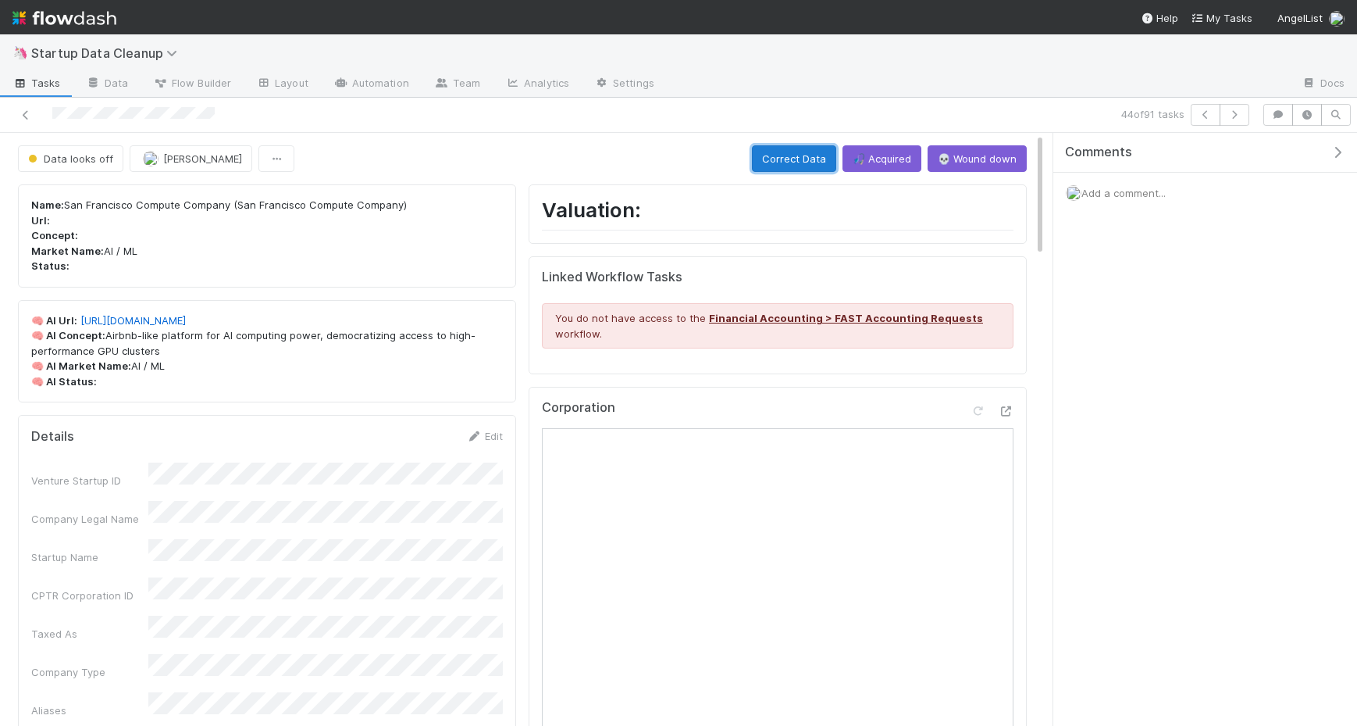
click at [817, 151] on button "Correct Data" at bounding box center [794, 158] width 84 height 27
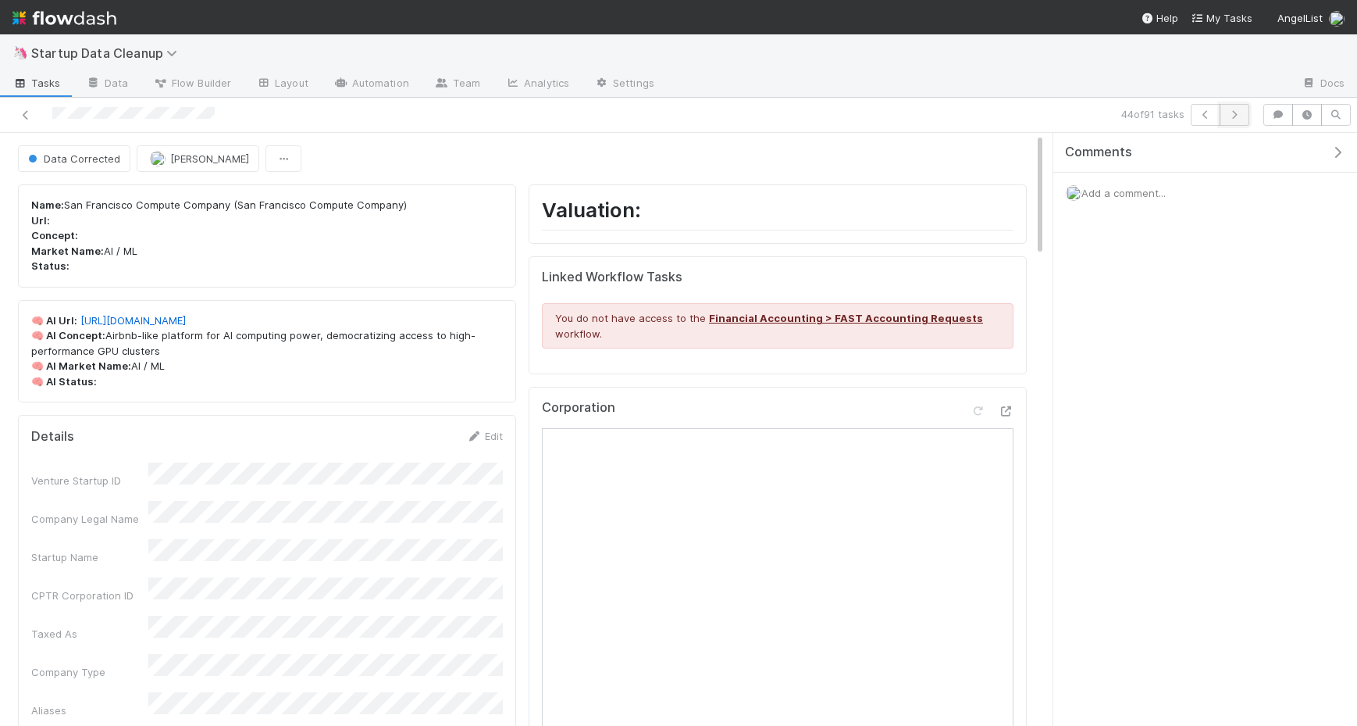
click at [1233, 116] on icon "button" at bounding box center [1235, 114] width 16 height 9
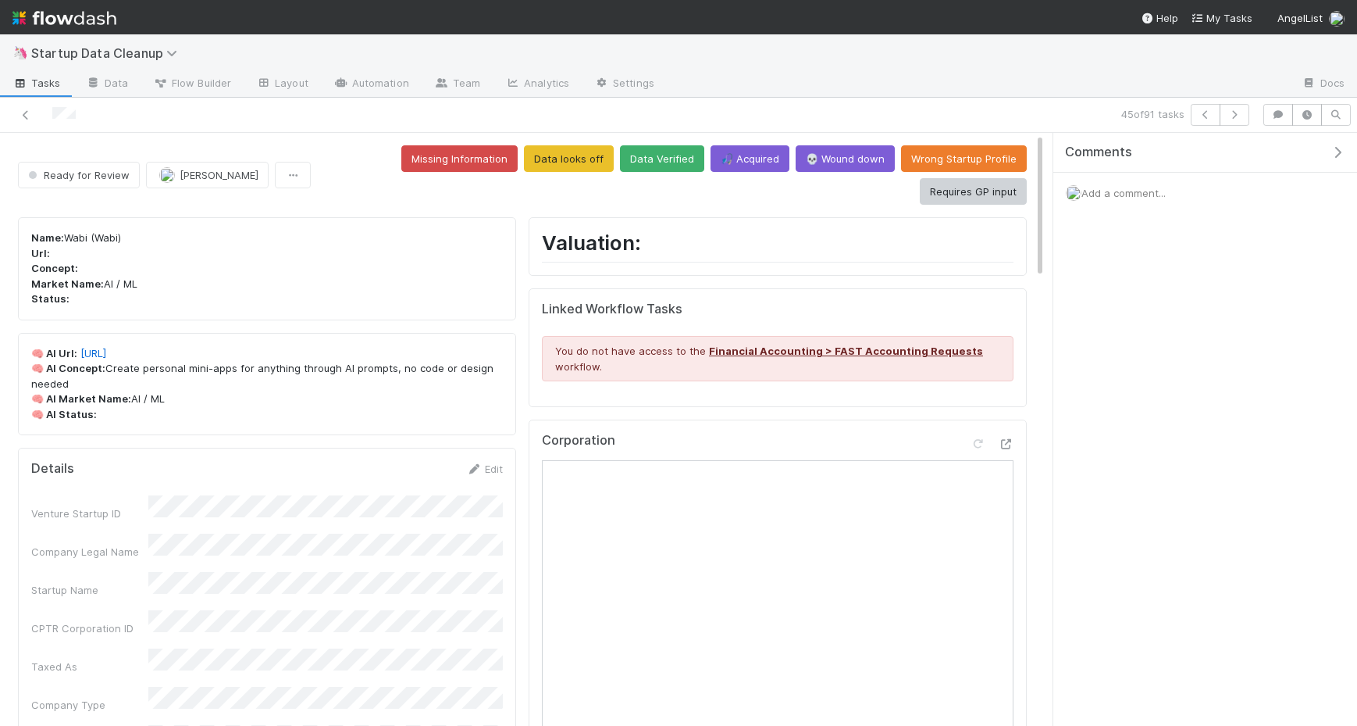
drag, startPoint x: 174, startPoint y: 351, endPoint x: 106, endPoint y: 337, distance: 69.4
click at [106, 346] on p "🧠 AI Url: https://wabi.ai 🧠 AI Concept: Create personal mini-apps for anything …" at bounding box center [267, 384] width 472 height 77
copy p "Create personal mini-apps for anything through AI prompts, no code or design ne…"
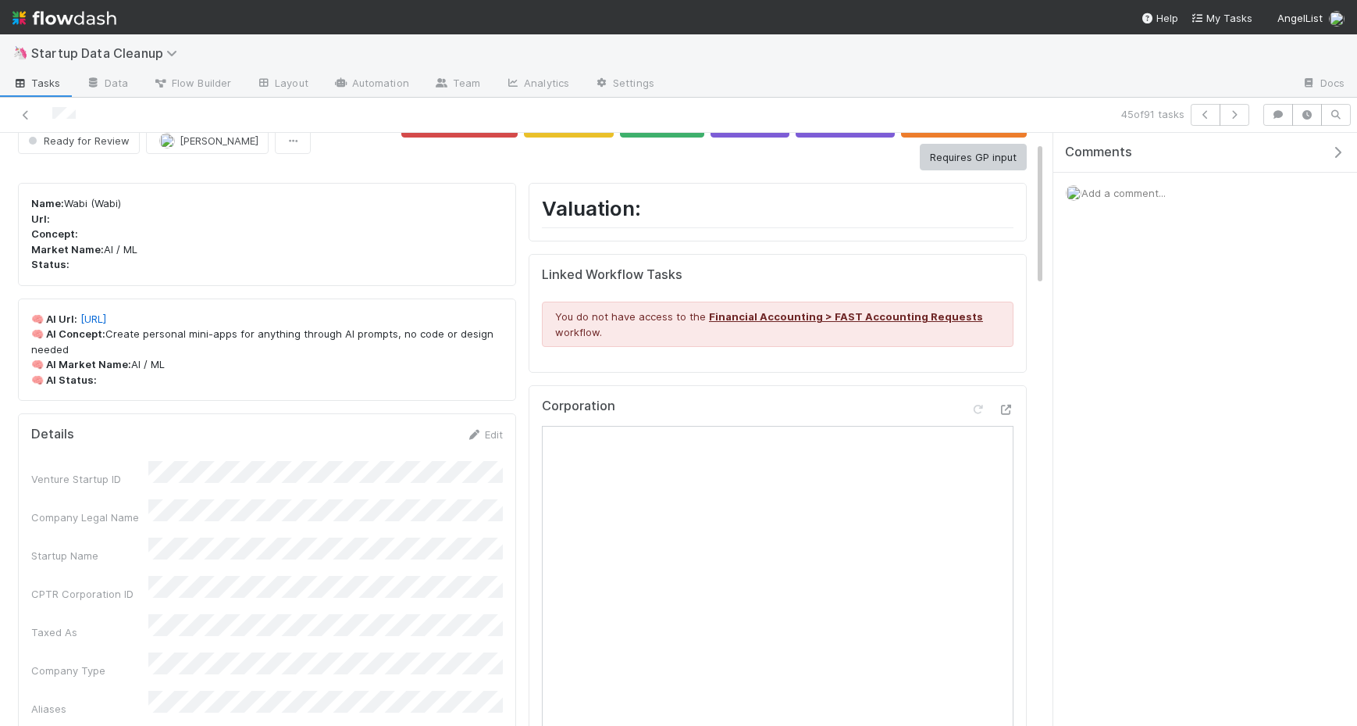
click at [389, 326] on p "🧠 AI Url: https://wabi.ai 🧠 AI Concept: Create personal mini-apps for anything …" at bounding box center [267, 350] width 472 height 77
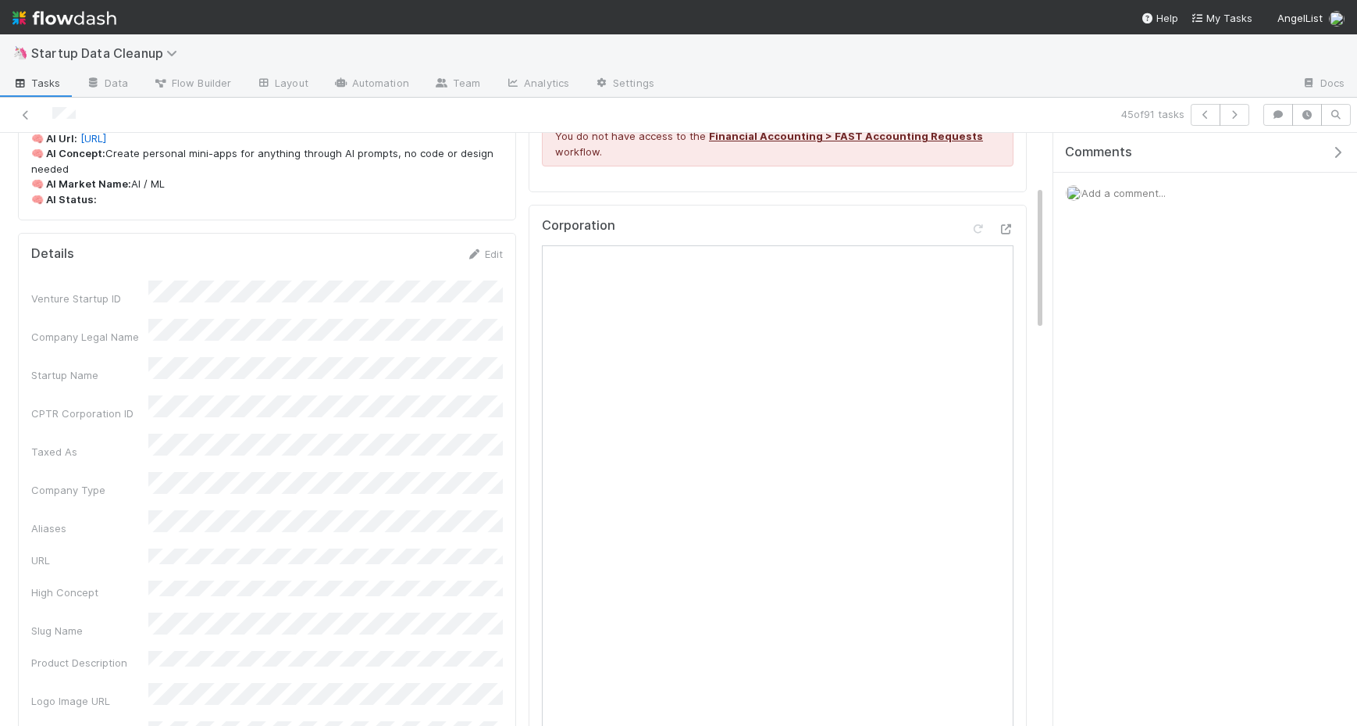
scroll to position [225, 0]
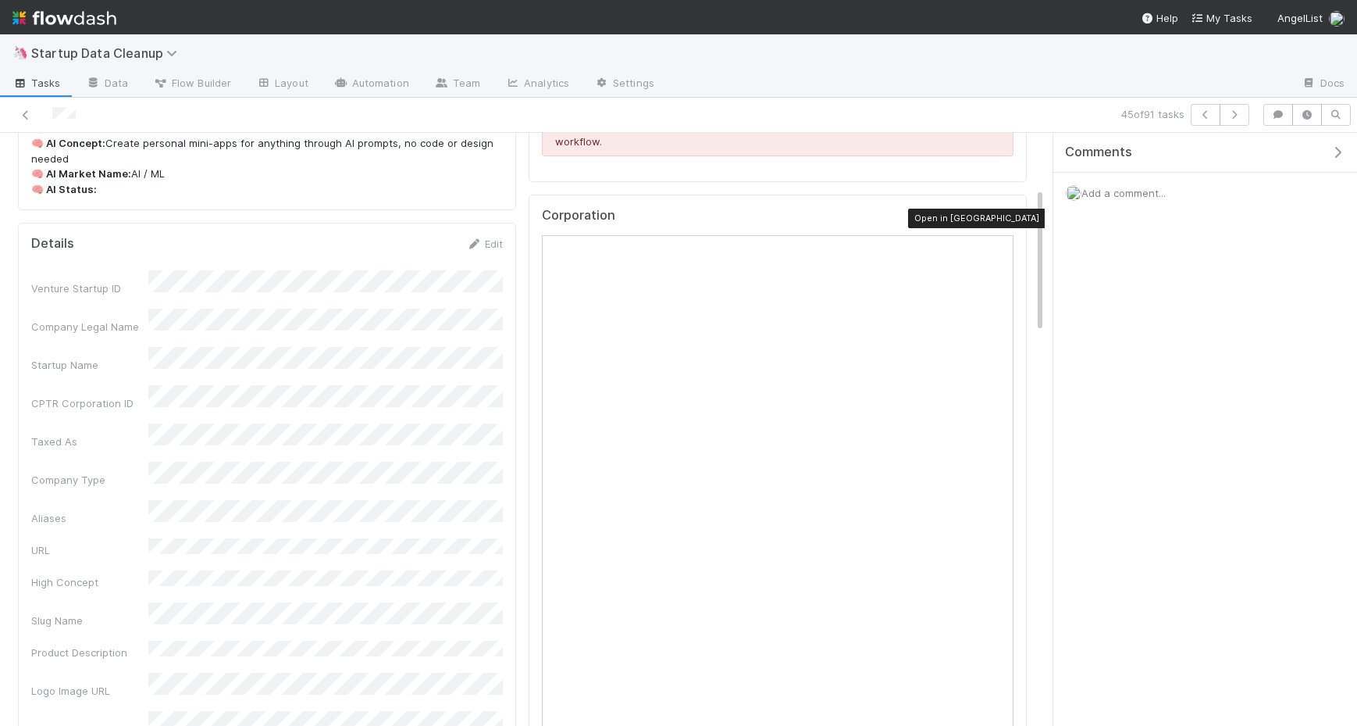
click at [1001, 214] on icon at bounding box center [1006, 219] width 16 height 10
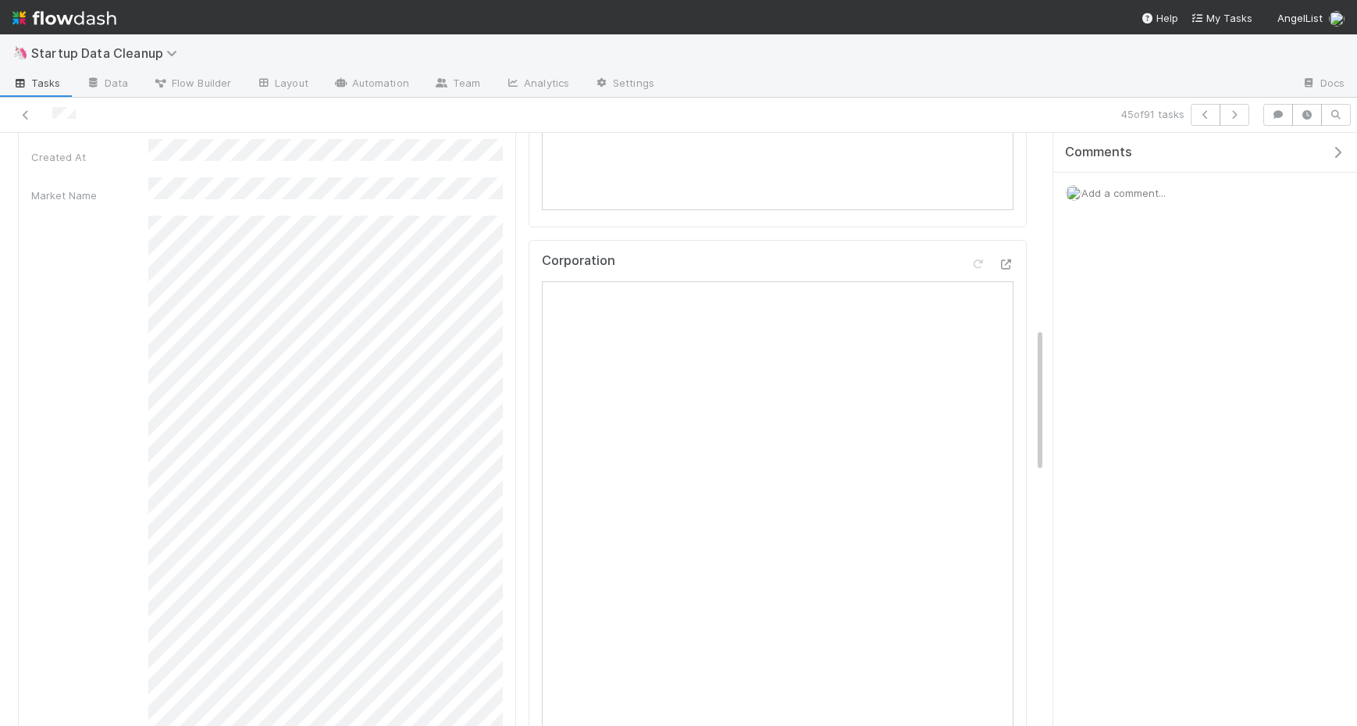
scroll to position [0, 0]
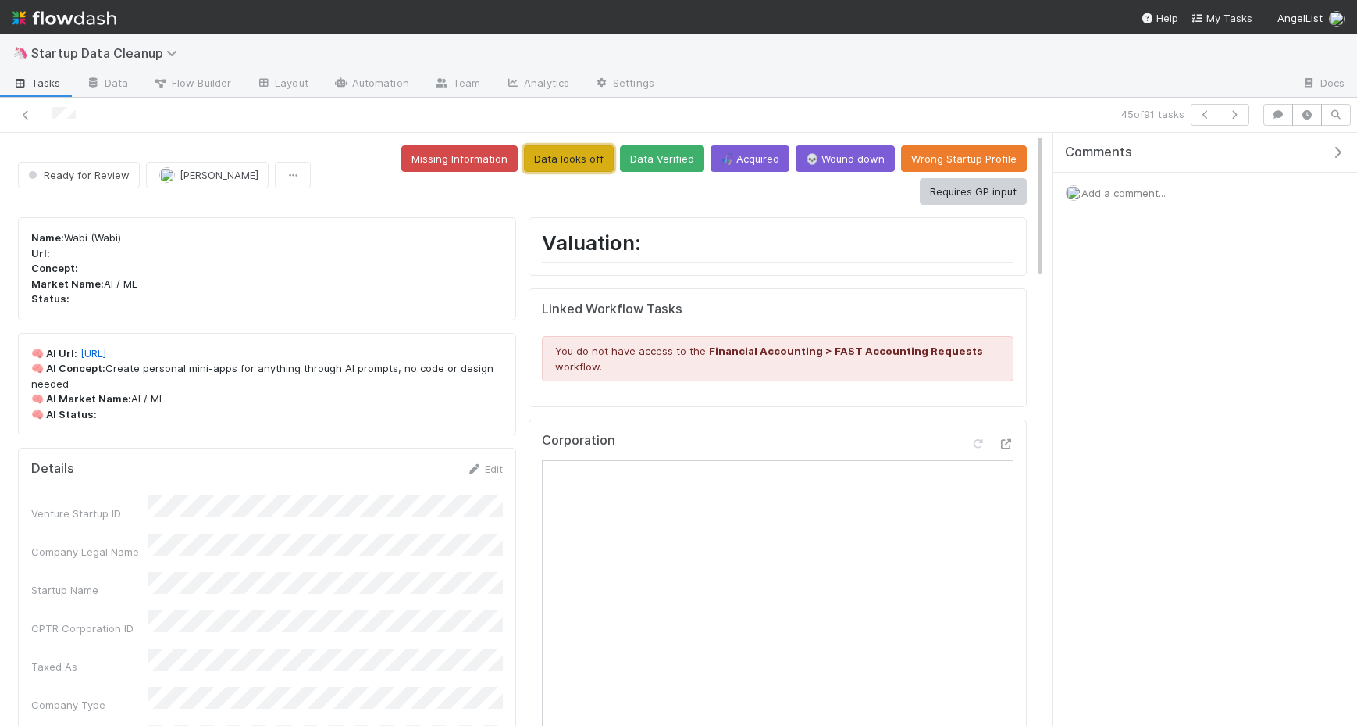
click at [524, 148] on button "Data looks off" at bounding box center [569, 158] width 90 height 27
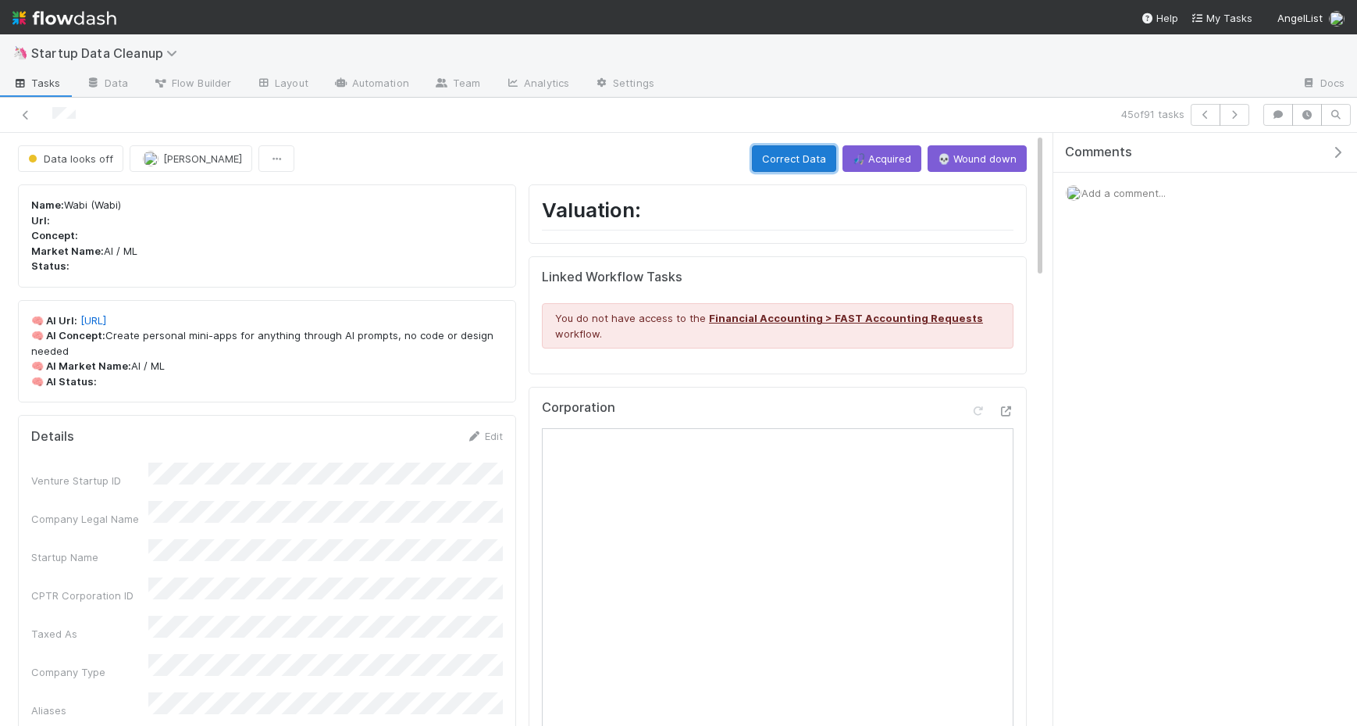
click at [794, 164] on button "Correct Data" at bounding box center [794, 158] width 84 height 27
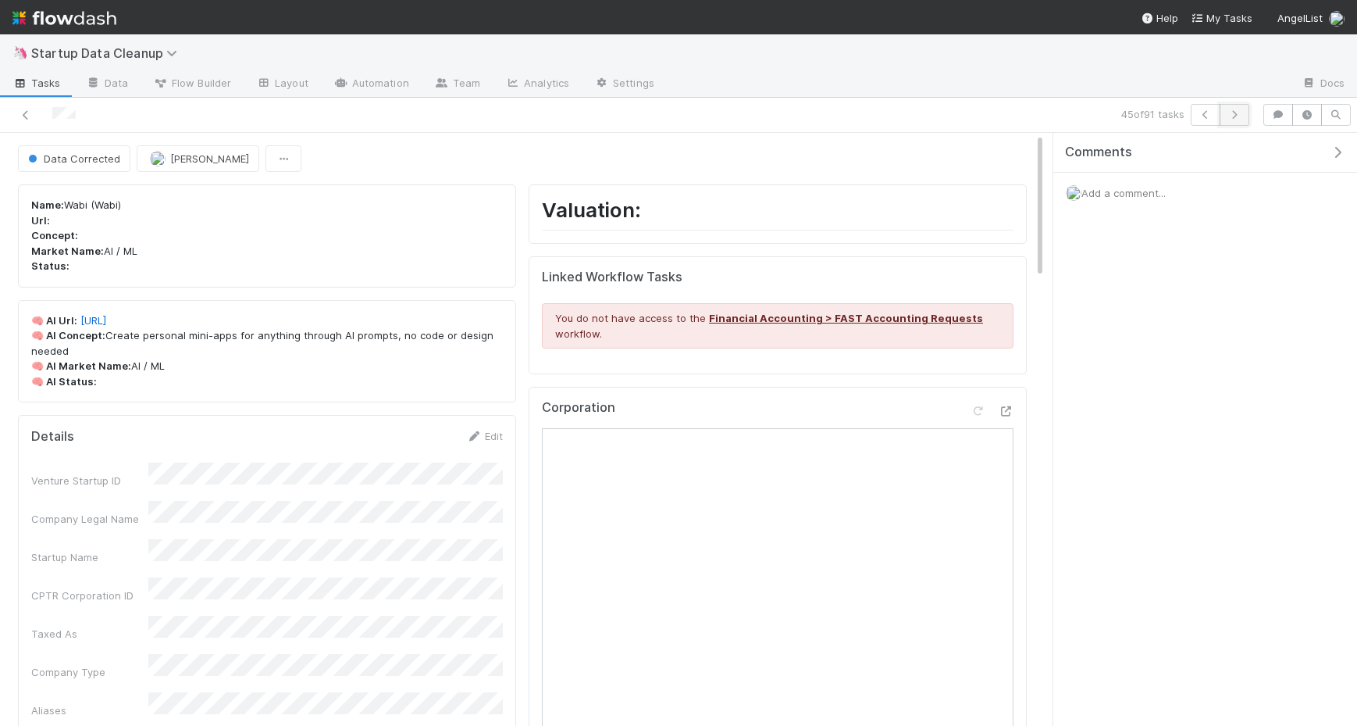
click at [1241, 116] on icon "button" at bounding box center [1235, 114] width 16 height 9
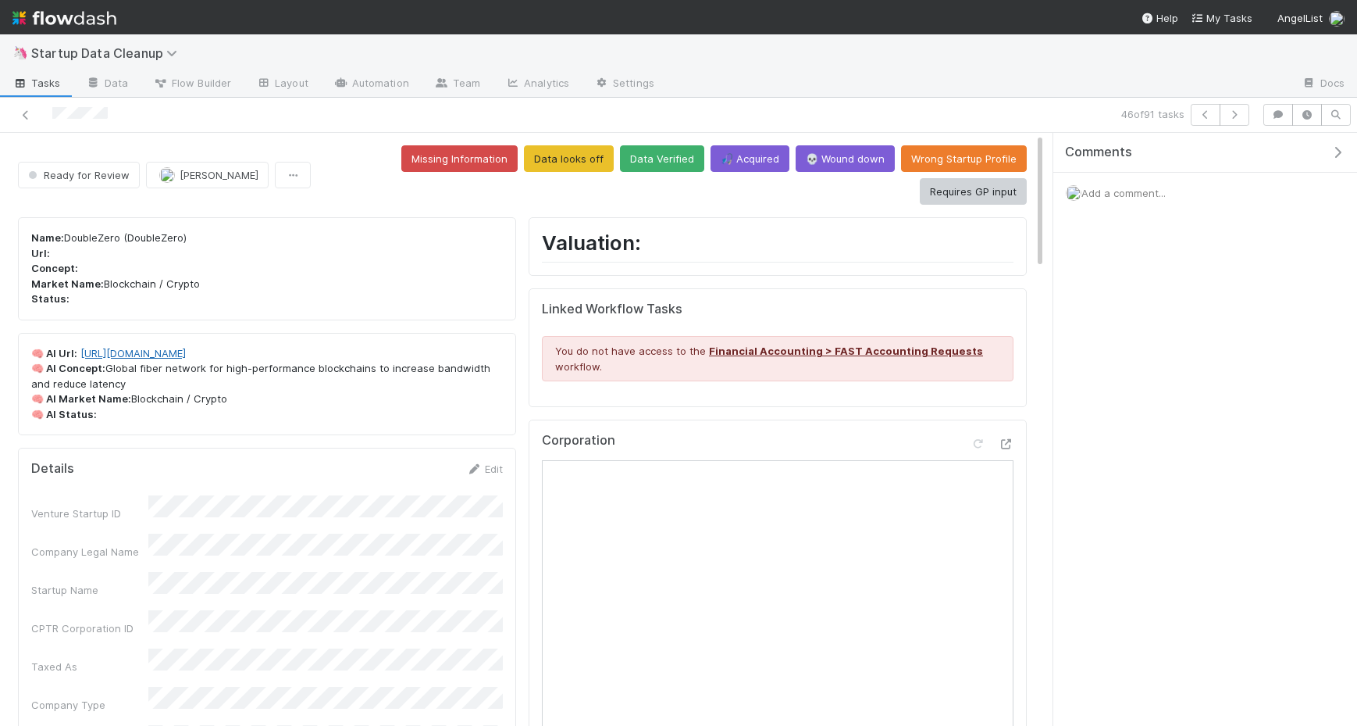
click at [164, 347] on link "https://doublezero.xyz/" at bounding box center [132, 353] width 105 height 12
drag, startPoint x: 448, startPoint y: 160, endPoint x: 492, endPoint y: 196, distance: 56.6
click at [524, 161] on button "Data looks off" at bounding box center [569, 158] width 90 height 27
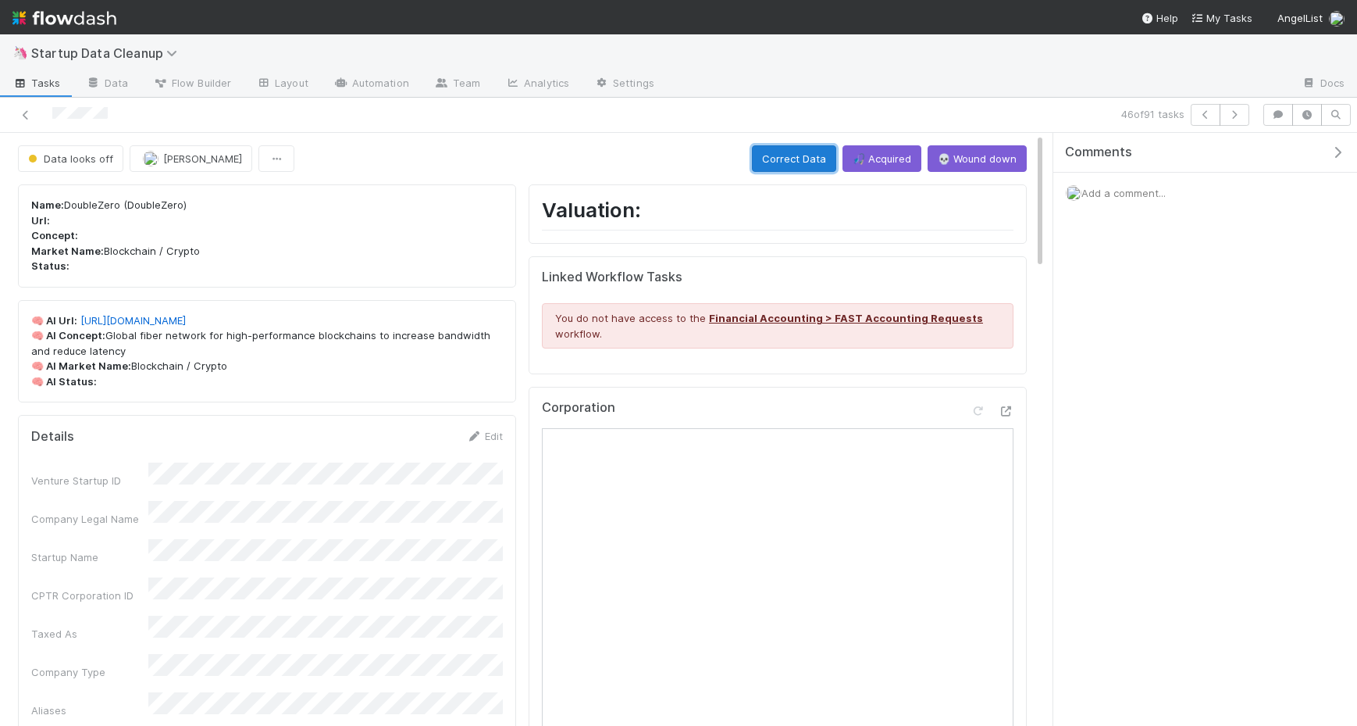
click at [797, 155] on button "Correct Data" at bounding box center [794, 158] width 84 height 27
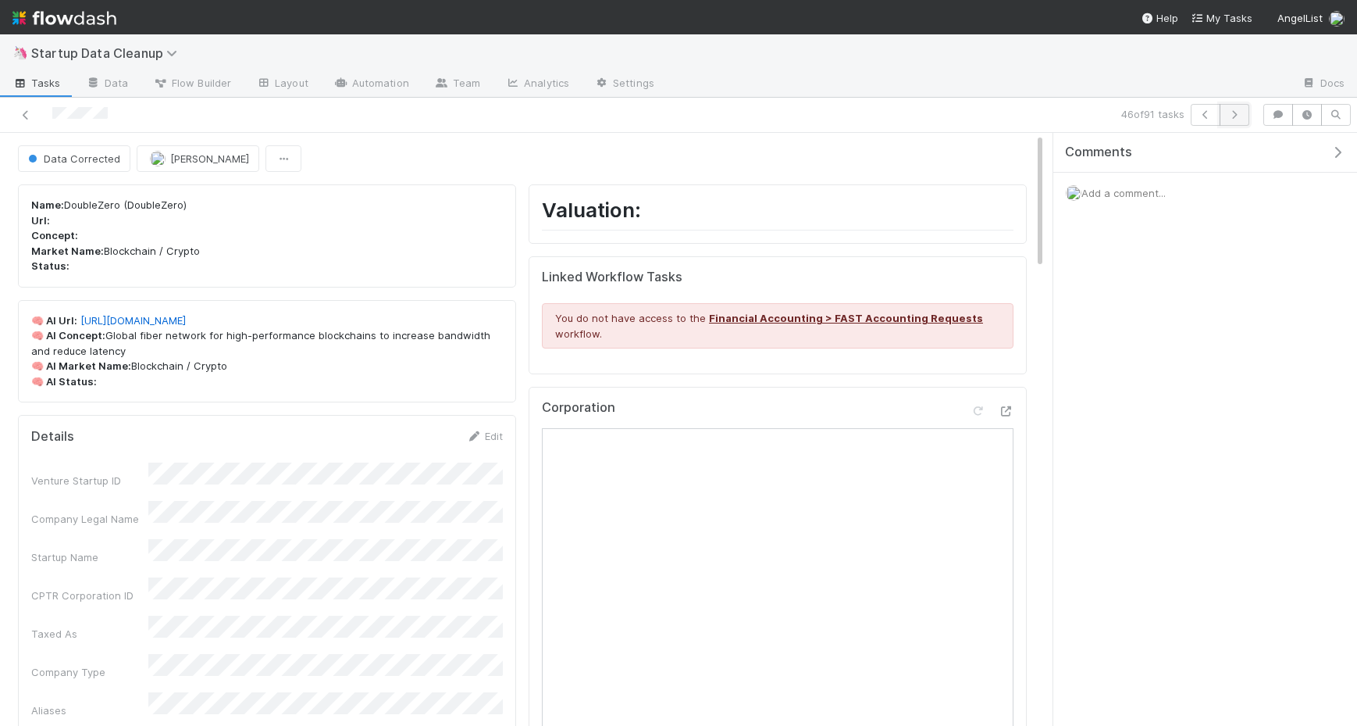
click at [1236, 115] on icon "button" at bounding box center [1235, 114] width 16 height 9
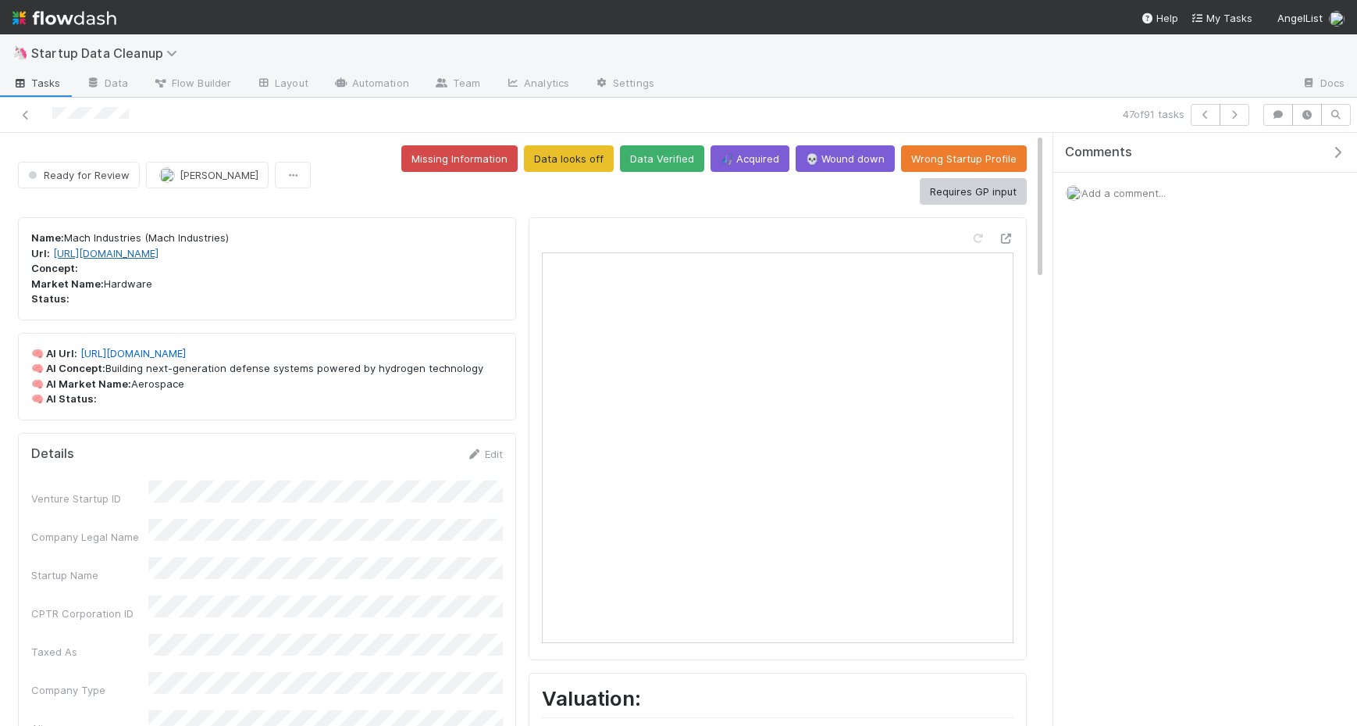
click at [139, 247] on link "https://machindustries.com/" at bounding box center [105, 253] width 105 height 12
click at [524, 160] on button "Data looks off" at bounding box center [569, 158] width 90 height 27
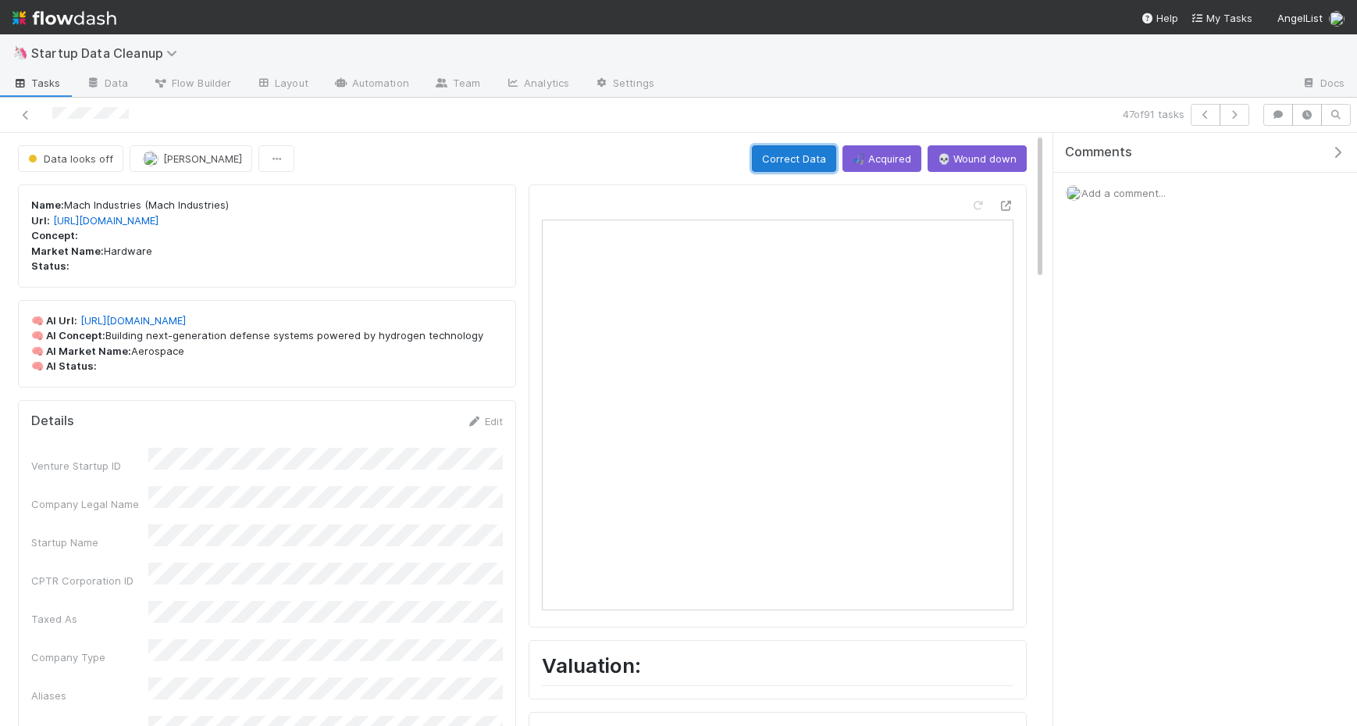
drag, startPoint x: 808, startPoint y: 155, endPoint x: 819, endPoint y: 159, distance: 11.9
click at [808, 155] on button "Correct Data" at bounding box center [794, 158] width 84 height 27
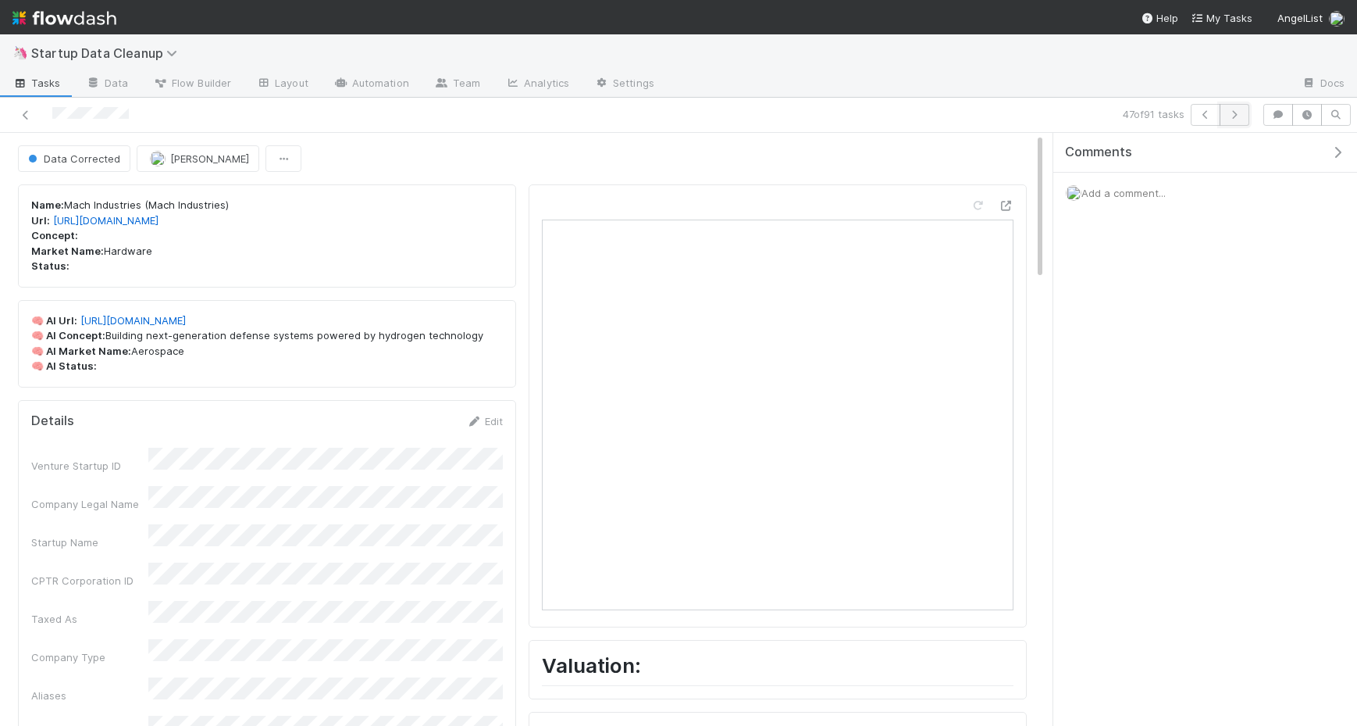
click at [1236, 113] on icon "button" at bounding box center [1235, 114] width 16 height 9
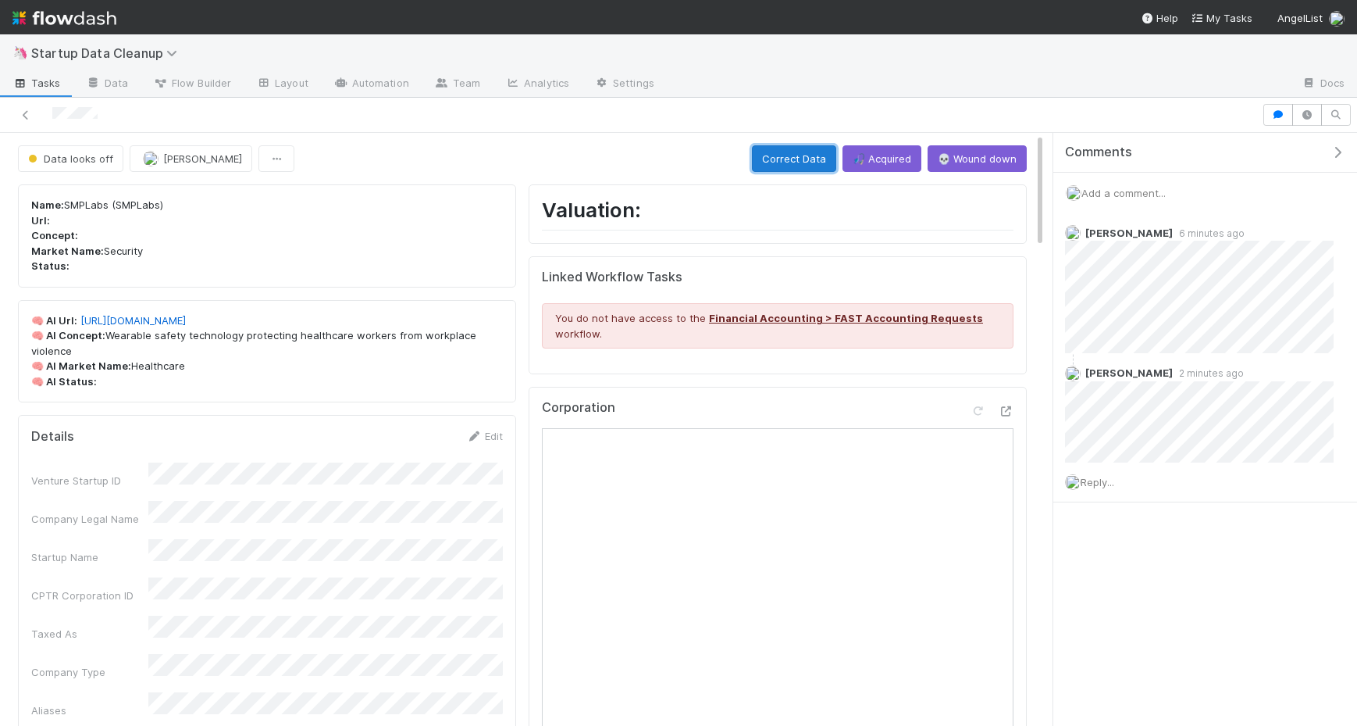
drag, startPoint x: 794, startPoint y: 157, endPoint x: 826, endPoint y: 169, distance: 34.4
click at [794, 157] on button "Correct Data" at bounding box center [794, 158] width 84 height 27
